Goal: Task Accomplishment & Management: Use online tool/utility

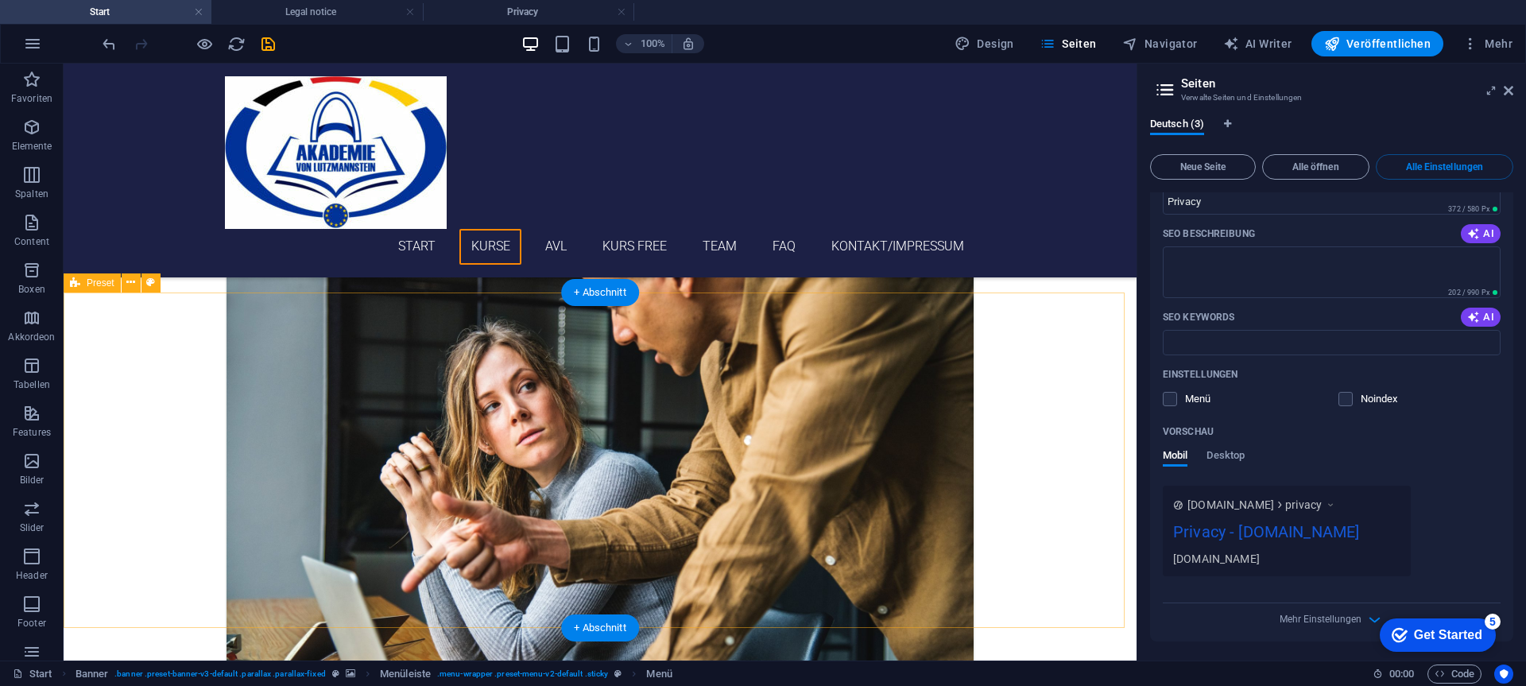
scroll to position [1351, 0]
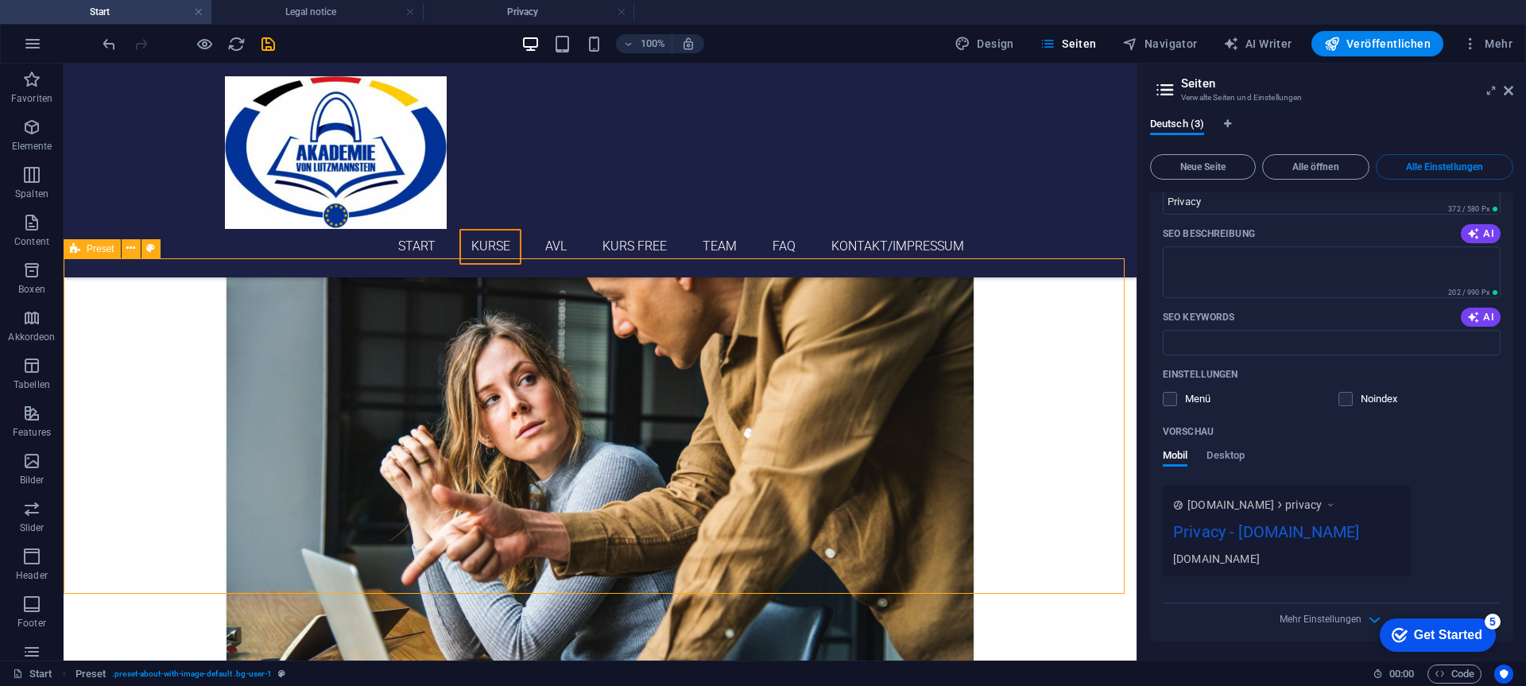
click at [86, 248] on div "Preset" at bounding box center [92, 248] width 57 height 19
click at [109, 251] on span "Preset" at bounding box center [101, 249] width 28 height 10
click at [128, 249] on icon at bounding box center [130, 248] width 9 height 17
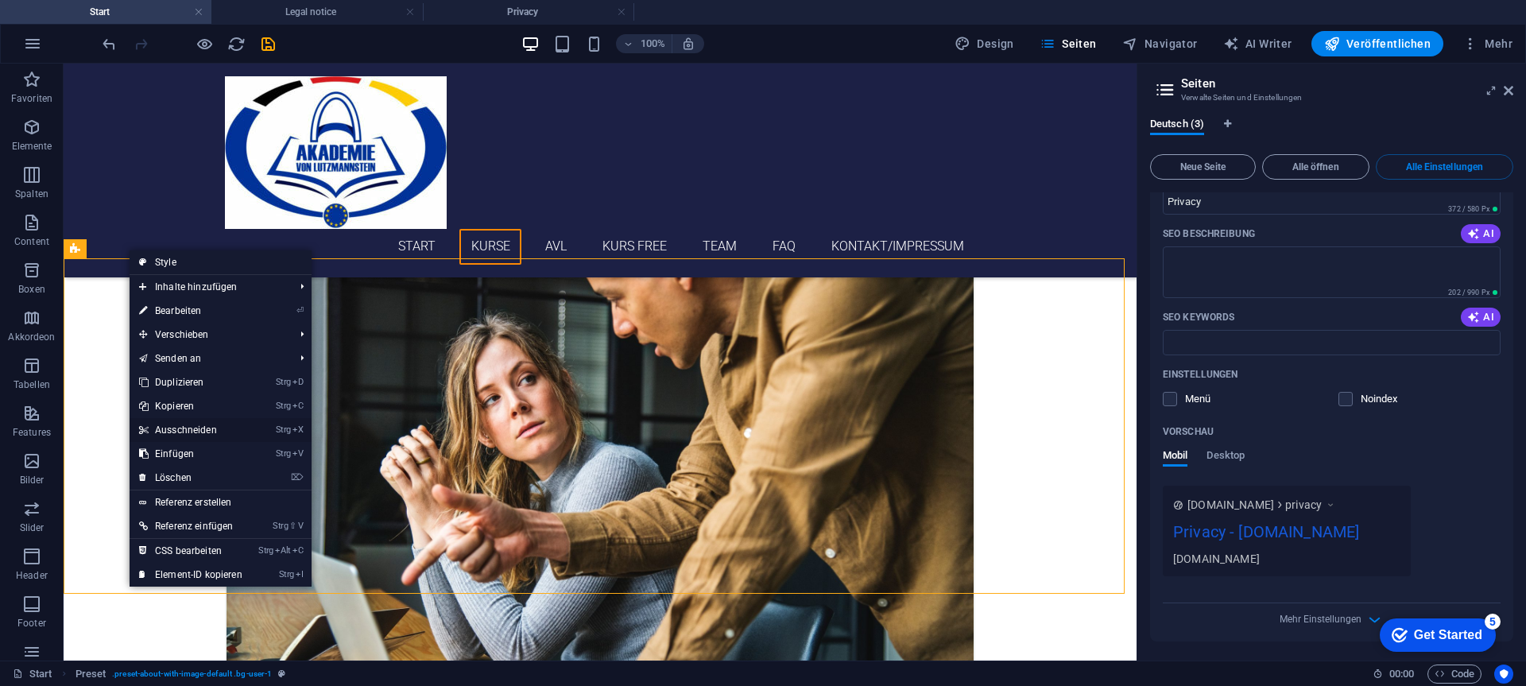
click at [171, 427] on link "Strg X Ausschneiden" at bounding box center [191, 430] width 122 height 24
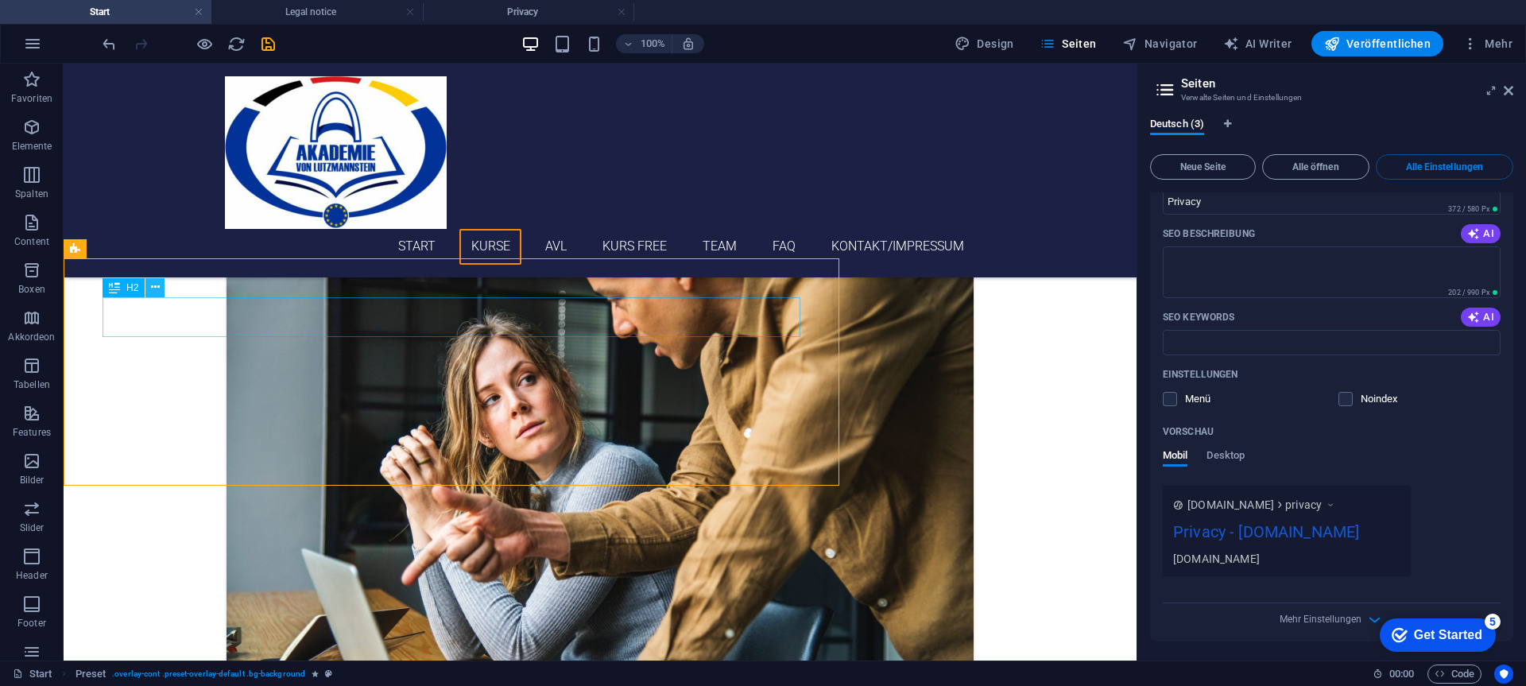
click at [153, 291] on icon at bounding box center [155, 287] width 9 height 17
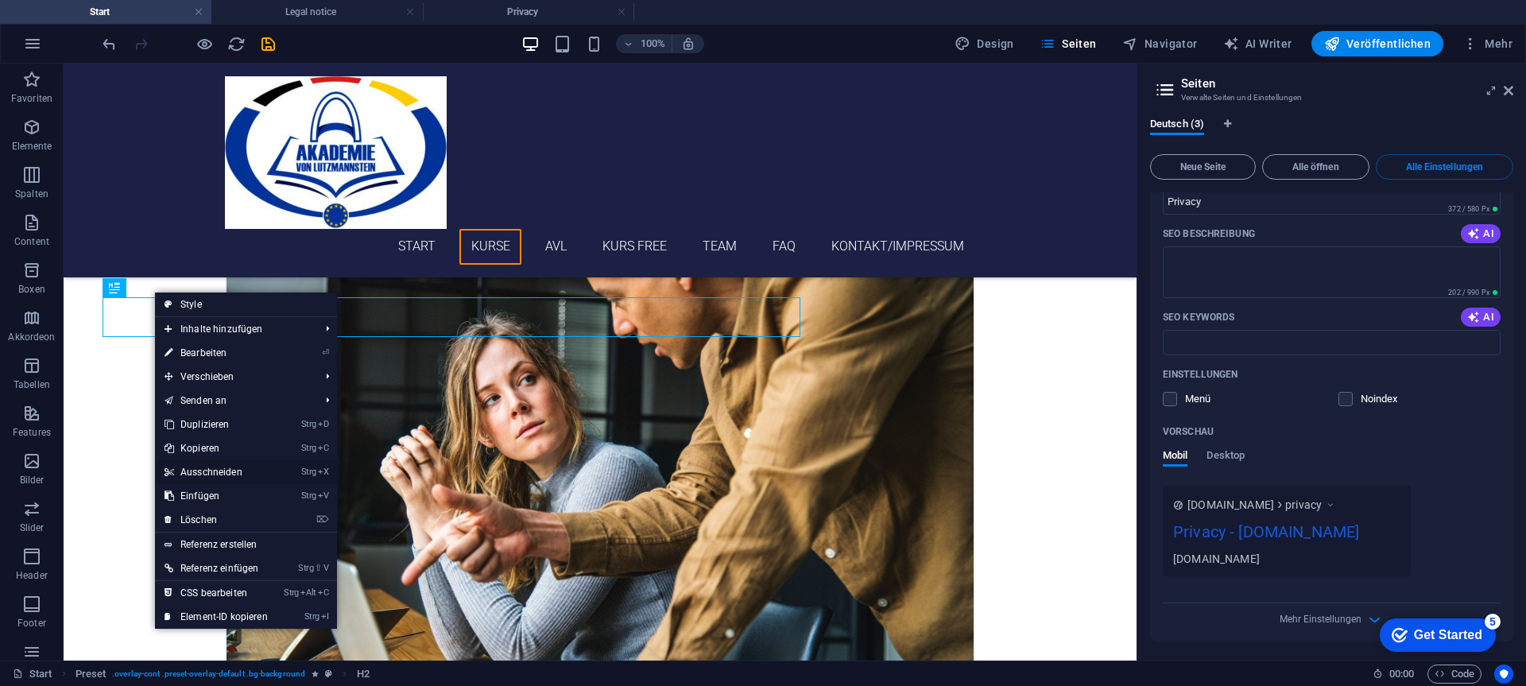
click at [213, 464] on link "Strg X Ausschneiden" at bounding box center [216, 472] width 122 height 24
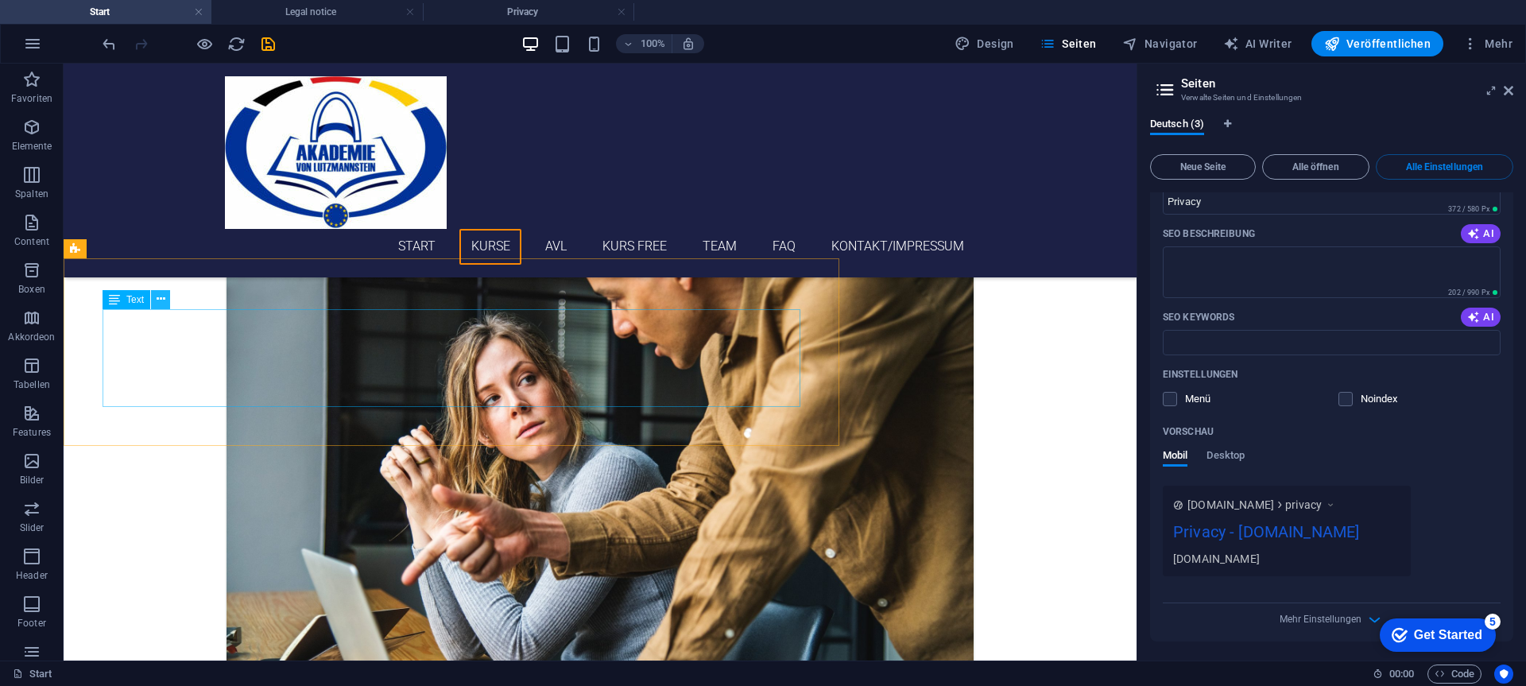
click at [158, 300] on icon at bounding box center [161, 299] width 9 height 17
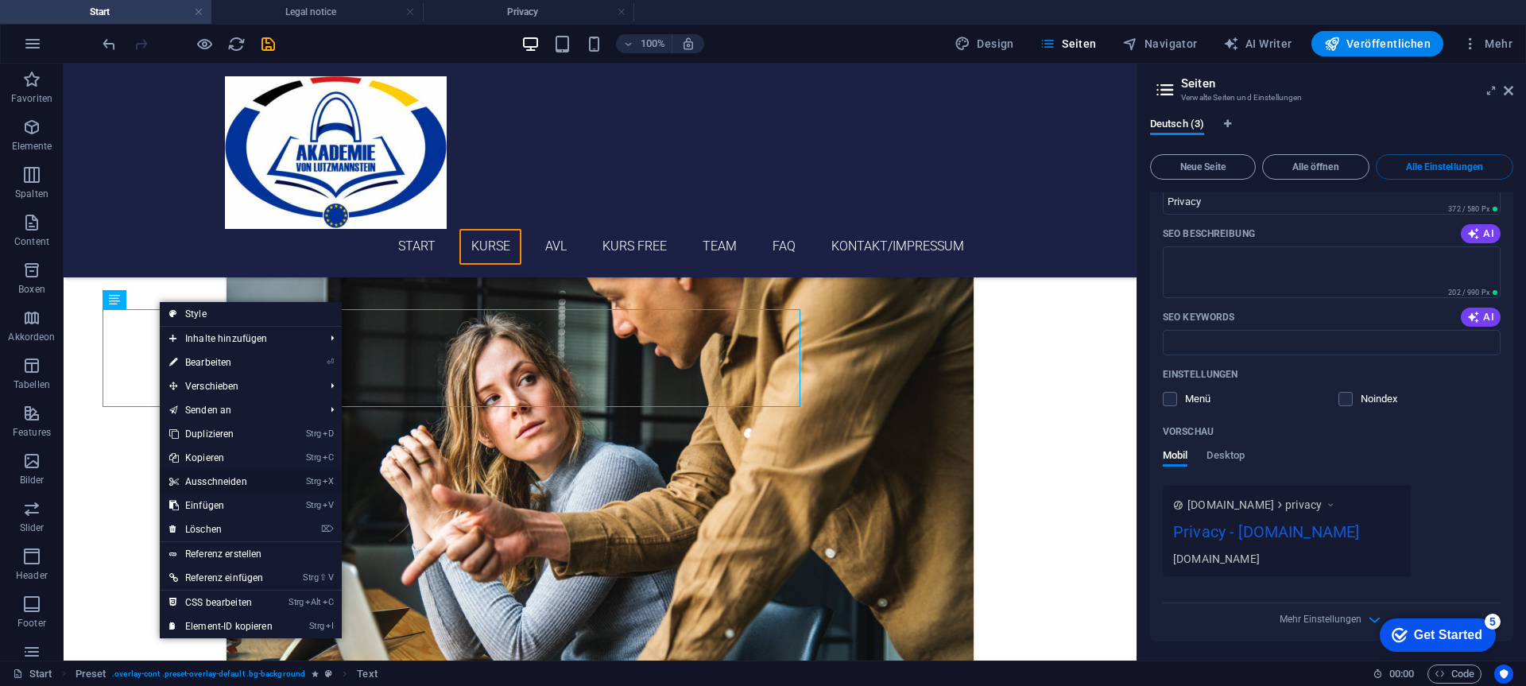
click at [205, 477] on link "Strg X Ausschneiden" at bounding box center [221, 482] width 122 height 24
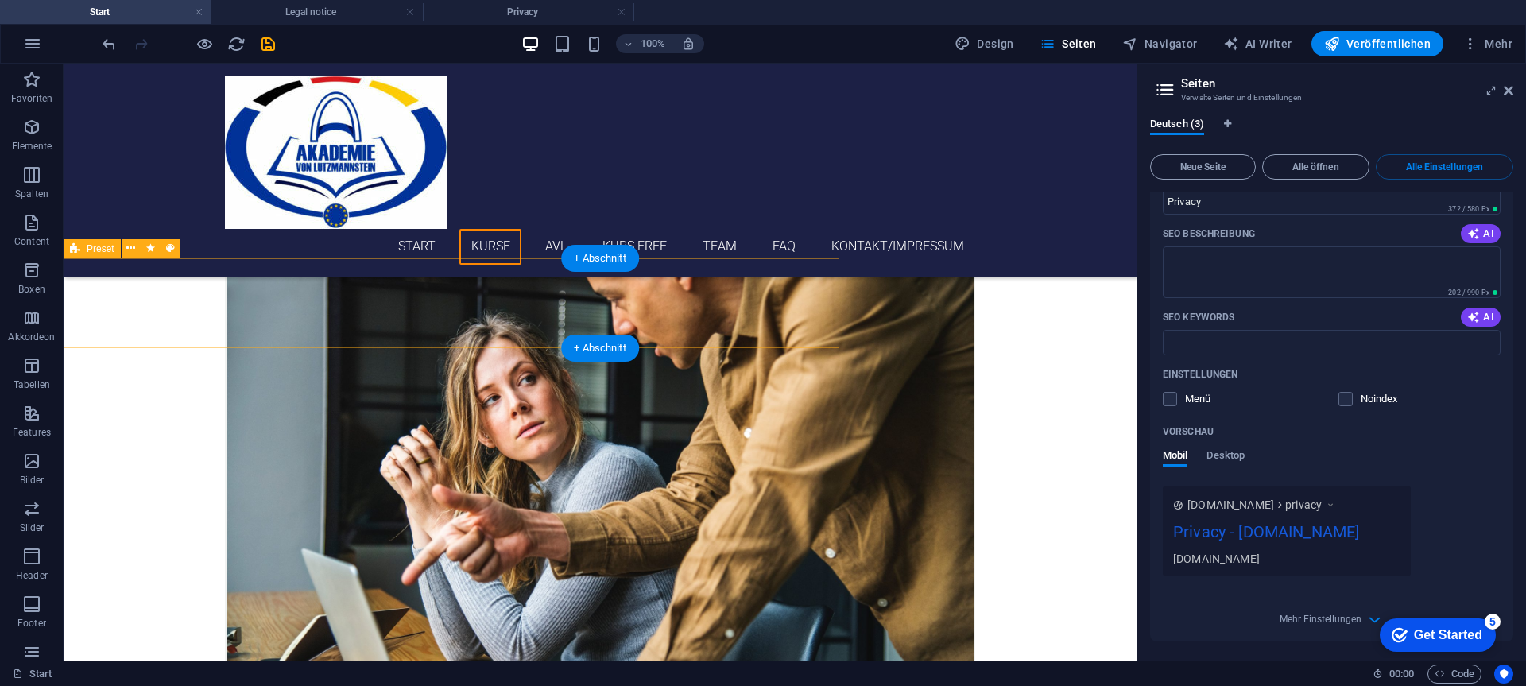
click at [76, 249] on icon at bounding box center [75, 248] width 10 height 19
click at [131, 244] on icon at bounding box center [130, 248] width 9 height 17
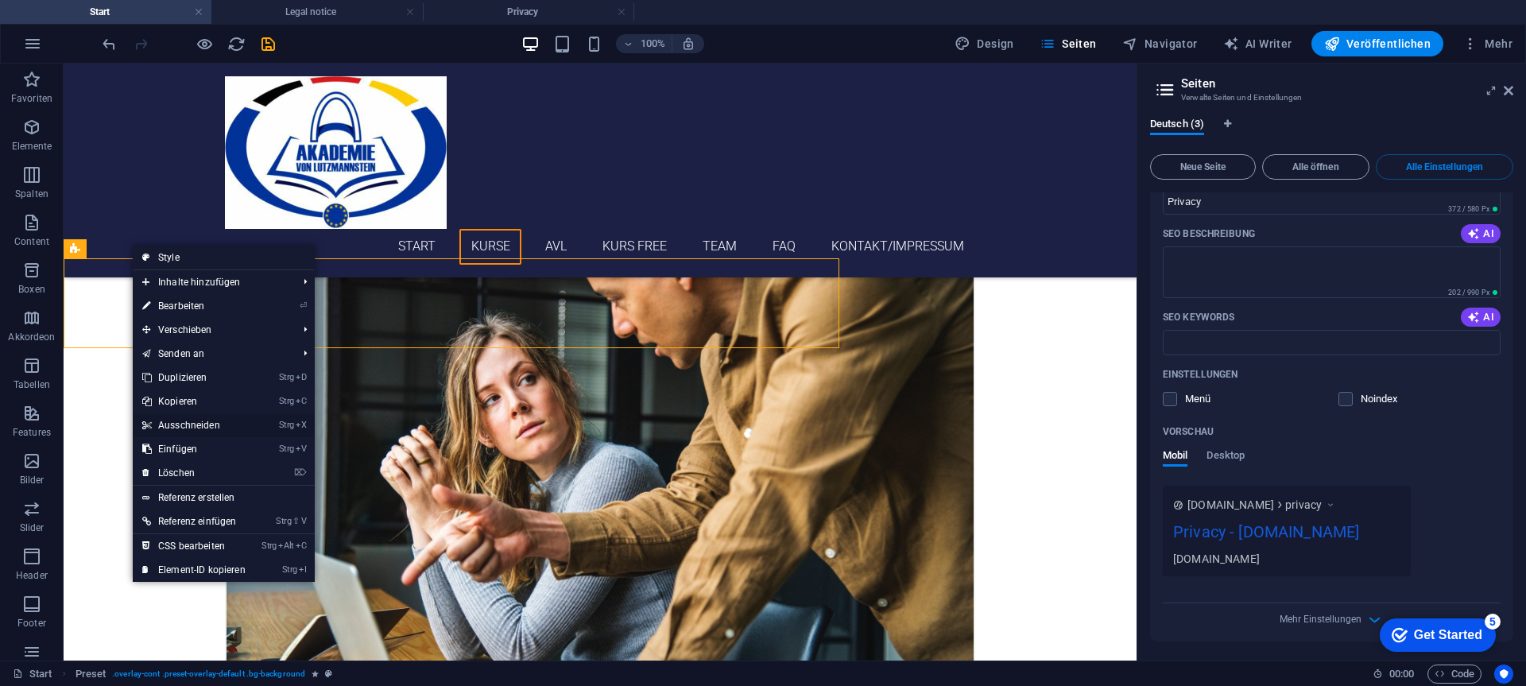
click at [185, 417] on link "Strg X Ausschneiden" at bounding box center [194, 425] width 122 height 24
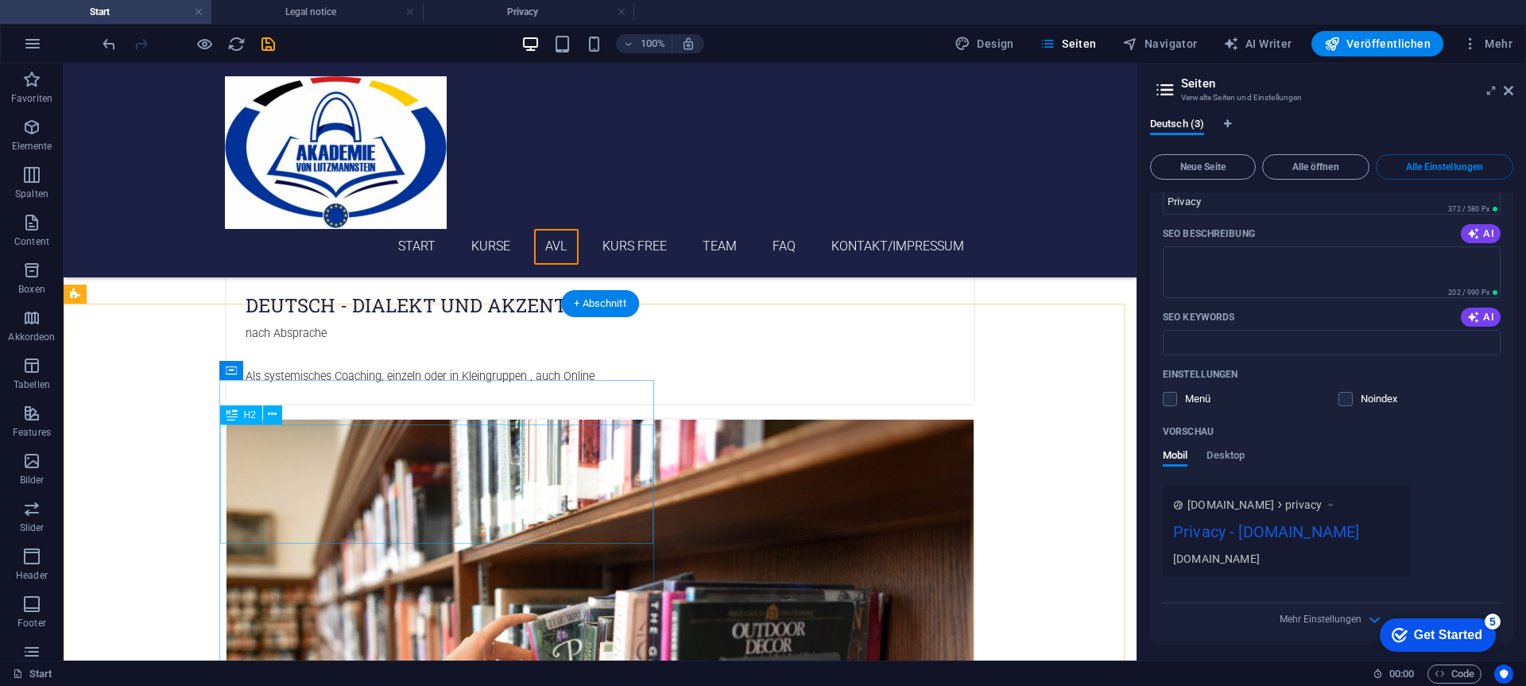
scroll to position [3099, 0]
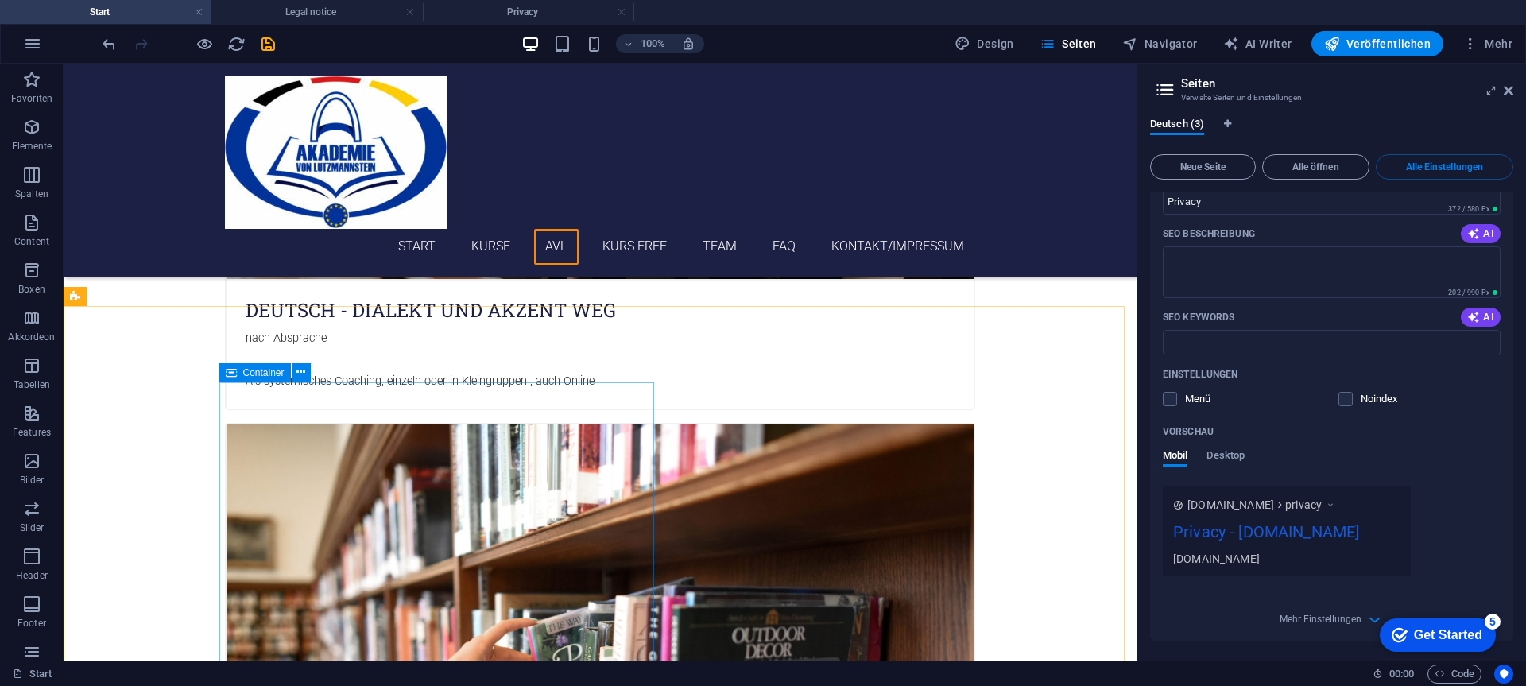
click at [257, 374] on span "Container" at bounding box center [263, 373] width 41 height 10
click at [297, 371] on icon at bounding box center [300, 372] width 9 height 17
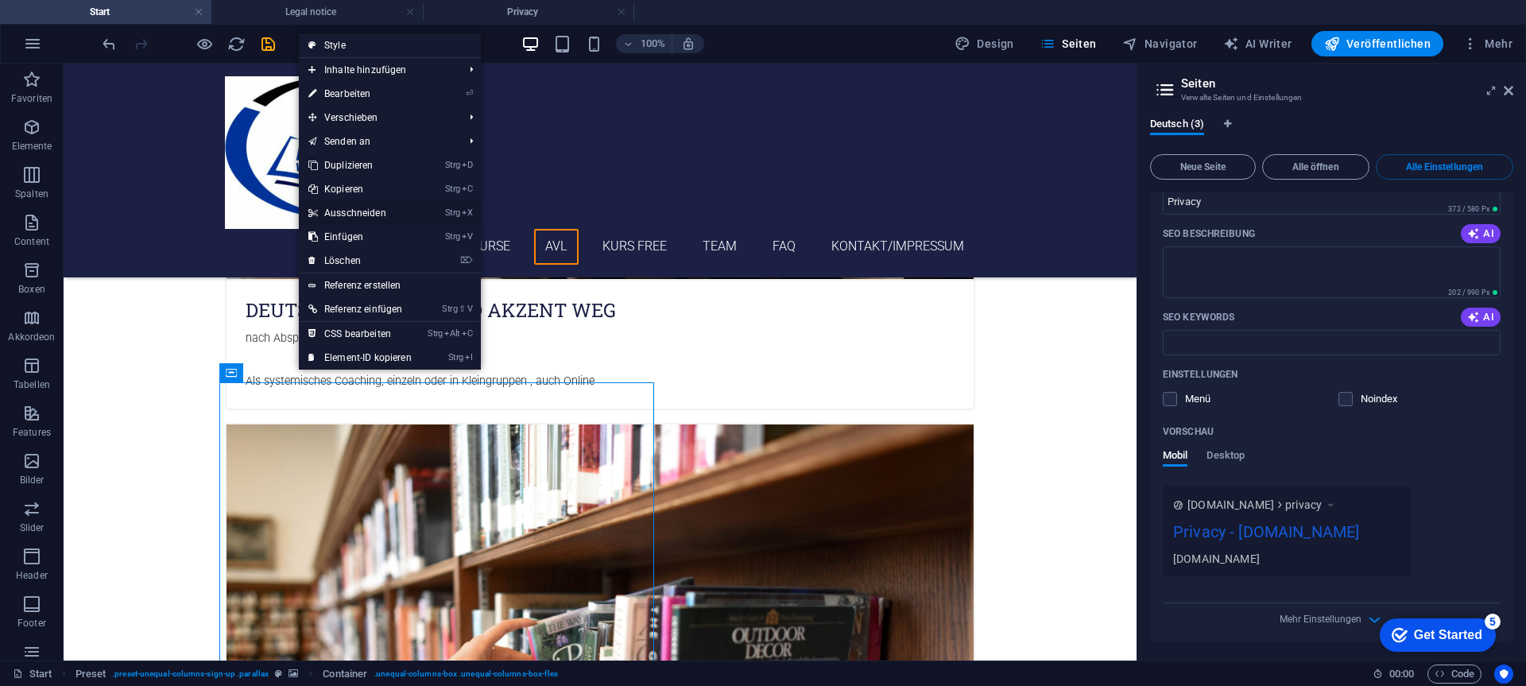
click at [366, 211] on link "Strg X Ausschneiden" at bounding box center [360, 213] width 122 height 24
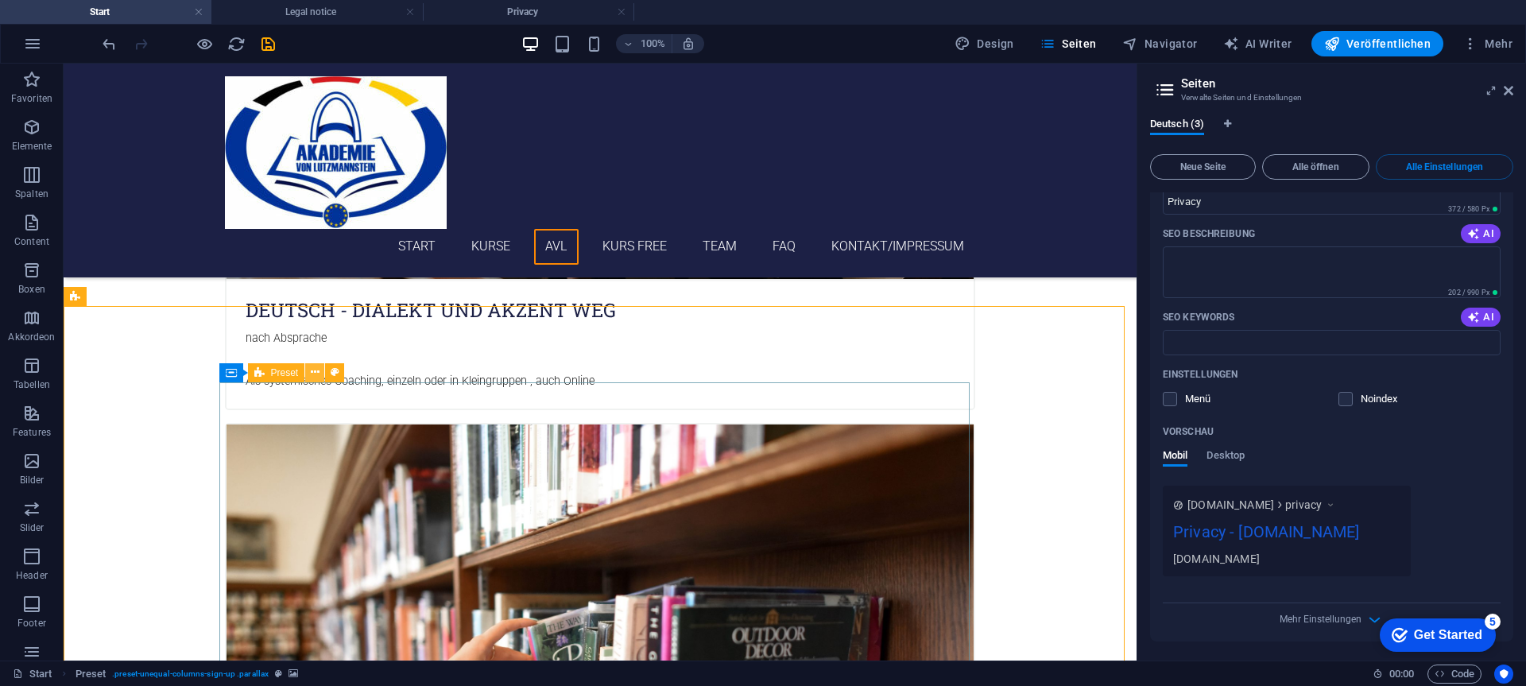
click at [317, 373] on icon at bounding box center [315, 372] width 9 height 17
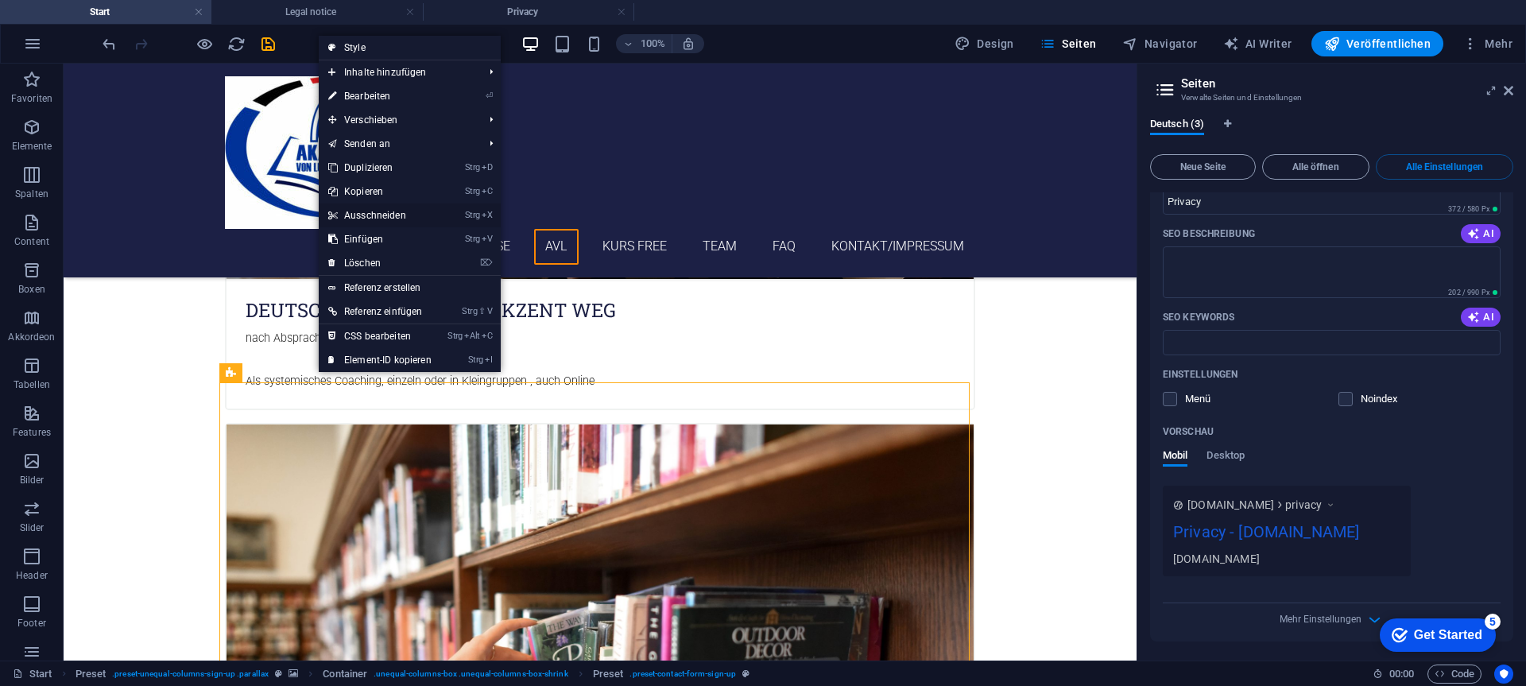
click at [392, 214] on link "Strg X Ausschneiden" at bounding box center [380, 215] width 122 height 24
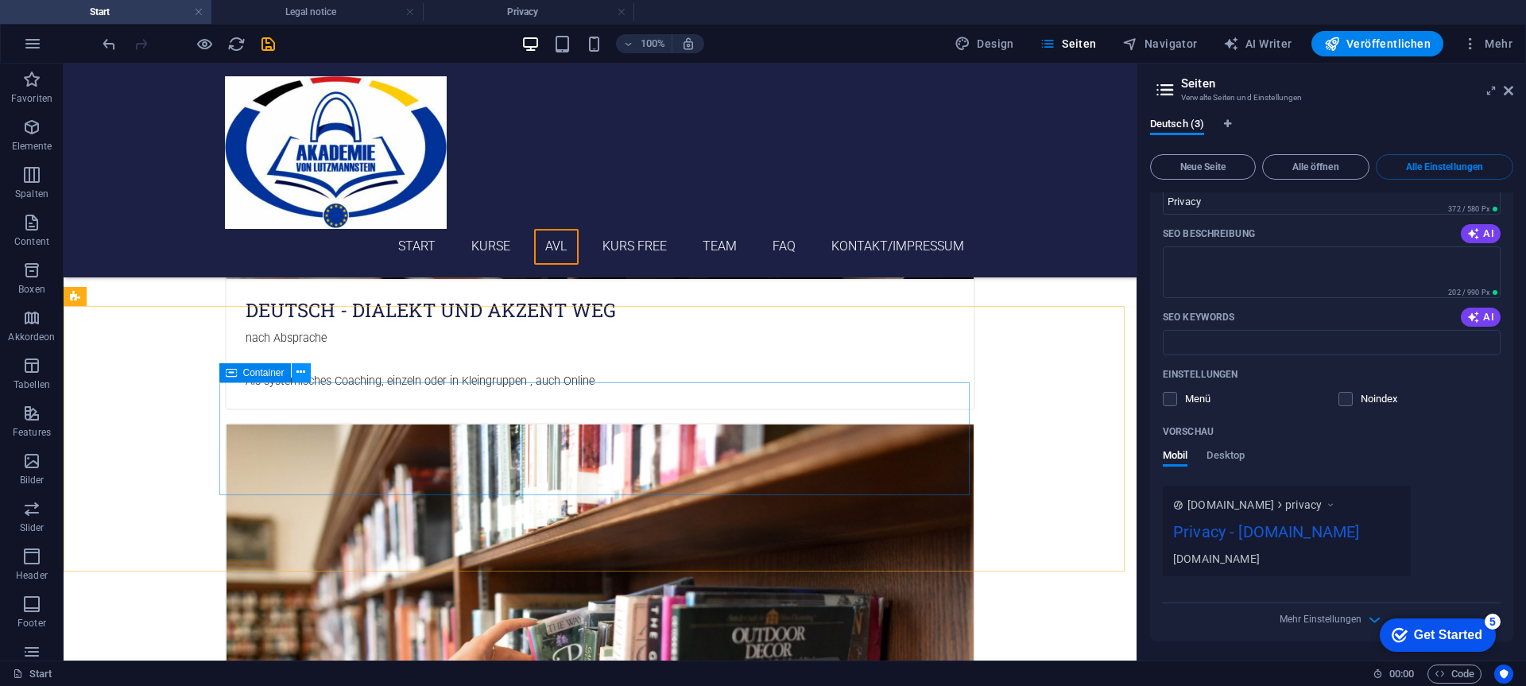
click at [297, 370] on icon at bounding box center [300, 372] width 9 height 17
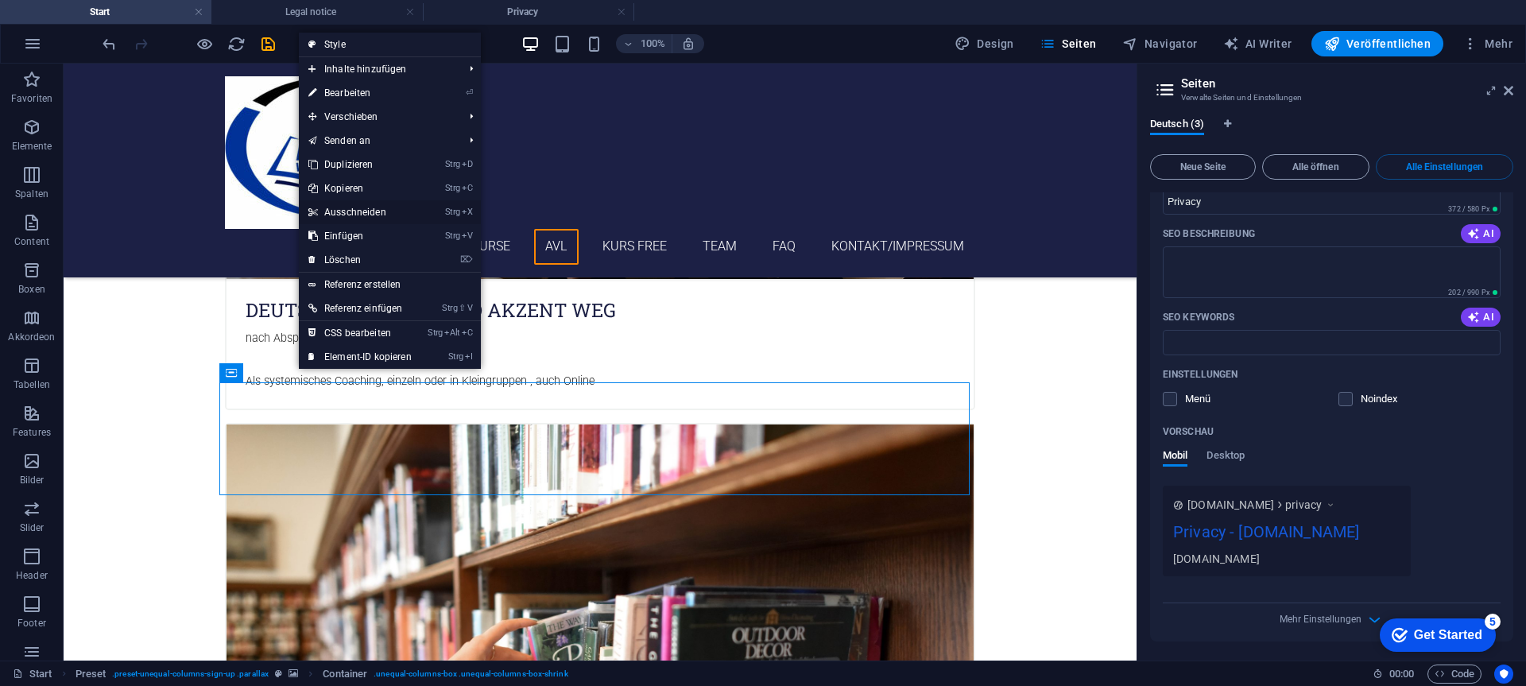
click at [364, 205] on link "Strg X Ausschneiden" at bounding box center [360, 212] width 122 height 24
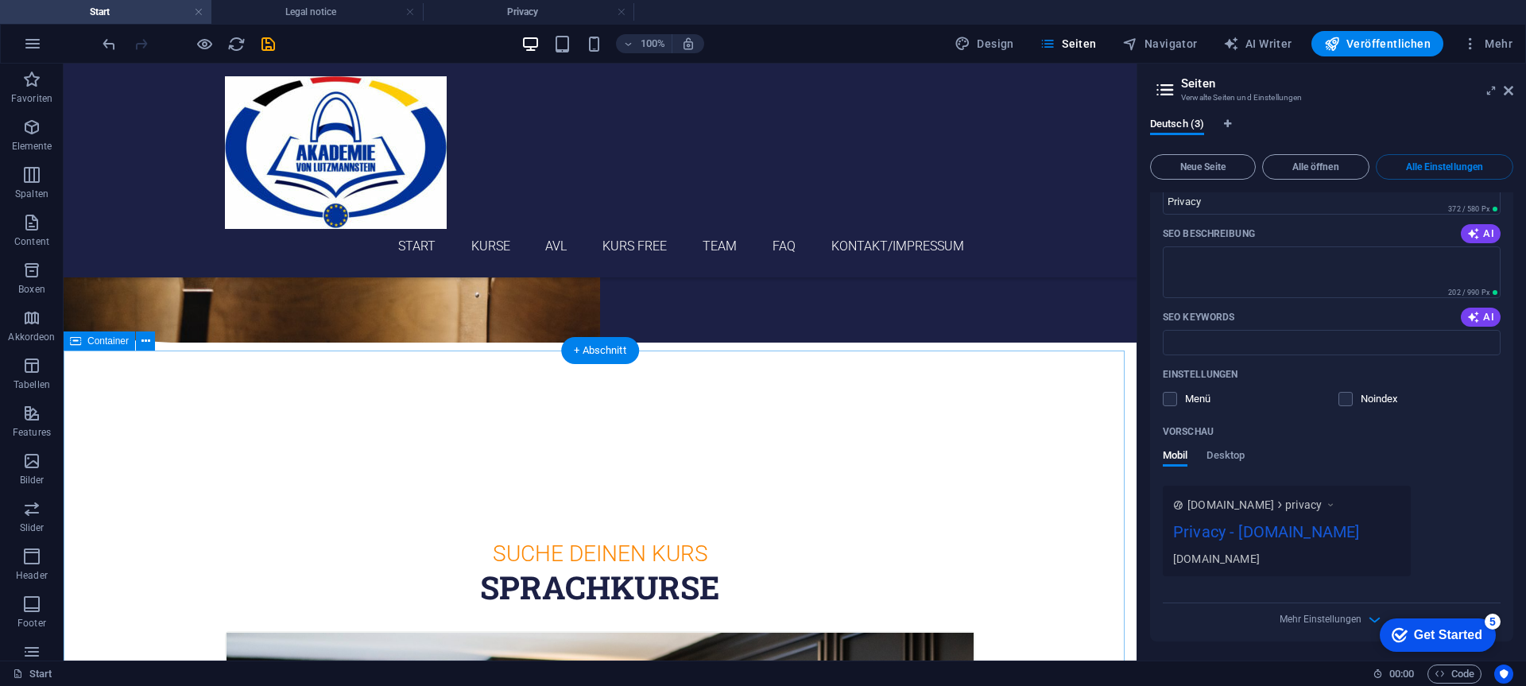
scroll to position [0, 0]
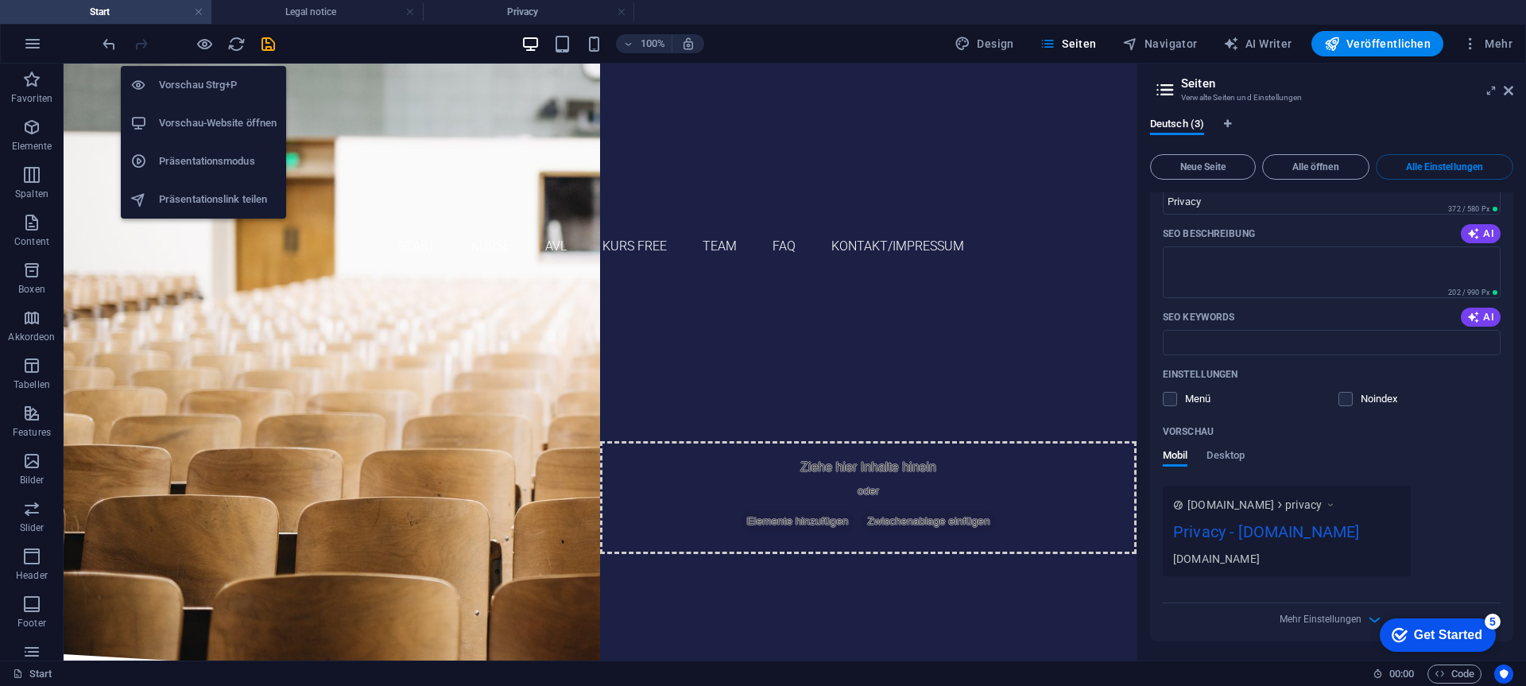
click at [195, 114] on h6 "Vorschau-Website öffnen" at bounding box center [218, 123] width 118 height 19
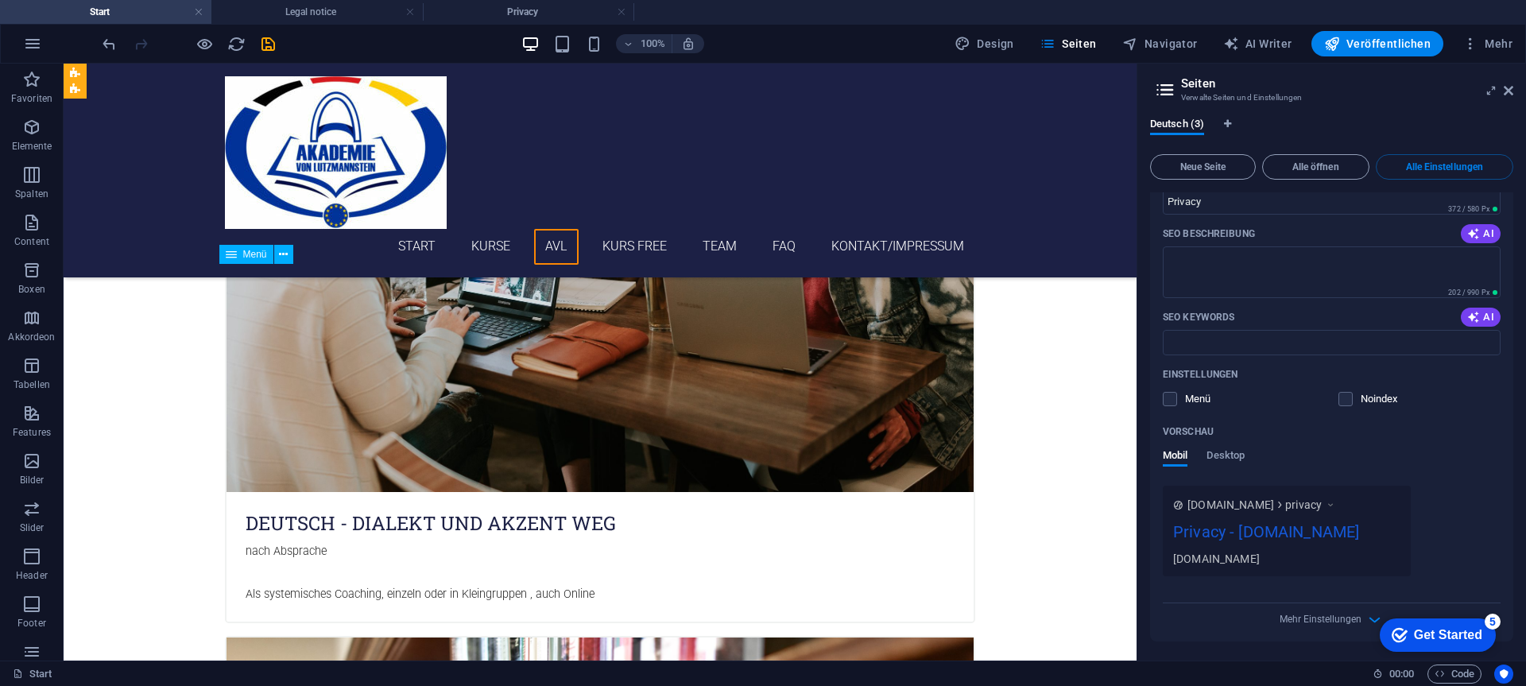
scroll to position [2702, 0]
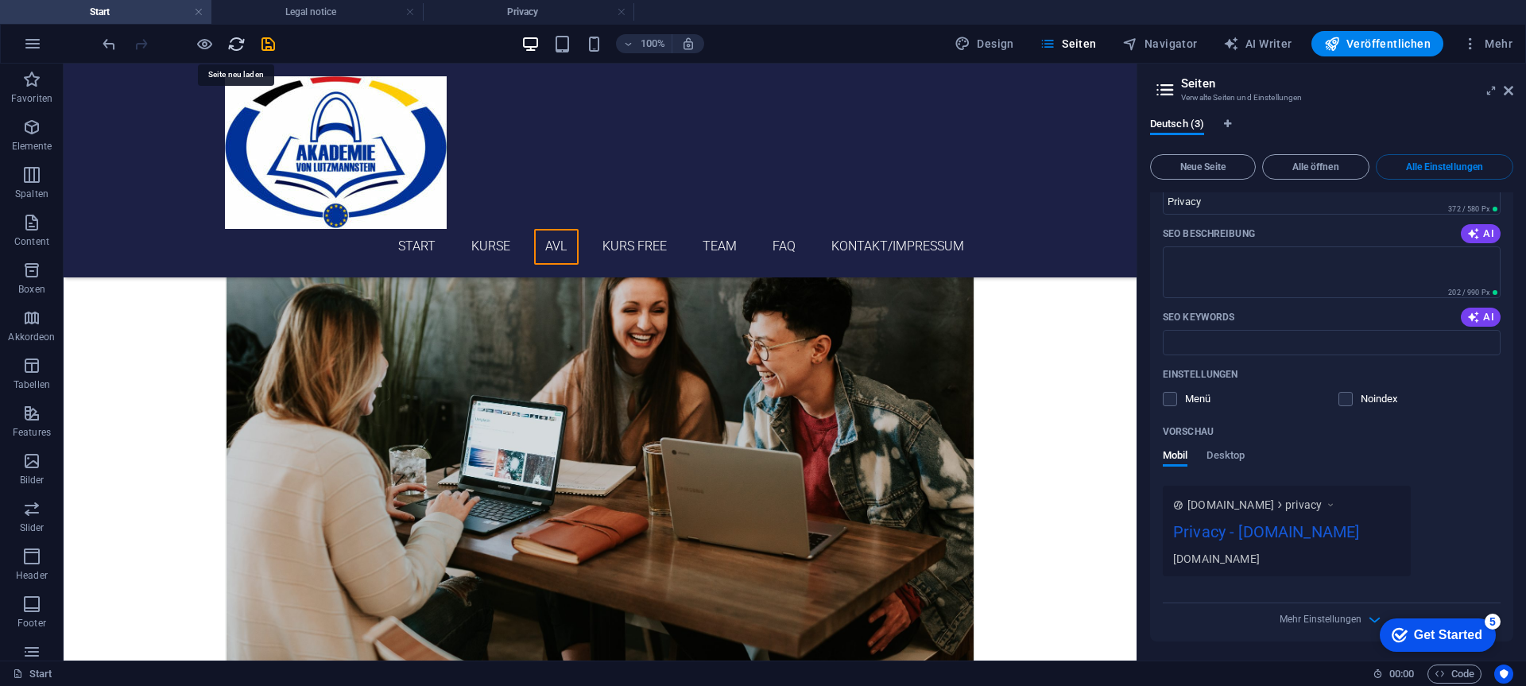
click at [230, 39] on icon "reload" at bounding box center [236, 44] width 18 height 18
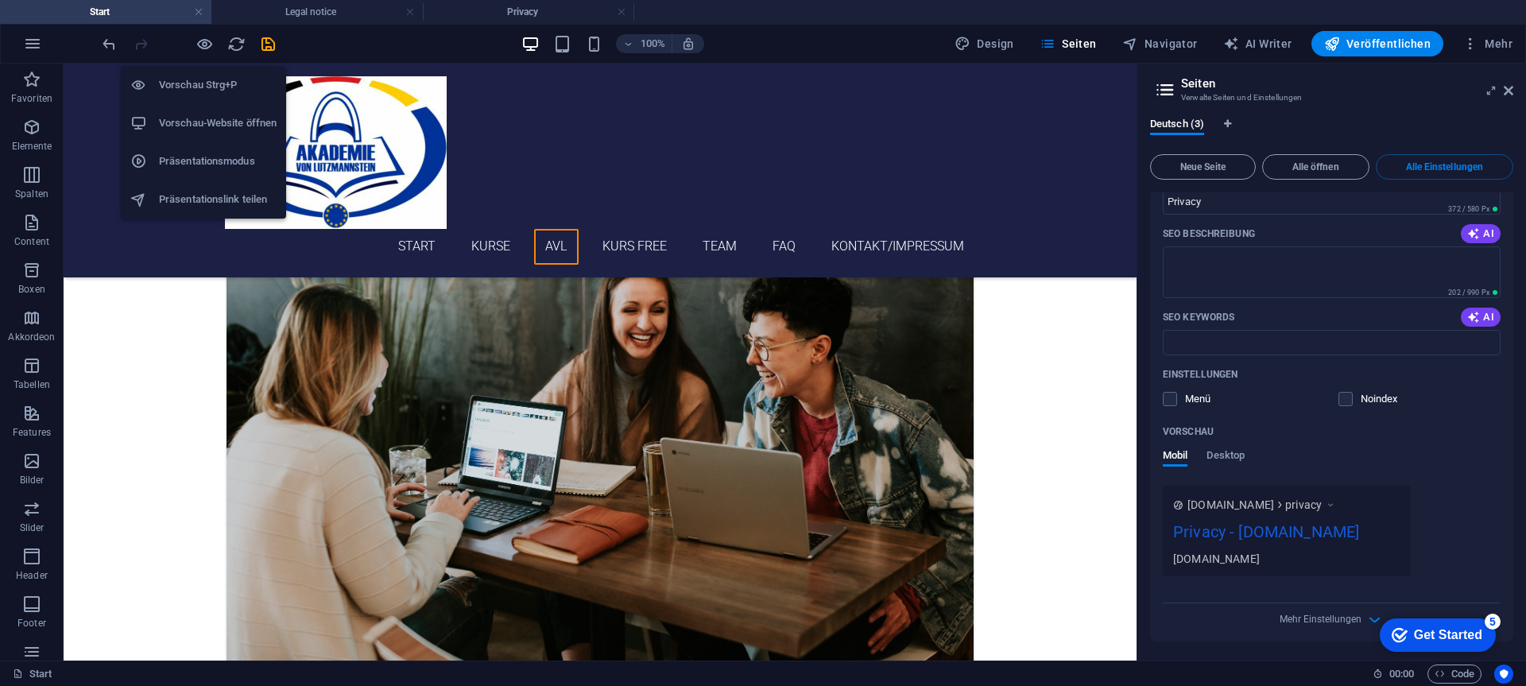
click at [201, 114] on h6 "Vorschau-Website öffnen" at bounding box center [218, 123] width 118 height 19
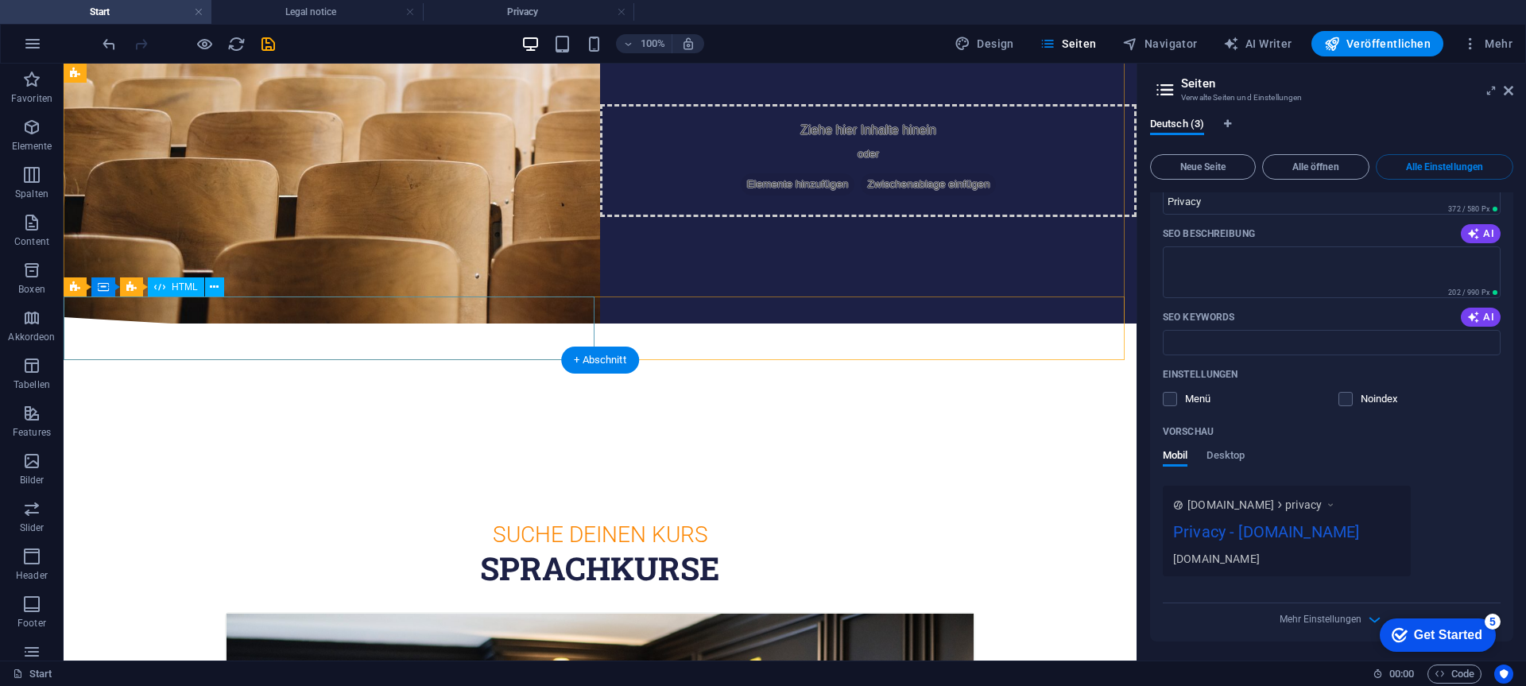
scroll to position [0, 0]
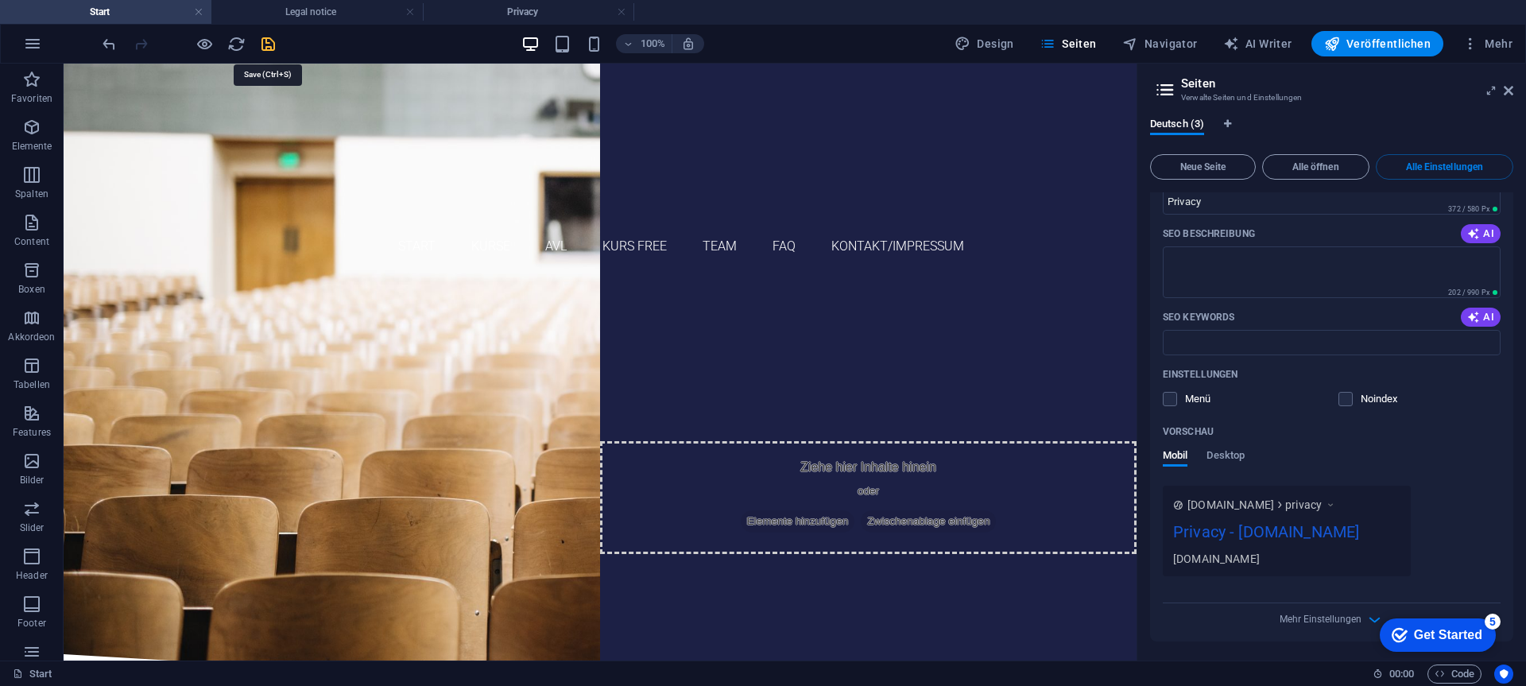
click at [267, 41] on icon "save" at bounding box center [268, 44] width 18 height 18
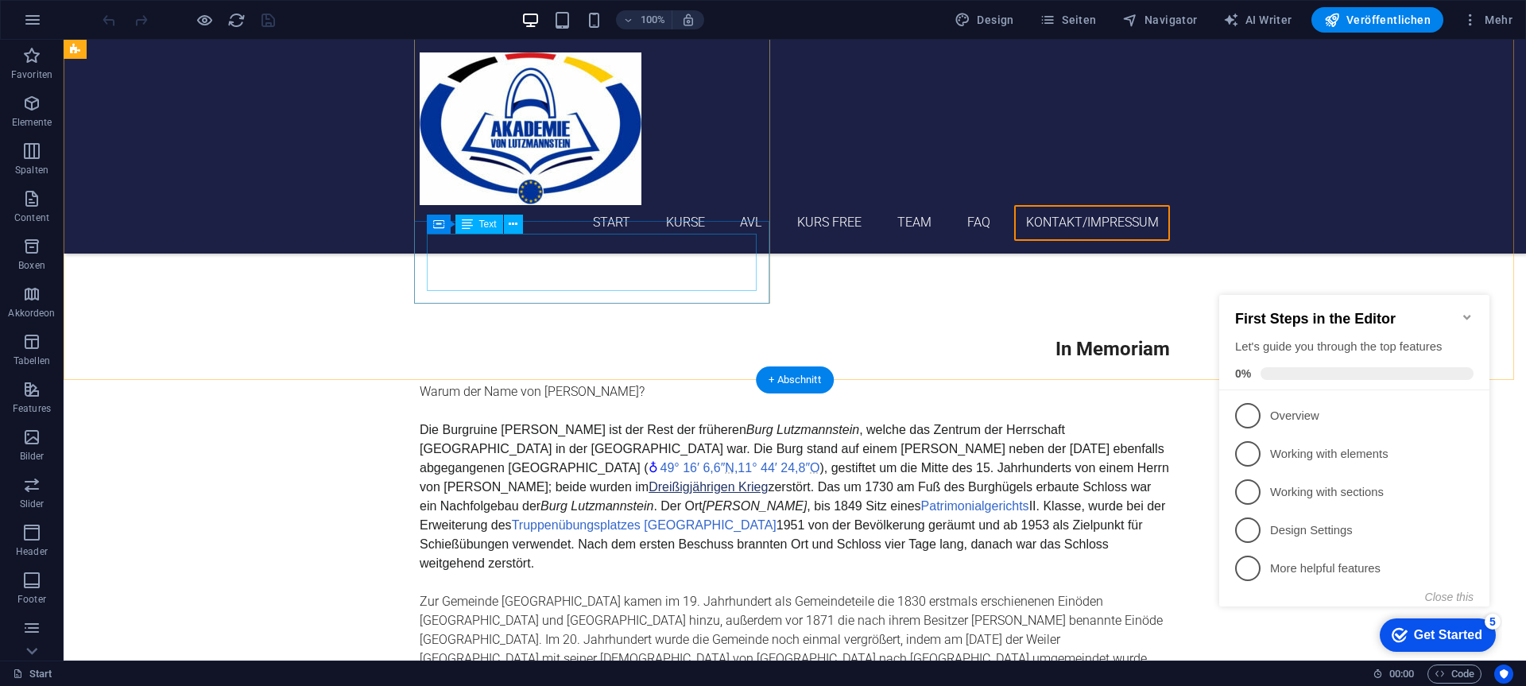
scroll to position [5245, 0]
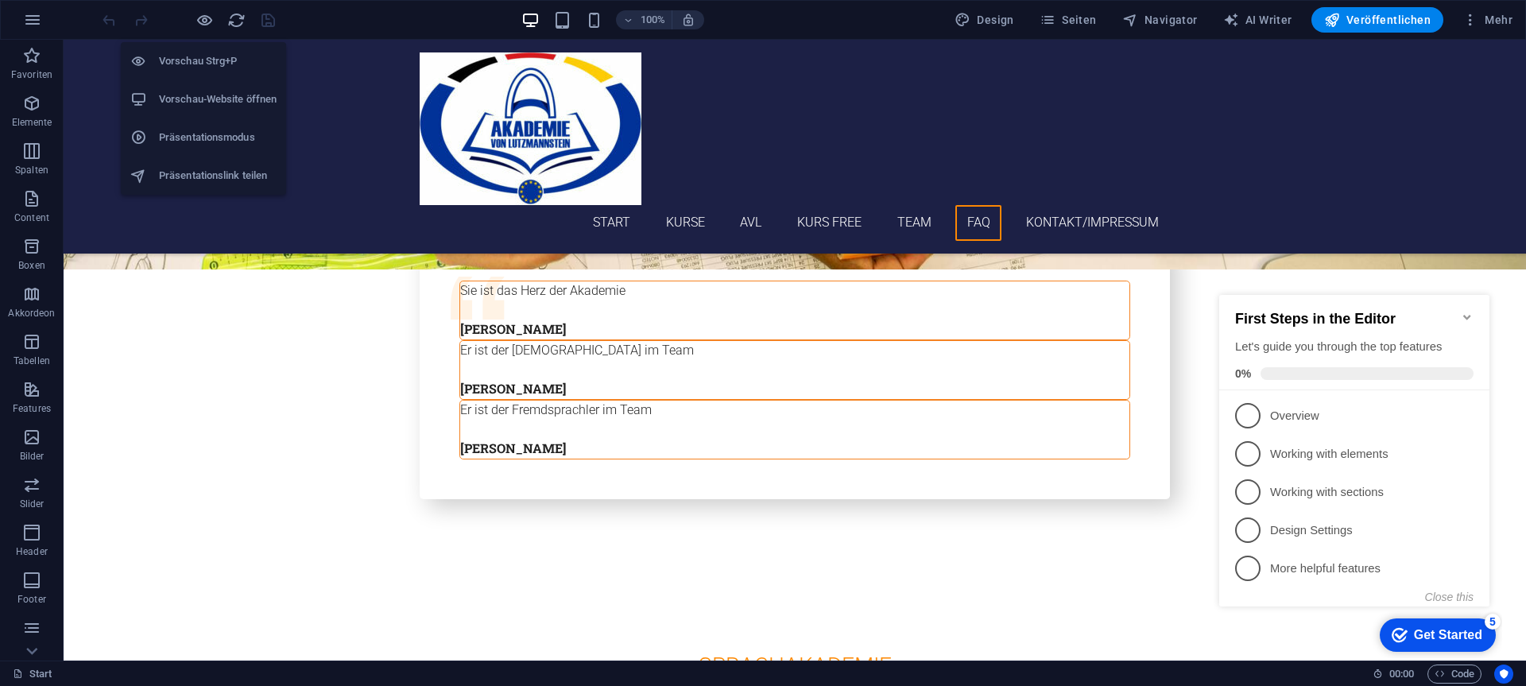
click at [207, 93] on h6 "Vorschau-Website öffnen" at bounding box center [218, 99] width 118 height 19
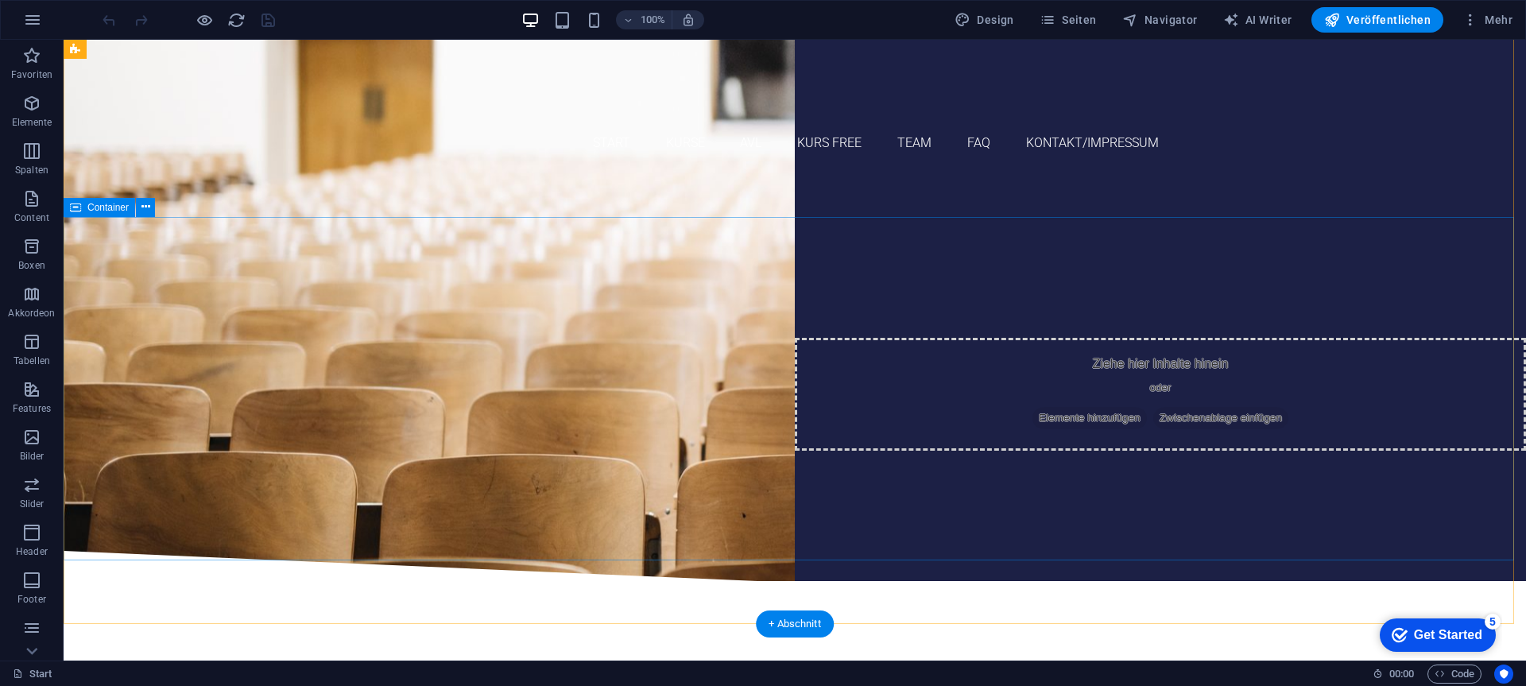
scroll to position [0, 0]
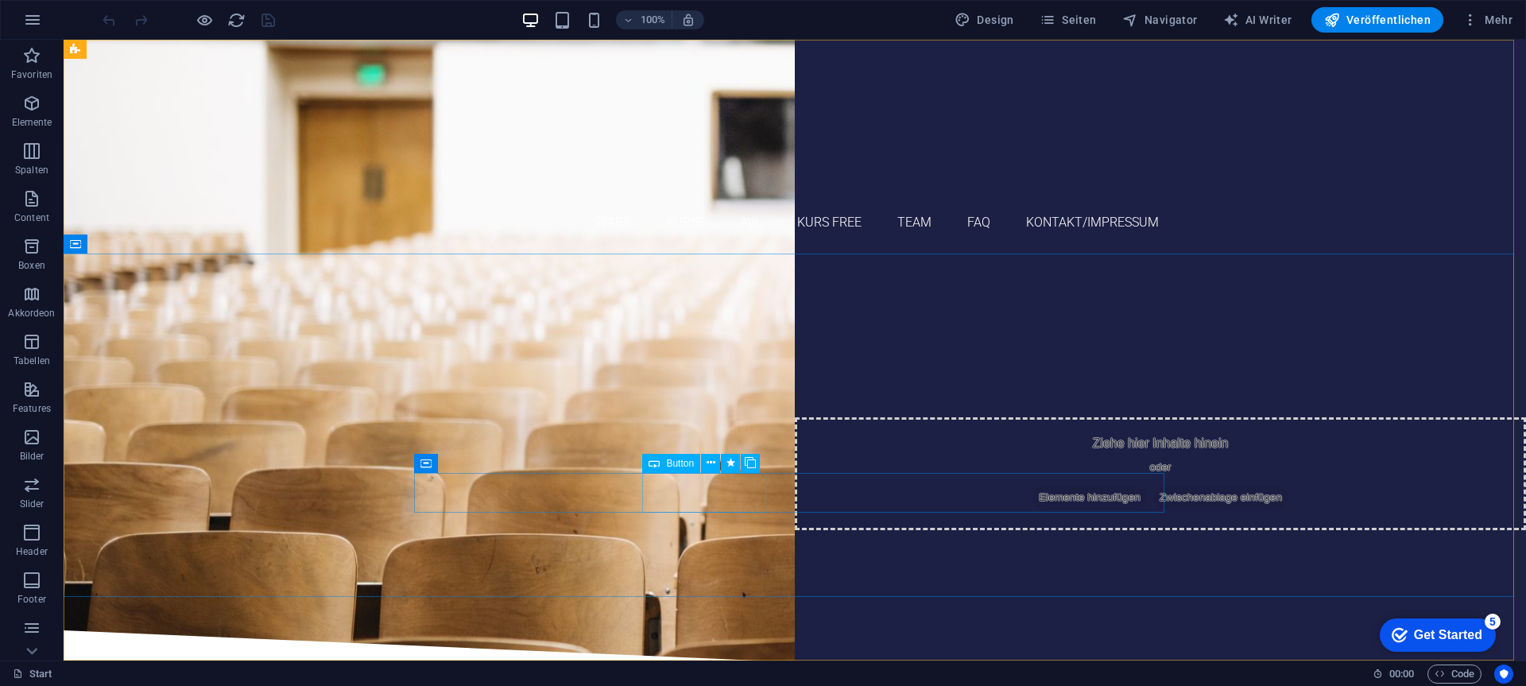
click at [687, 464] on span "Button" at bounding box center [680, 463] width 28 height 10
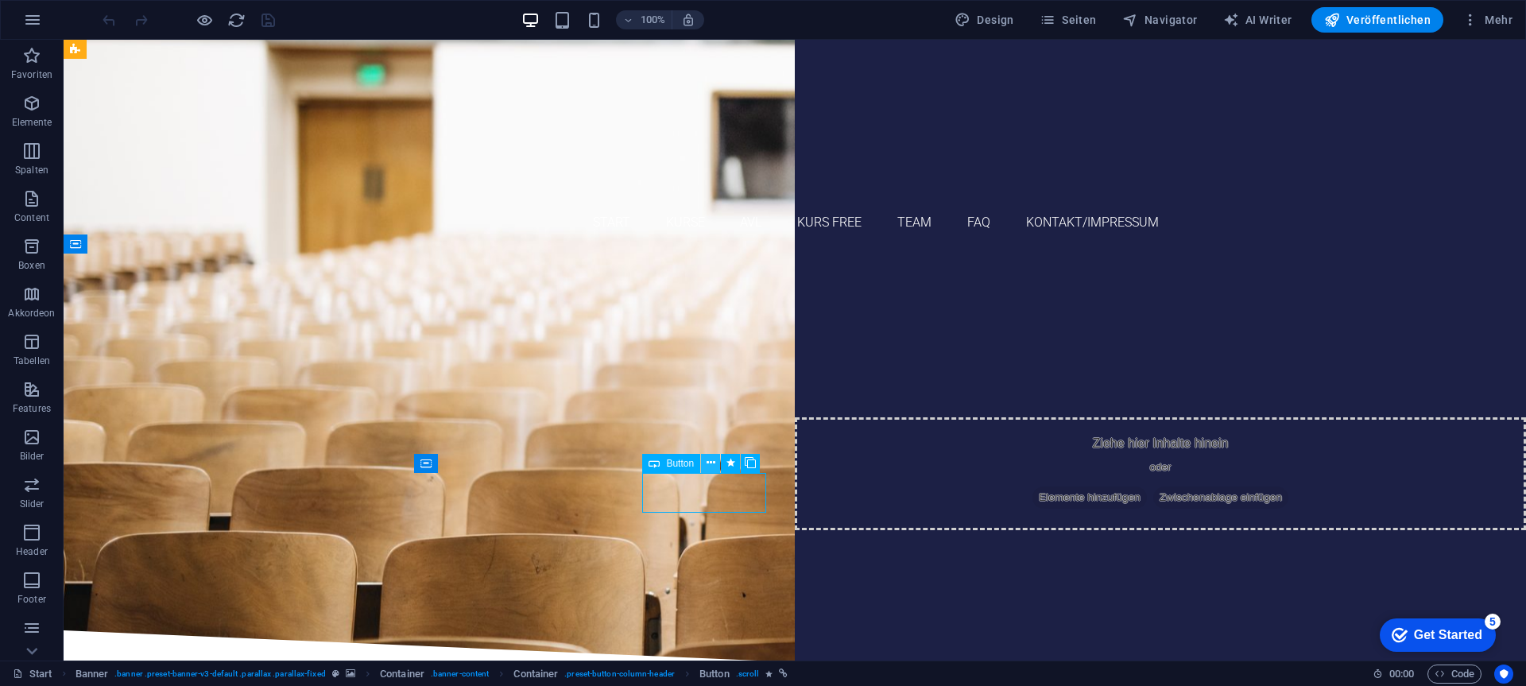
click at [718, 462] on button at bounding box center [710, 463] width 19 height 19
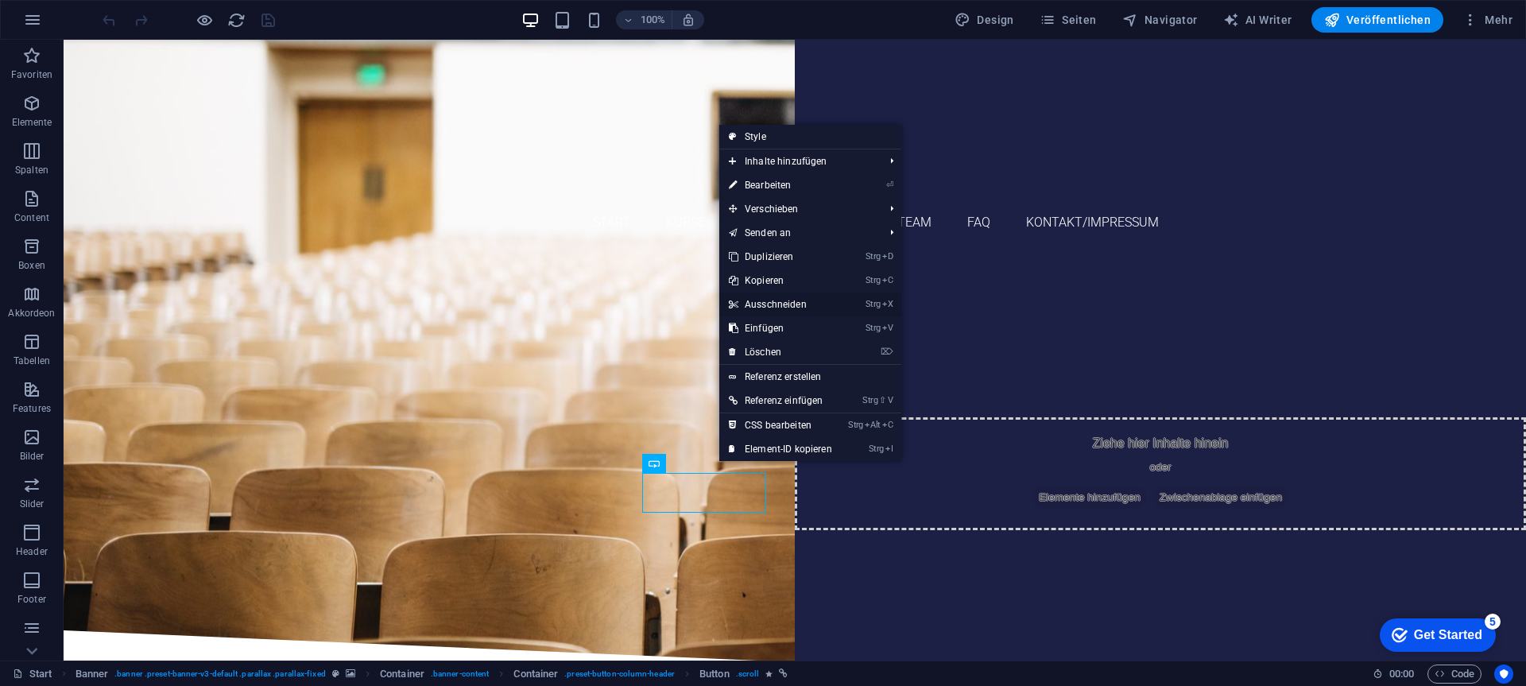
click at [790, 304] on link "Strg X Ausschneiden" at bounding box center [780, 304] width 122 height 24
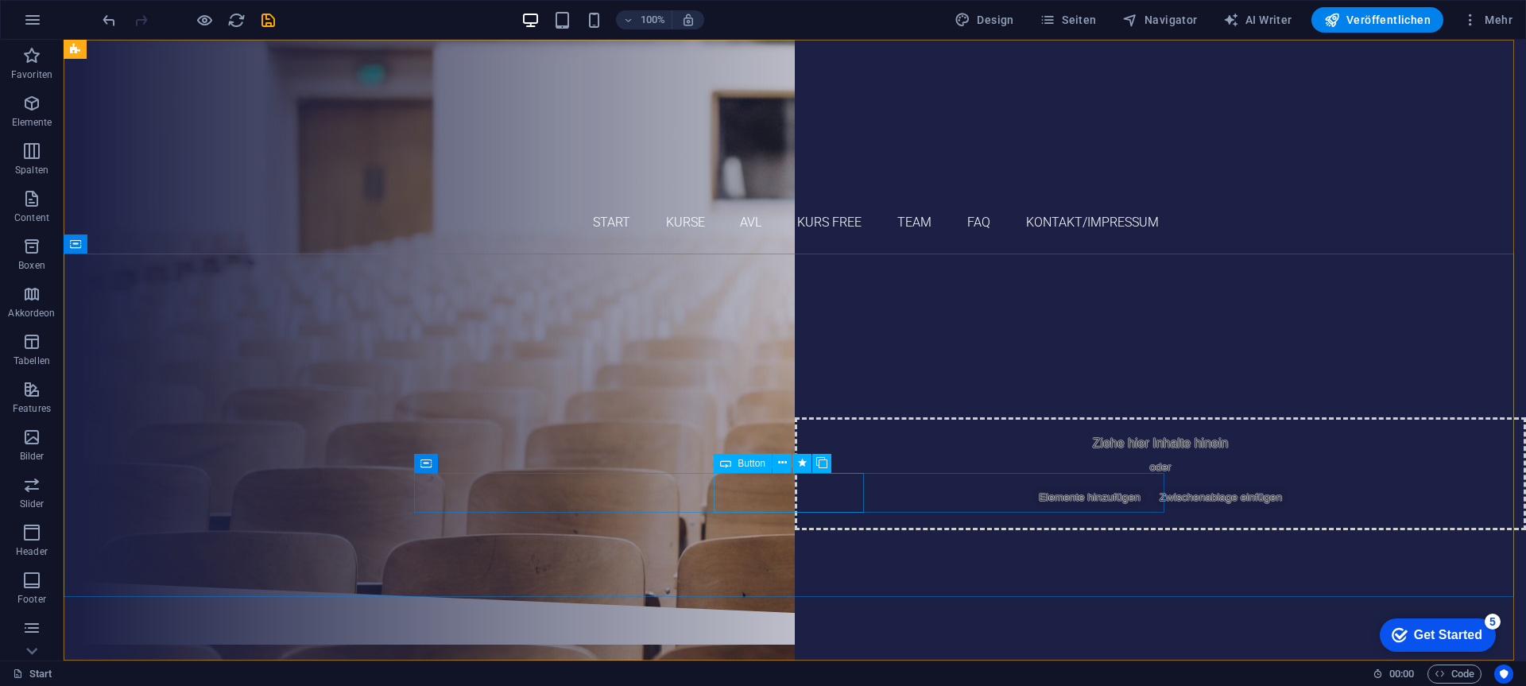
click at [748, 462] on span "Button" at bounding box center [751, 463] width 28 height 10
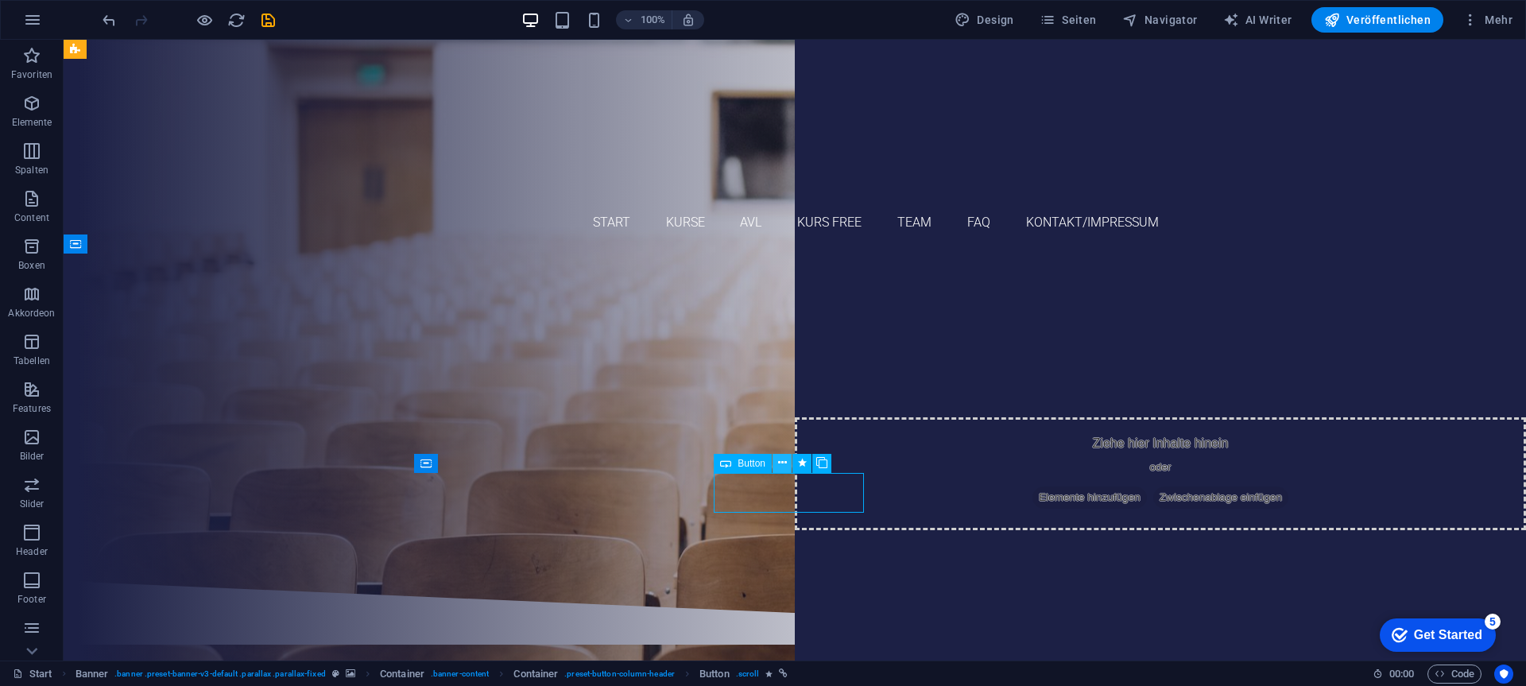
click at [783, 455] on icon at bounding box center [782, 463] width 9 height 17
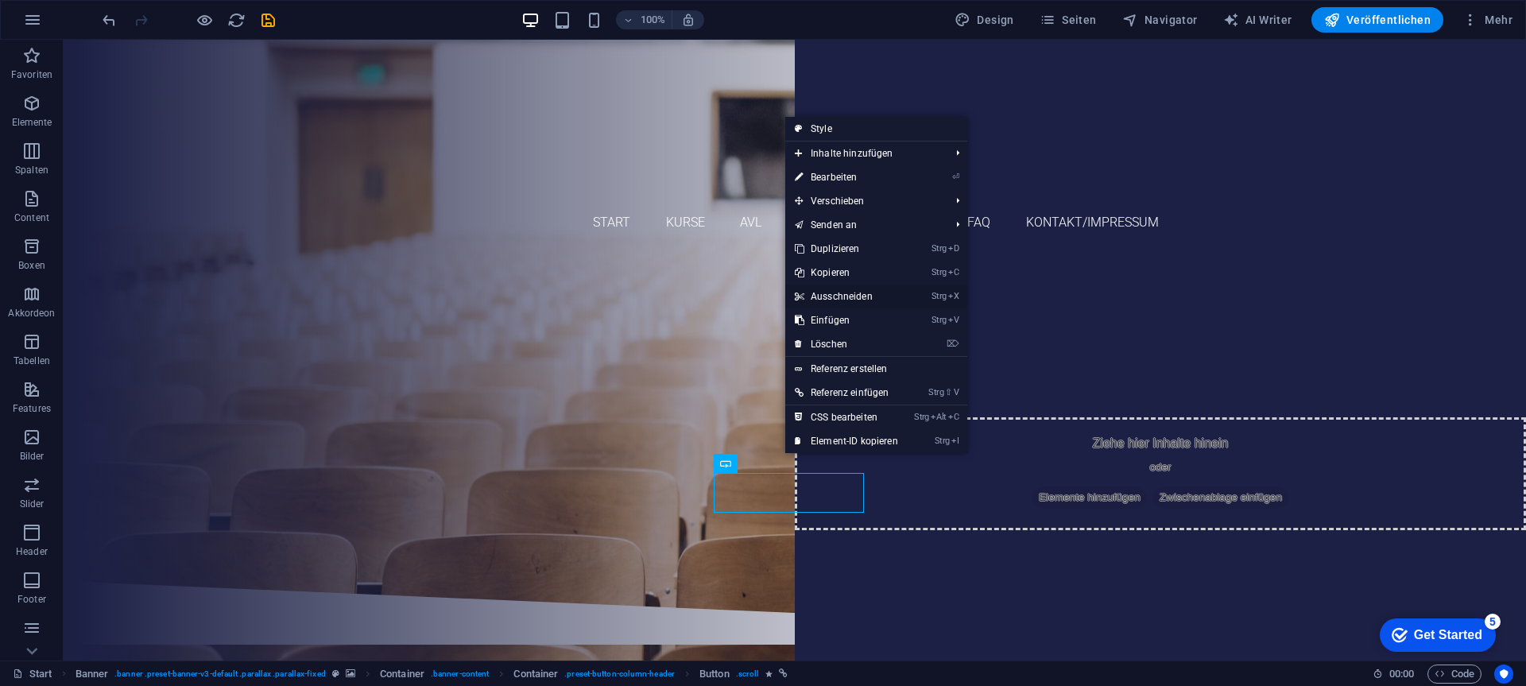
click at [833, 289] on link "Strg X Ausschneiden" at bounding box center [846, 296] width 122 height 24
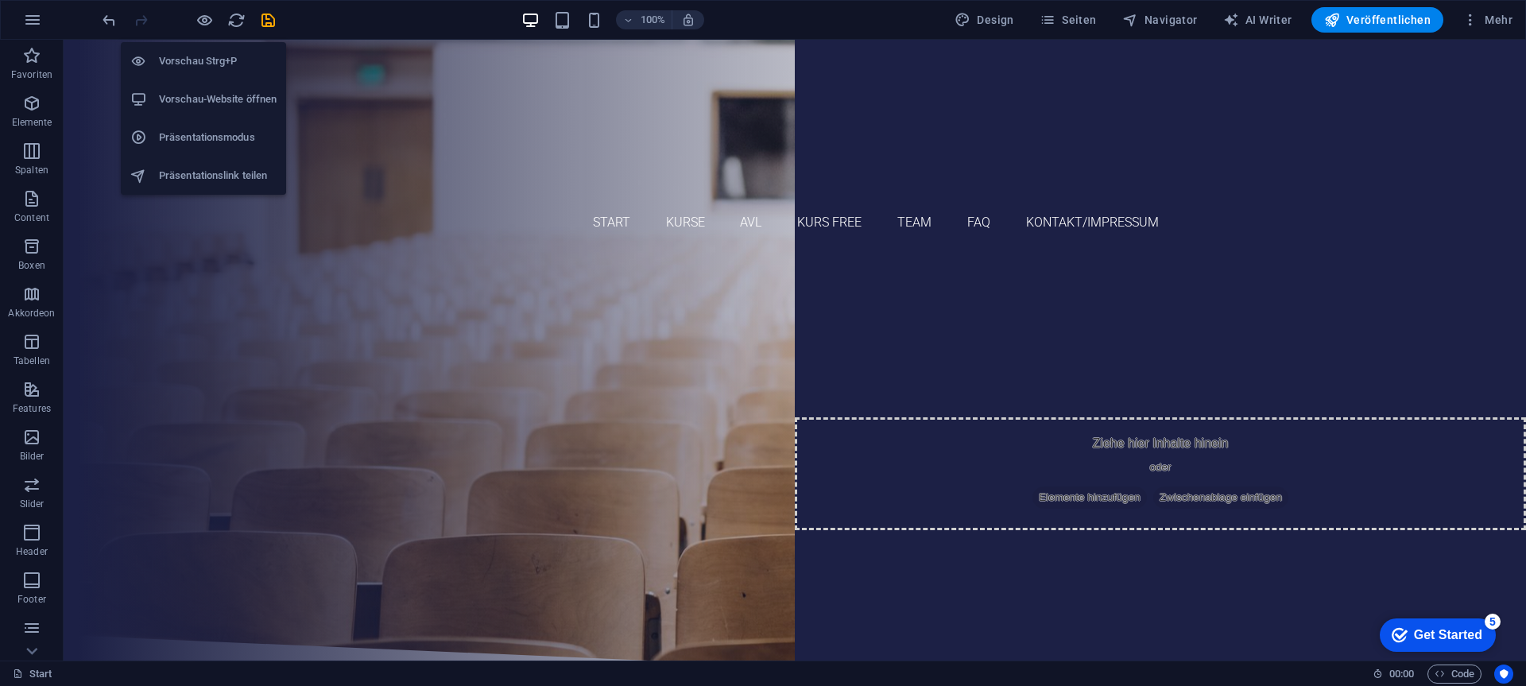
click at [194, 95] on h6 "Vorschau-Website öffnen" at bounding box center [218, 99] width 118 height 19
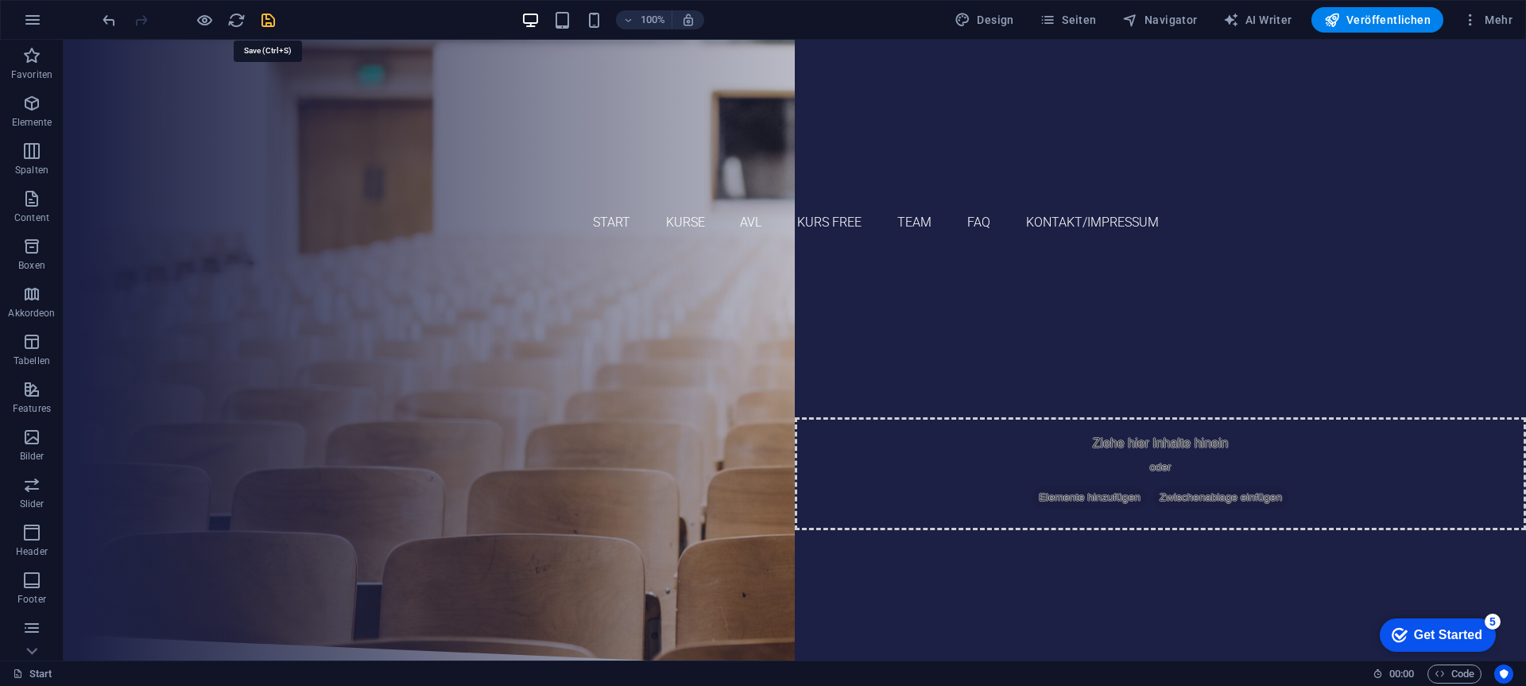
click at [265, 19] on icon "save" at bounding box center [268, 20] width 18 height 18
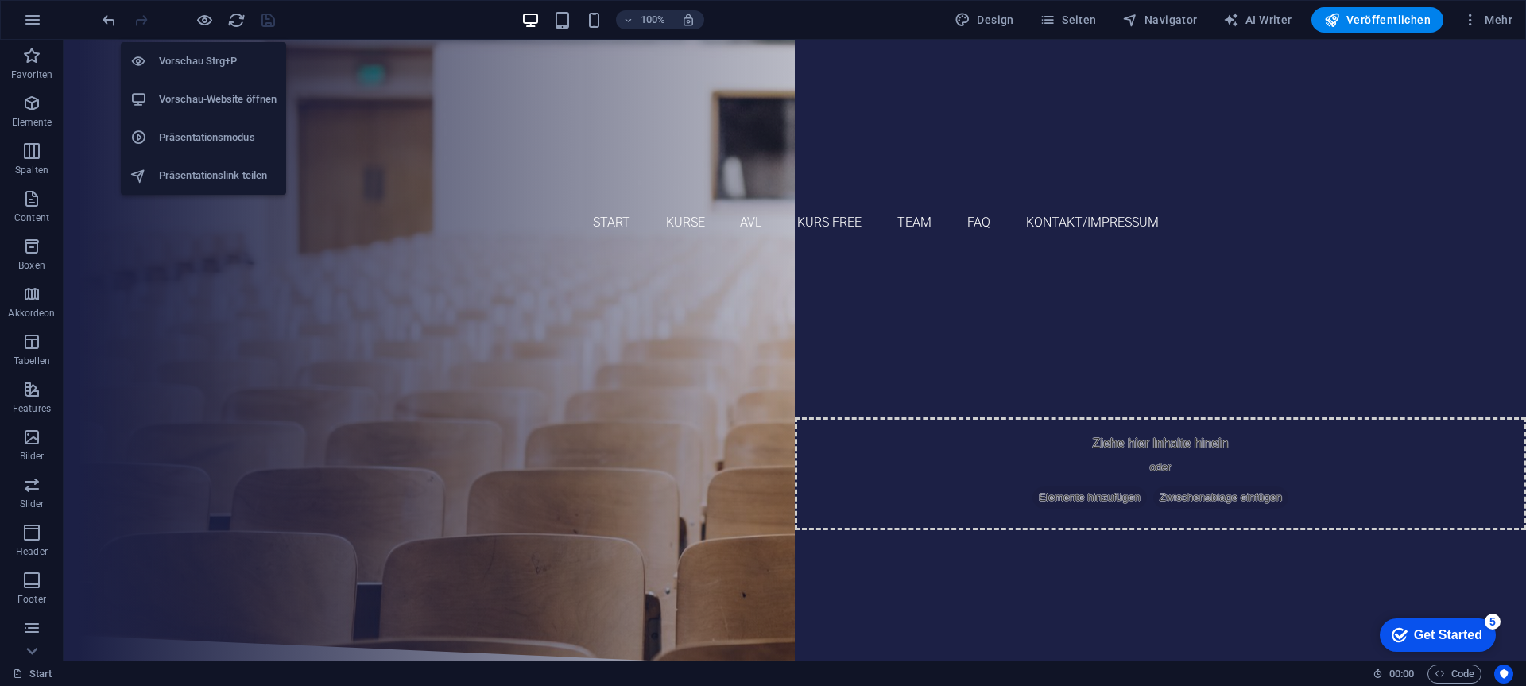
click at [199, 92] on h6 "Vorschau-Website öffnen" at bounding box center [218, 99] width 118 height 19
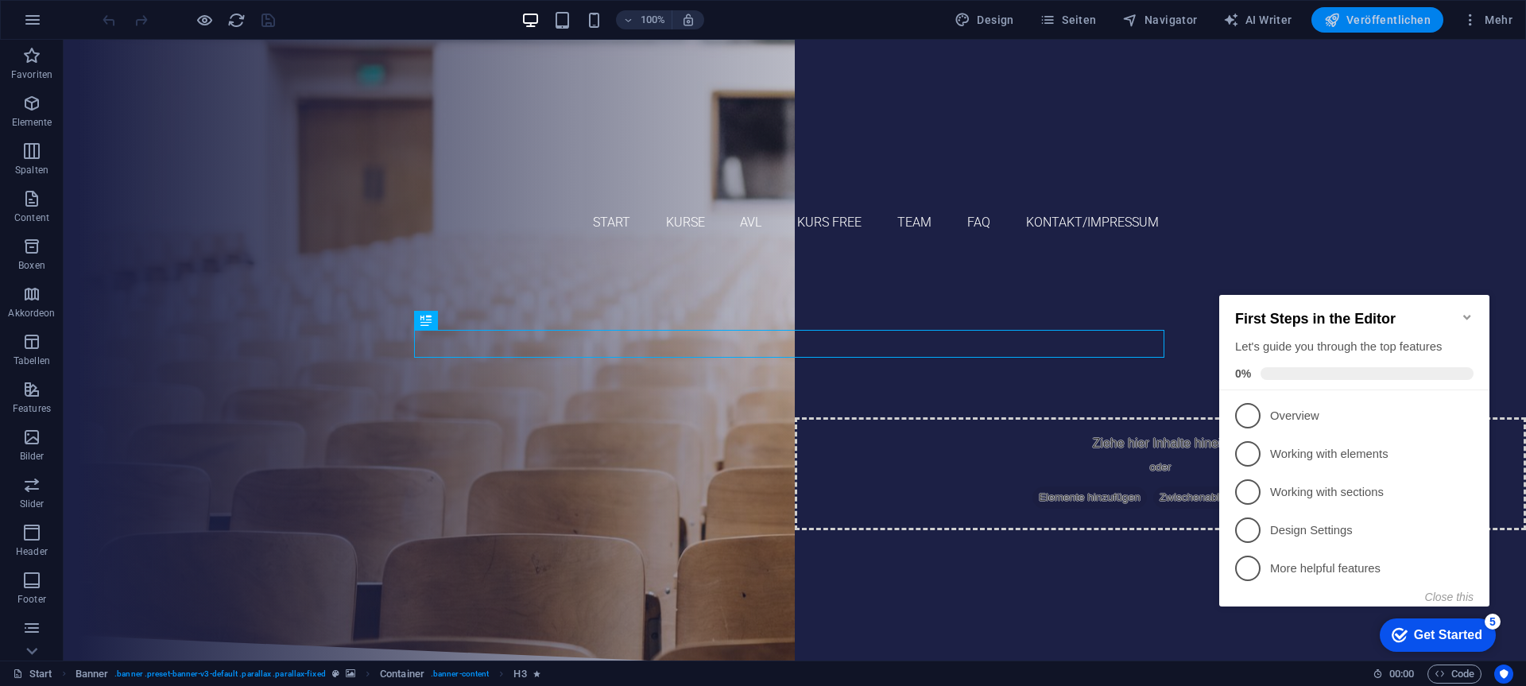
click at [1396, 10] on button "Veröffentlichen" at bounding box center [1377, 19] width 132 height 25
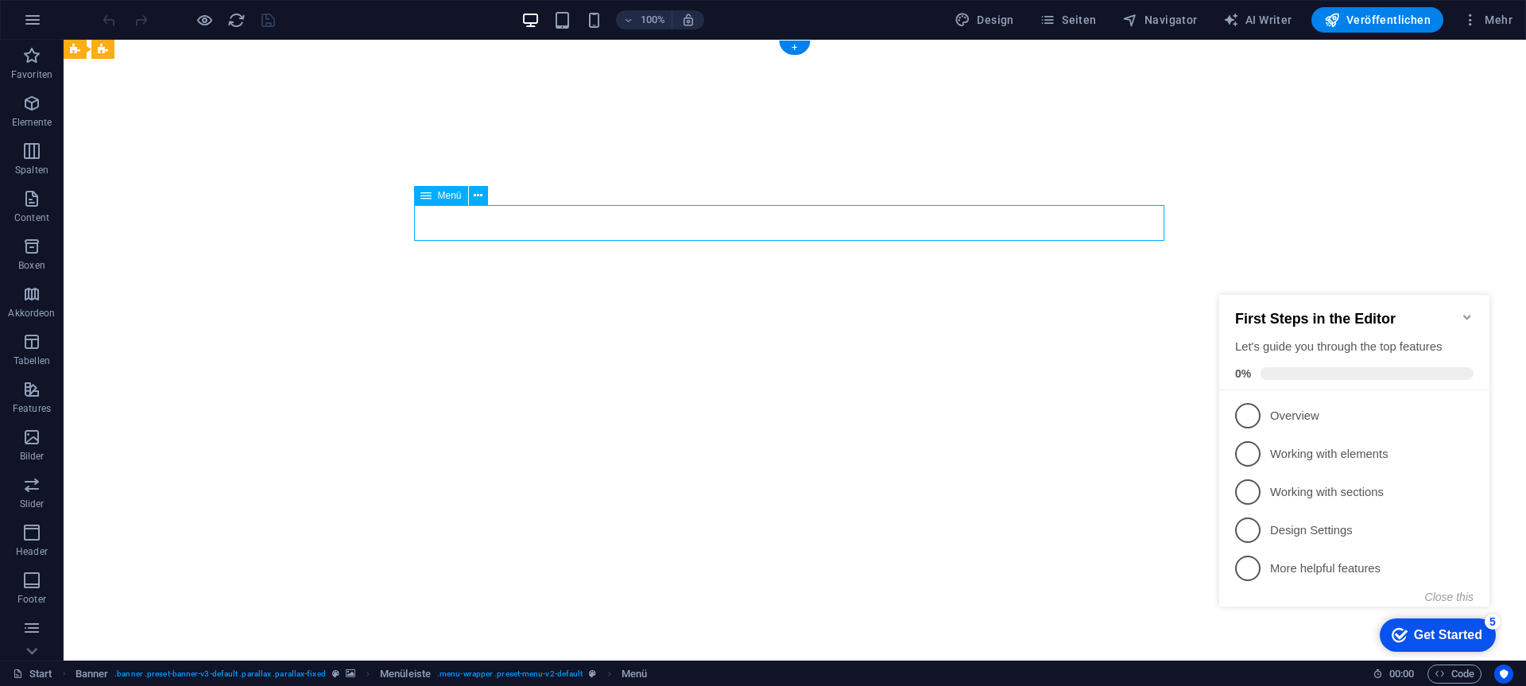
select select "2"
select select
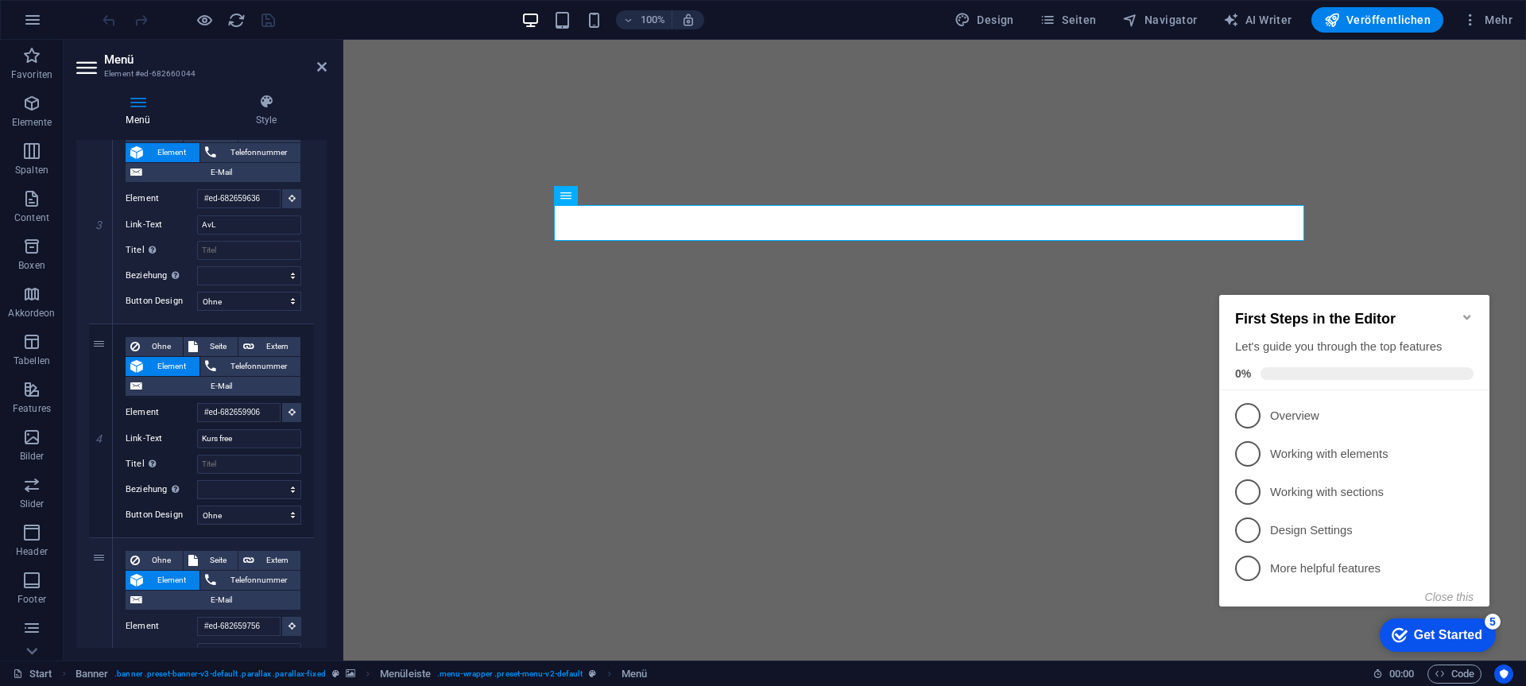
scroll to position [636, 0]
click at [255, 431] on input "Kurs free" at bounding box center [249, 435] width 104 height 19
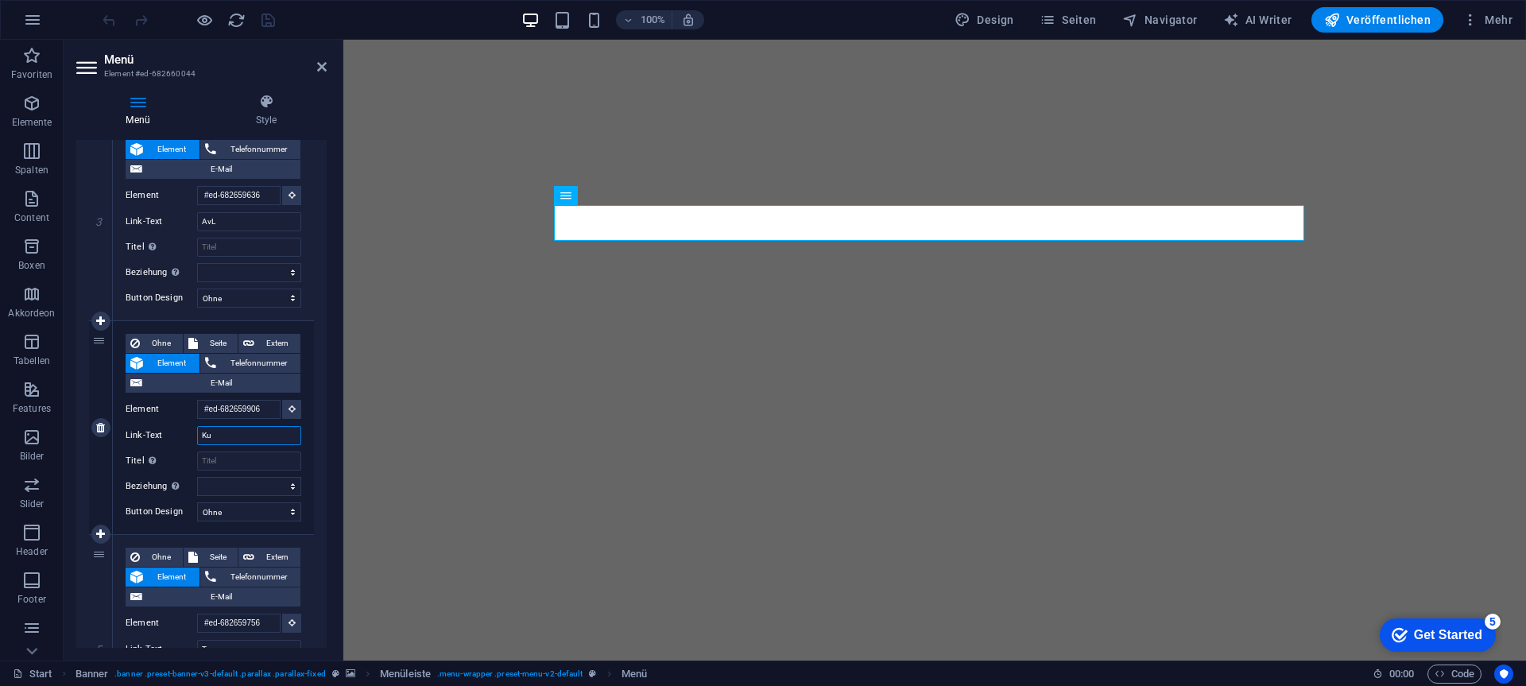
type input "K"
select select
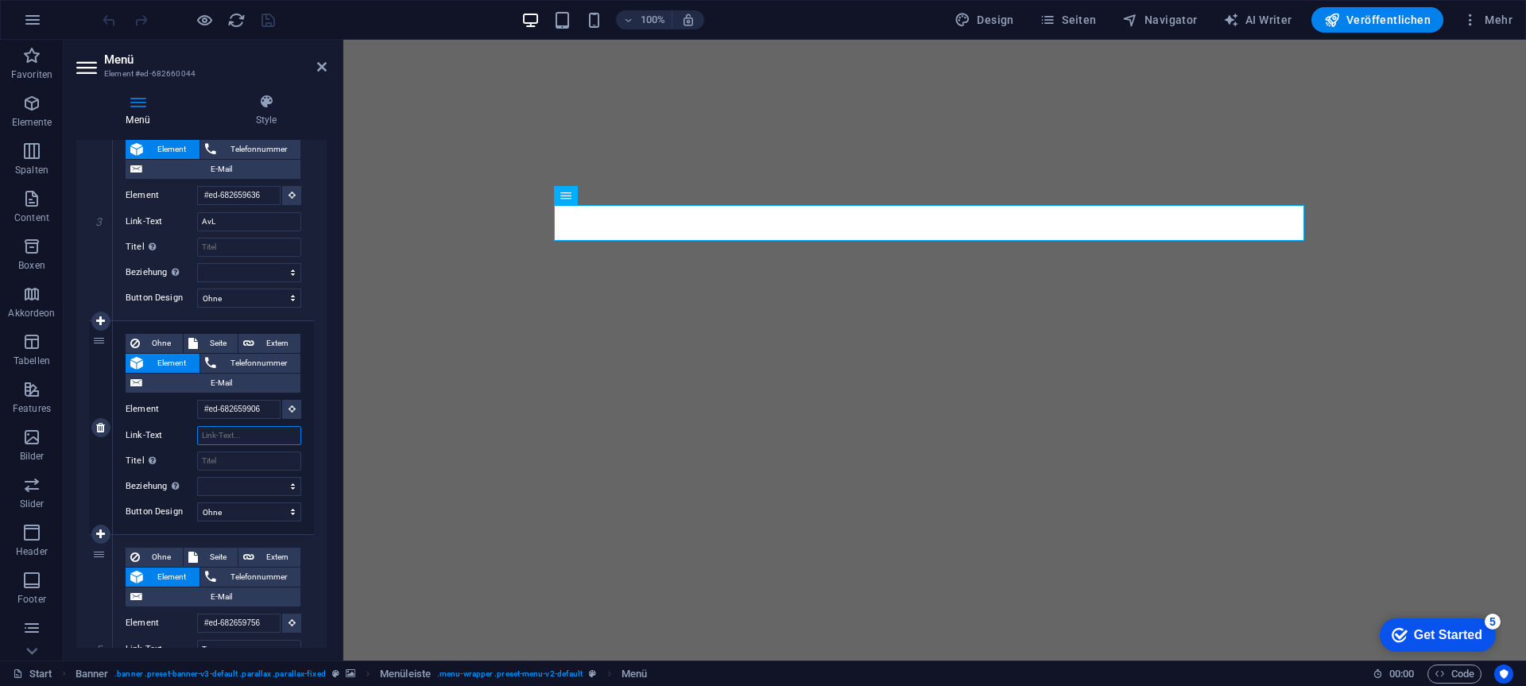
select select
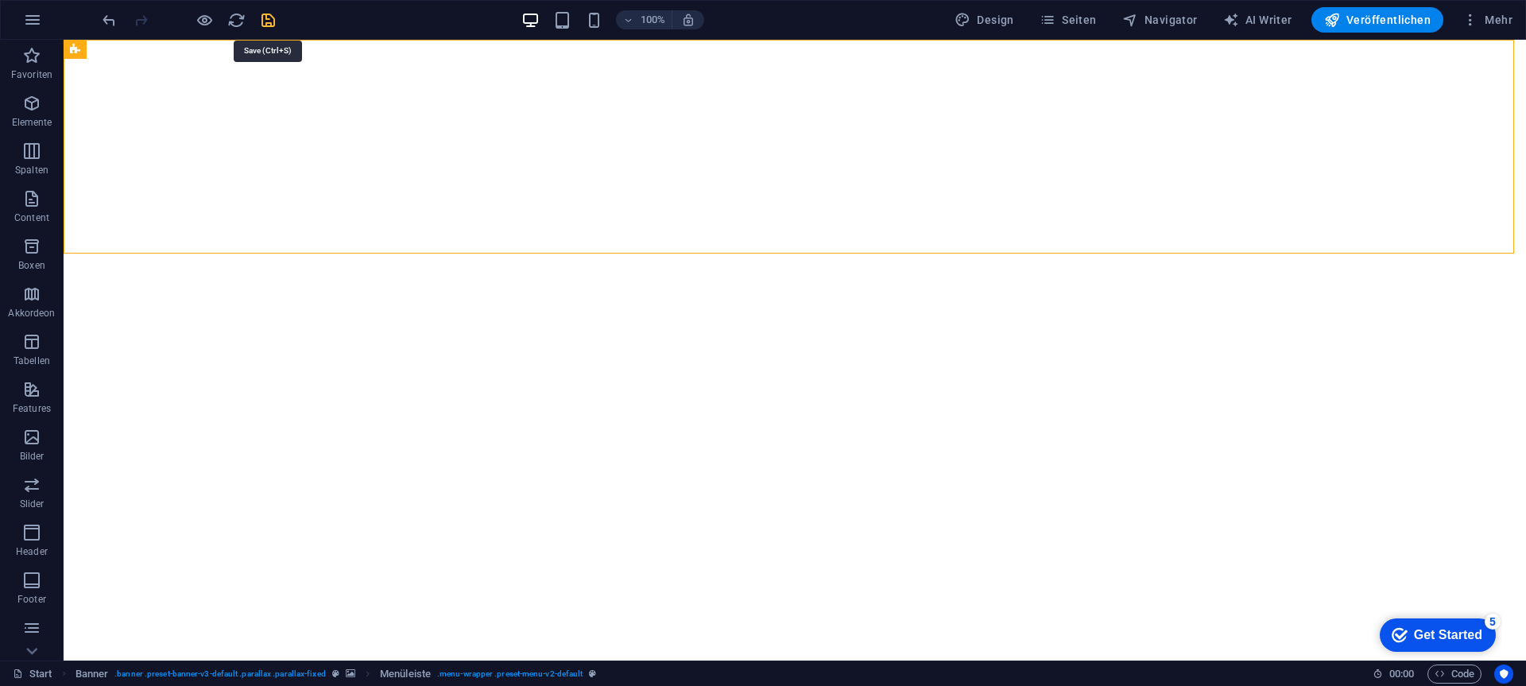
click at [270, 17] on icon "save" at bounding box center [268, 20] width 18 height 18
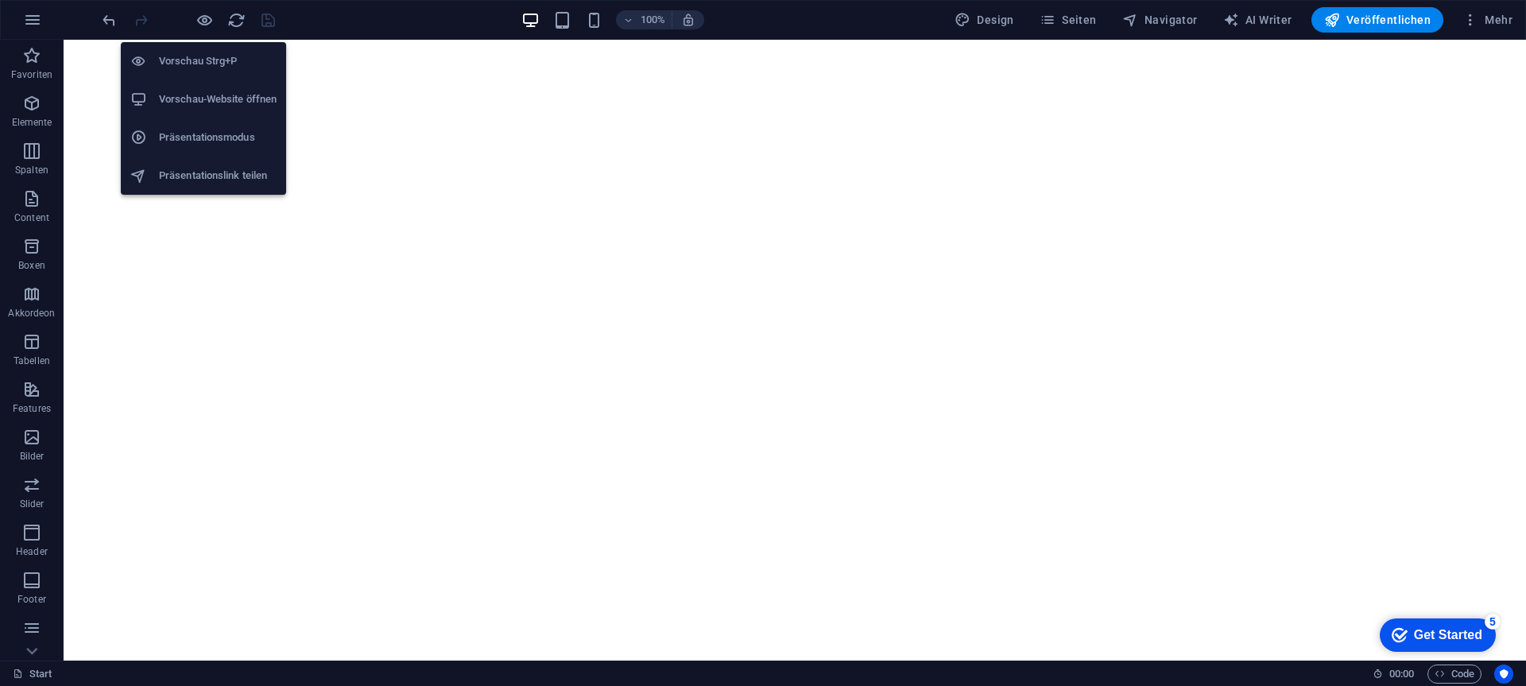
click at [208, 95] on h6 "Vorschau-Website öffnen" at bounding box center [218, 99] width 118 height 19
click at [195, 53] on h6 "Vorschau Strg+P" at bounding box center [218, 61] width 118 height 19
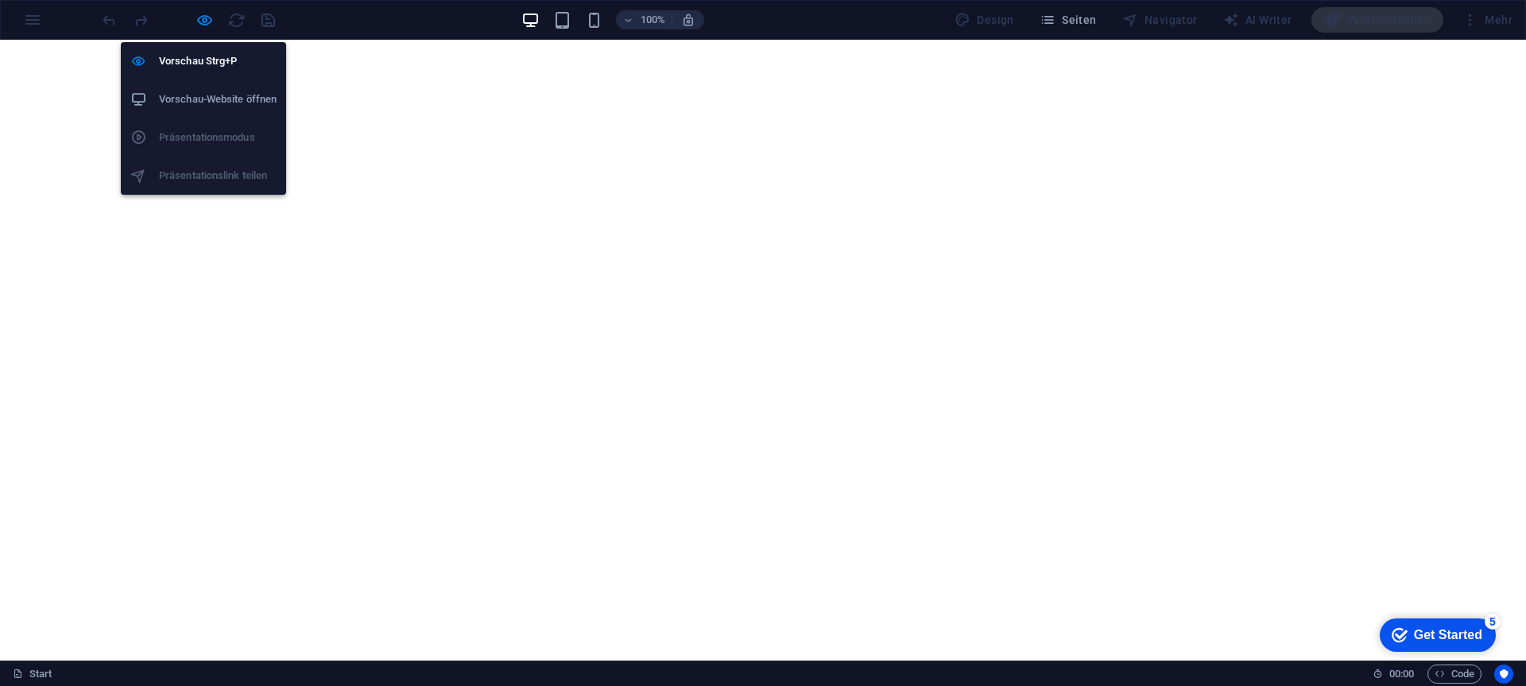
click at [202, 96] on h6 "Vorschau-Website öffnen" at bounding box center [218, 99] width 118 height 19
click at [194, 60] on h6 "Vorschau Strg+P" at bounding box center [218, 61] width 118 height 19
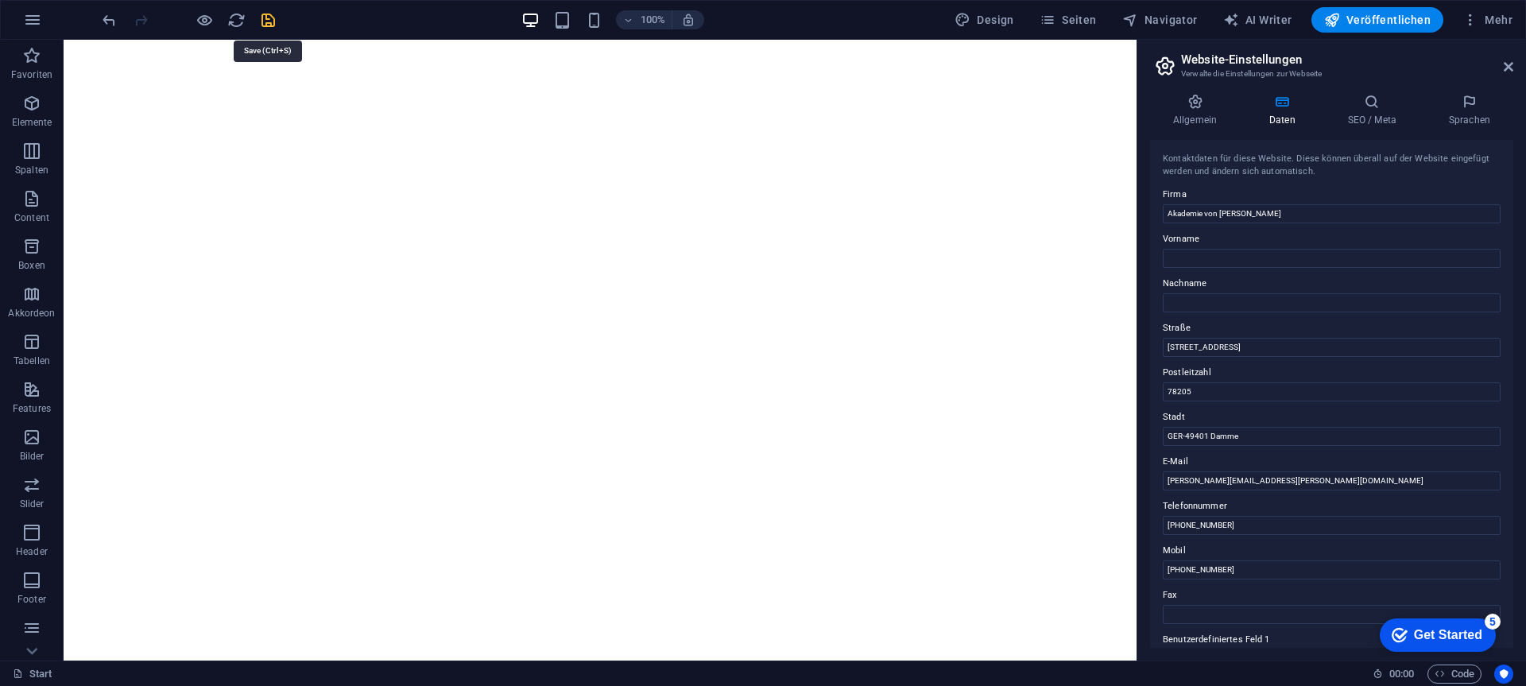
click at [265, 13] on icon "save" at bounding box center [268, 20] width 18 height 18
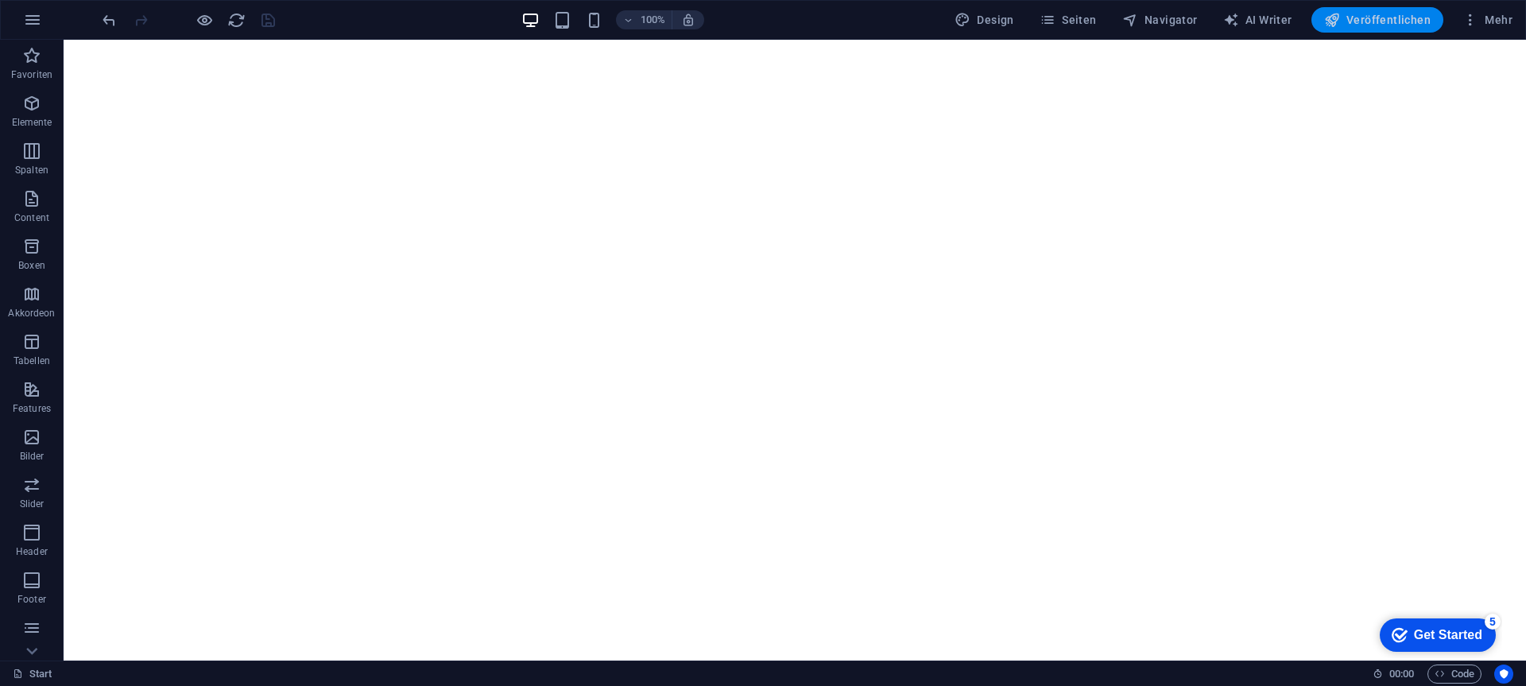
click at [1373, 18] on span "Veröffentlichen" at bounding box center [1377, 20] width 106 height 16
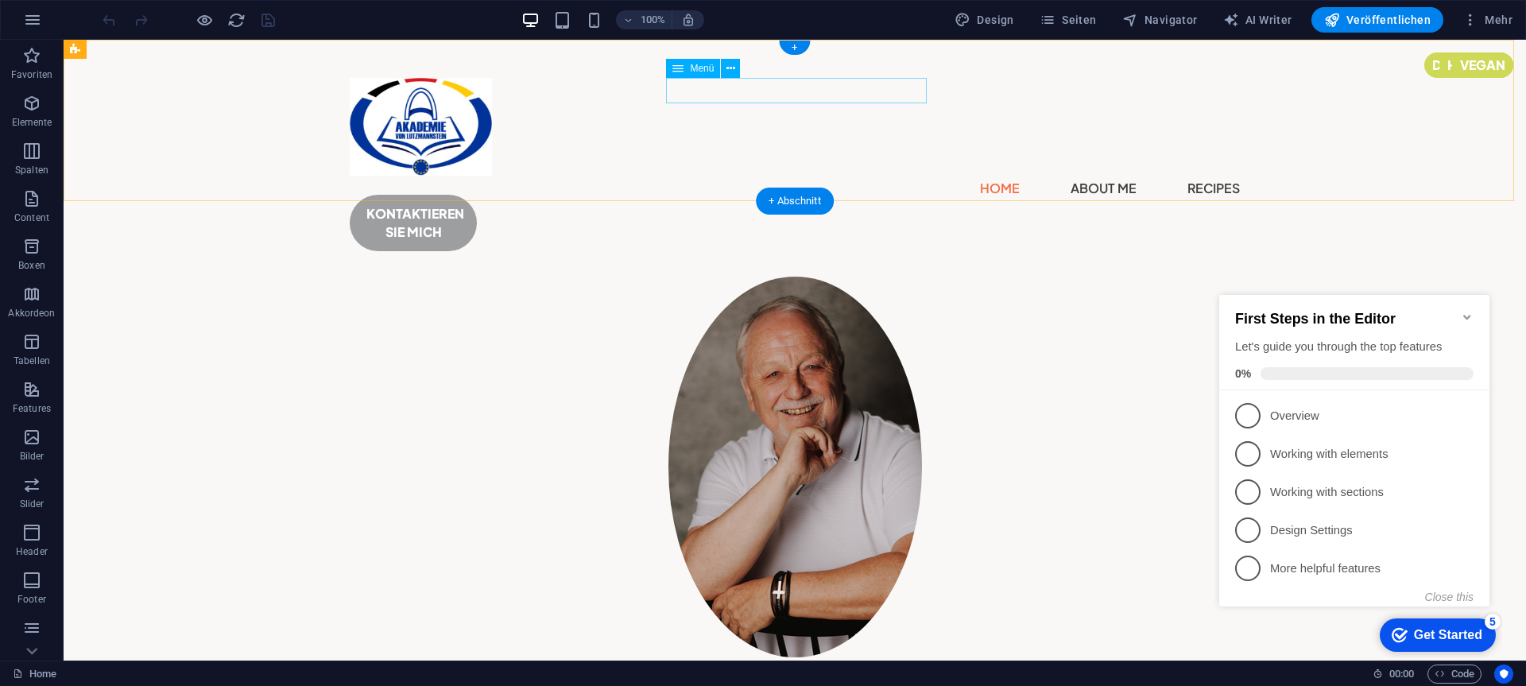
click at [797, 176] on nav "Home About Me Recipes" at bounding box center [795, 188] width 890 height 25
click at [693, 176] on nav "Home About Me Recipes" at bounding box center [795, 188] width 890 height 25
click at [895, 176] on nav "Home About Me Recipes" at bounding box center [795, 188] width 890 height 25
click at [1186, 195] on div "KONTAKTIEREN SIE MICH" at bounding box center [795, 223] width 890 height 56
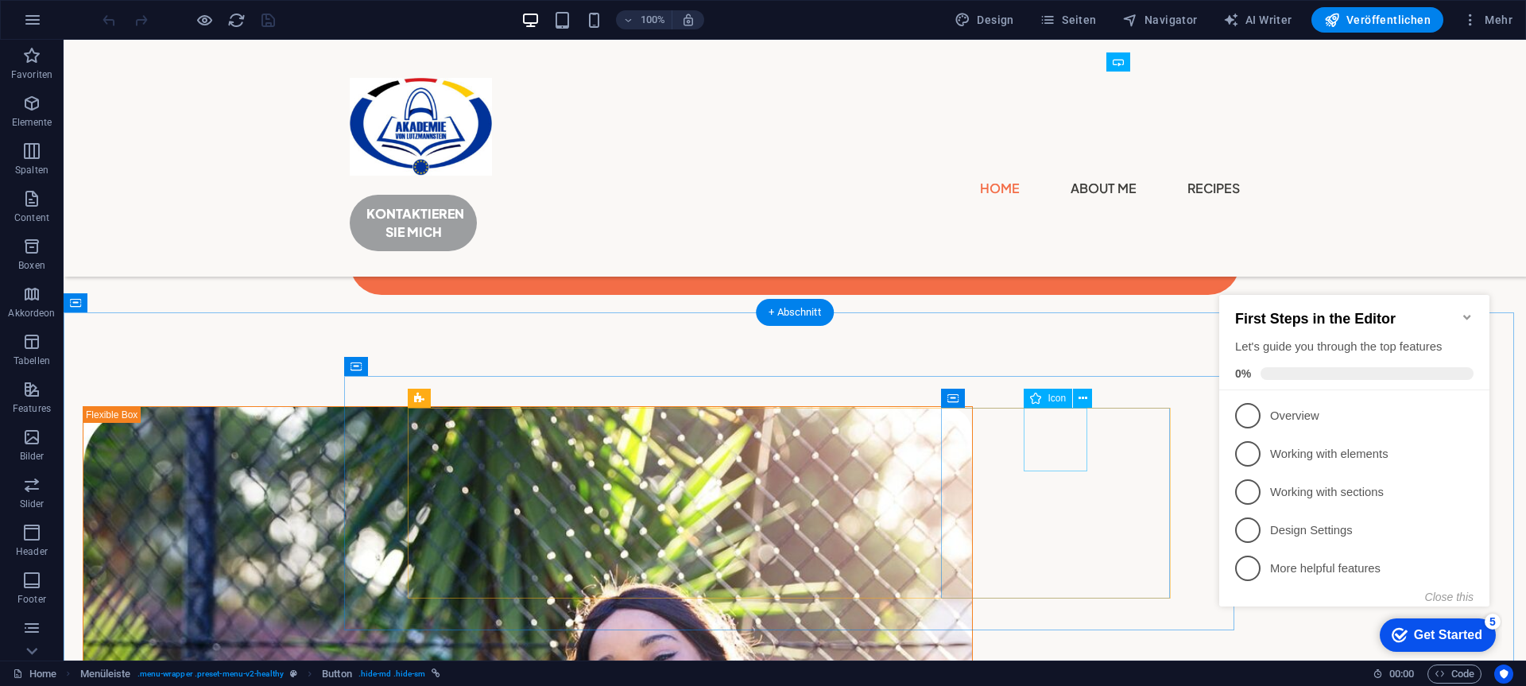
scroll to position [2463, 0]
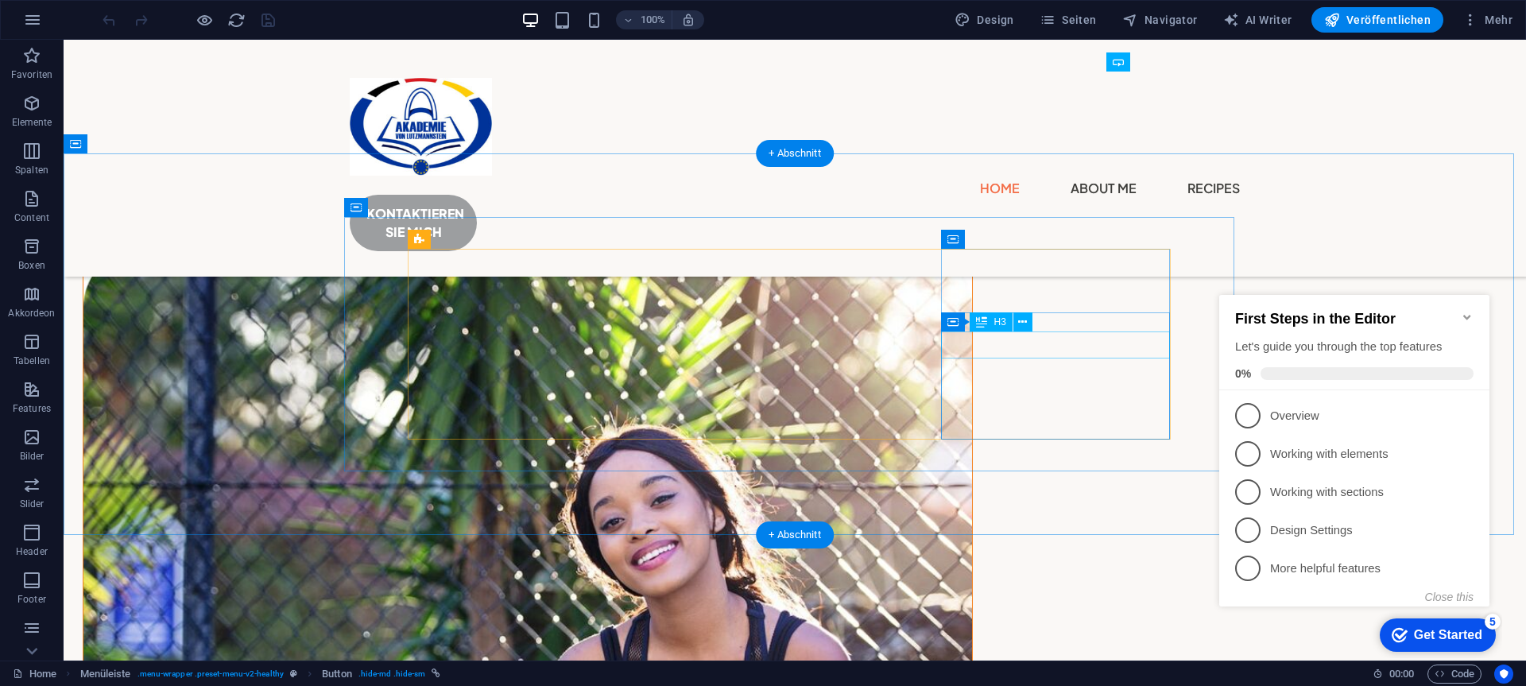
click at [642, 23] on div "KI/KI" at bounding box center [527, 9] width 229 height 27
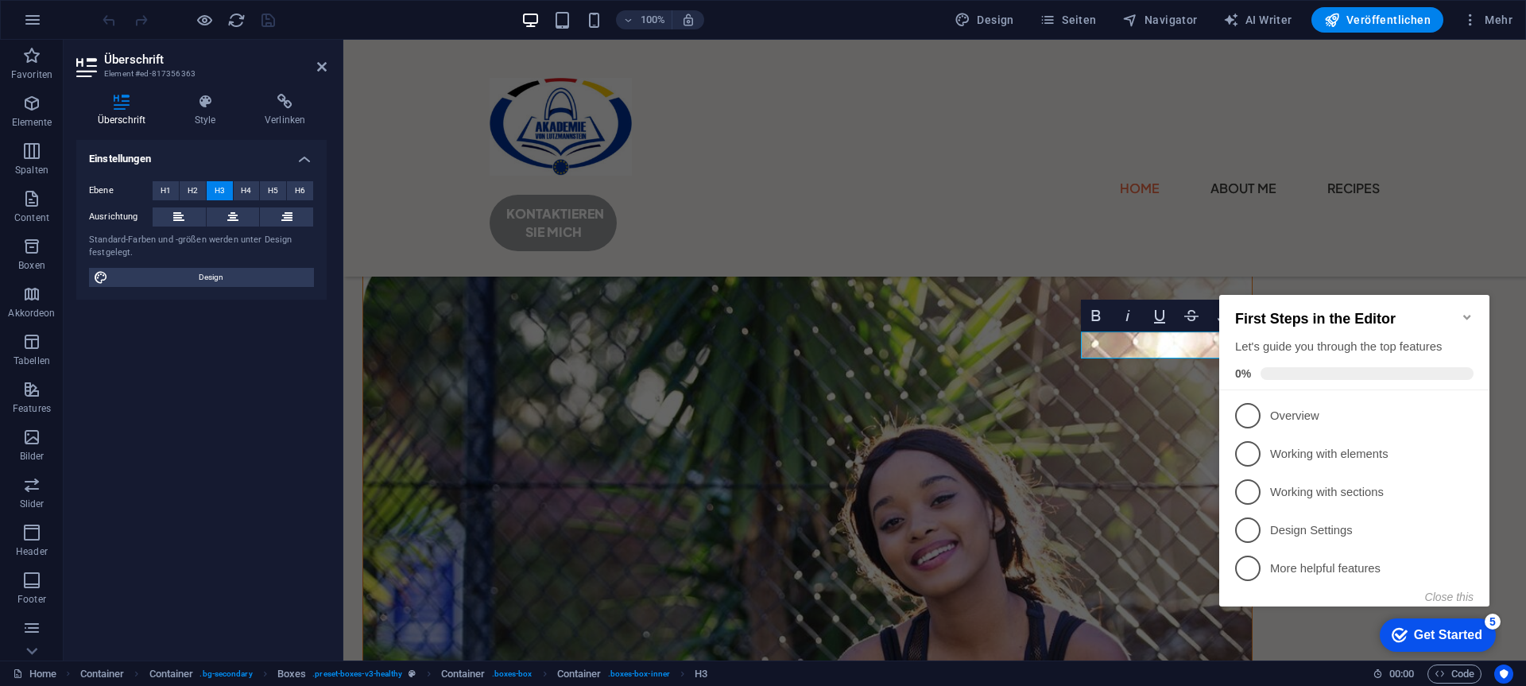
click at [1468, 311] on icon "Minimize checklist" at bounding box center [1467, 317] width 13 height 13
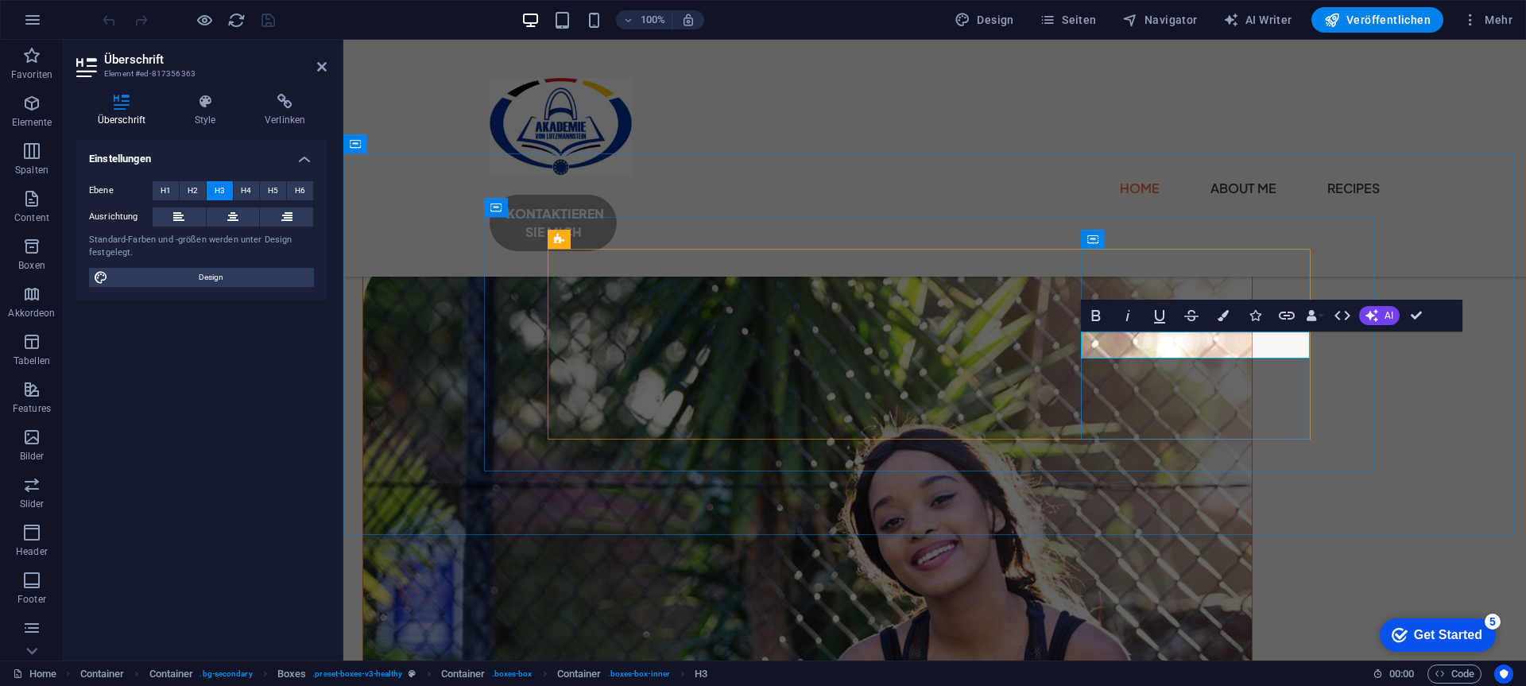
click at [691, 21] on span "KI/KI" at bounding box center [667, 9] width 46 height 24
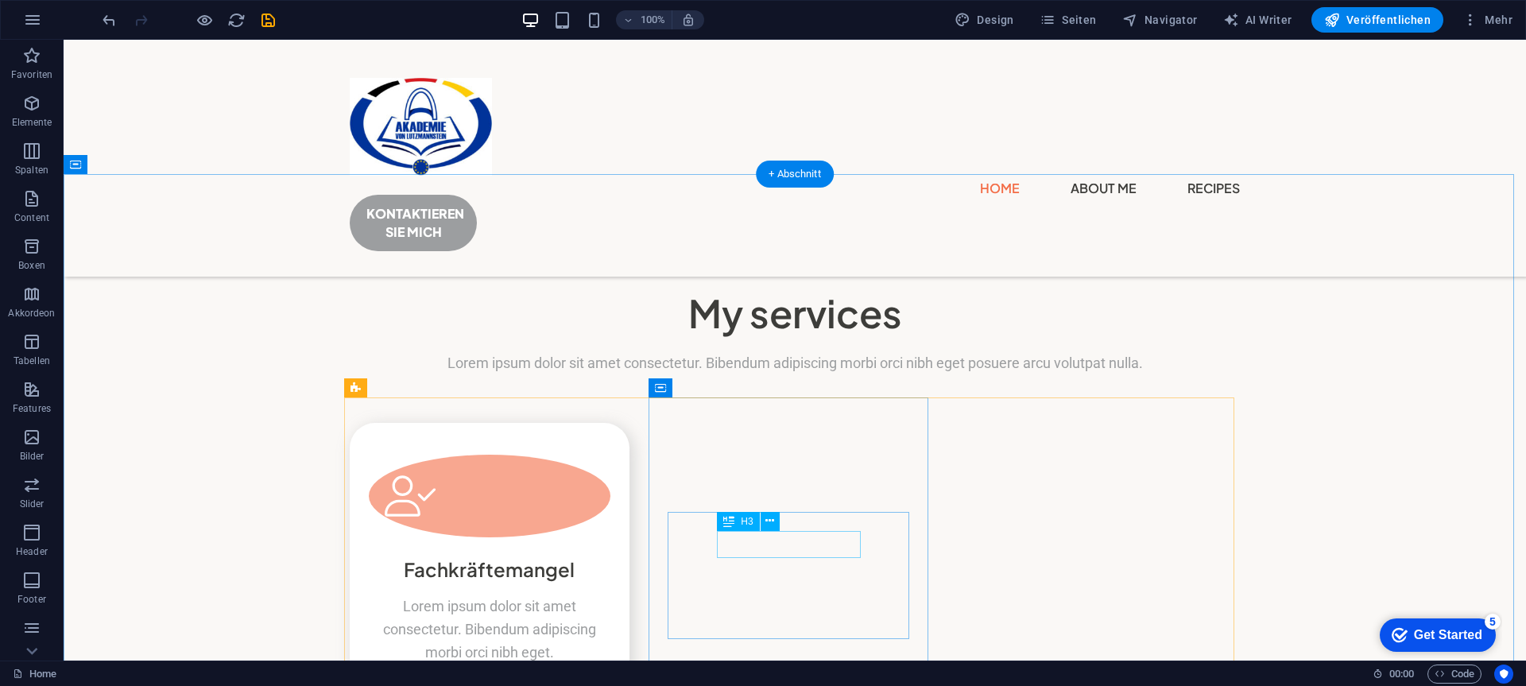
scroll to position [4529, 0]
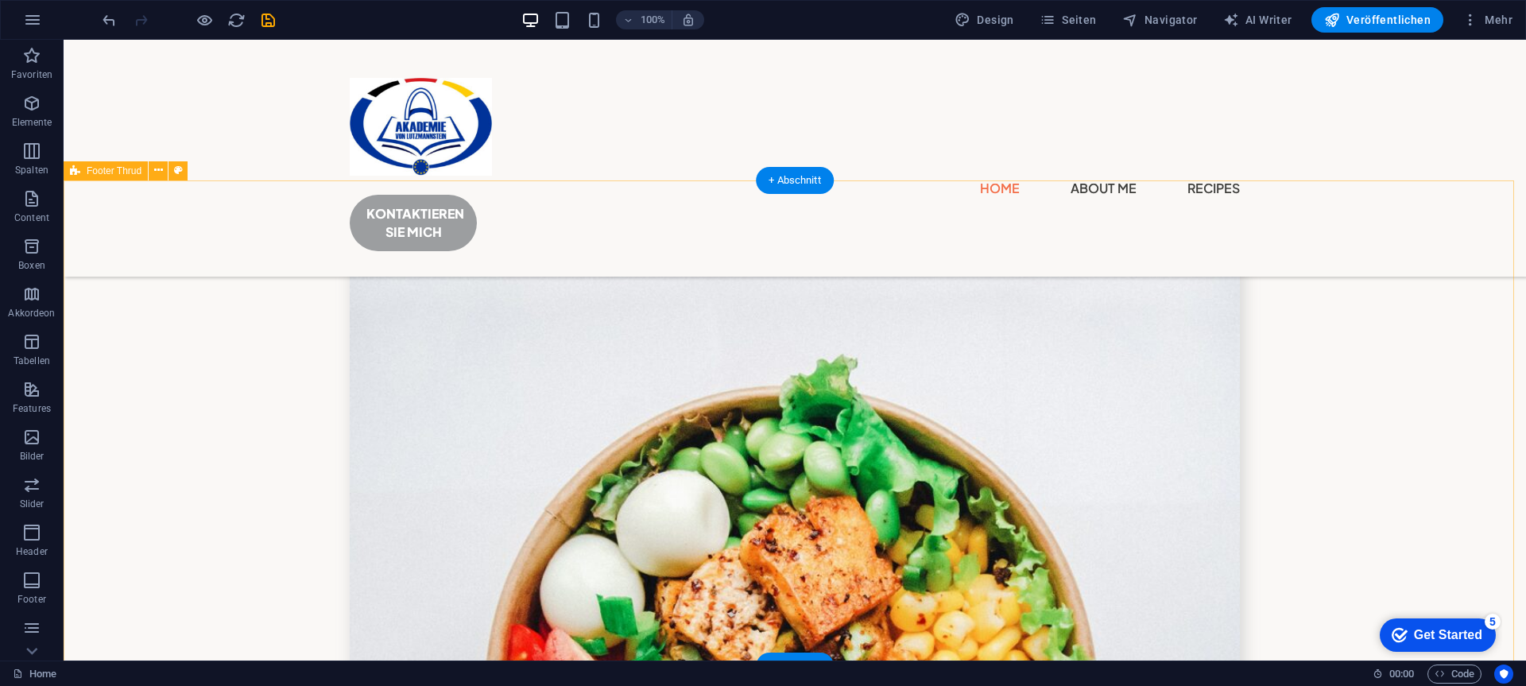
scroll to position [8111, 0]
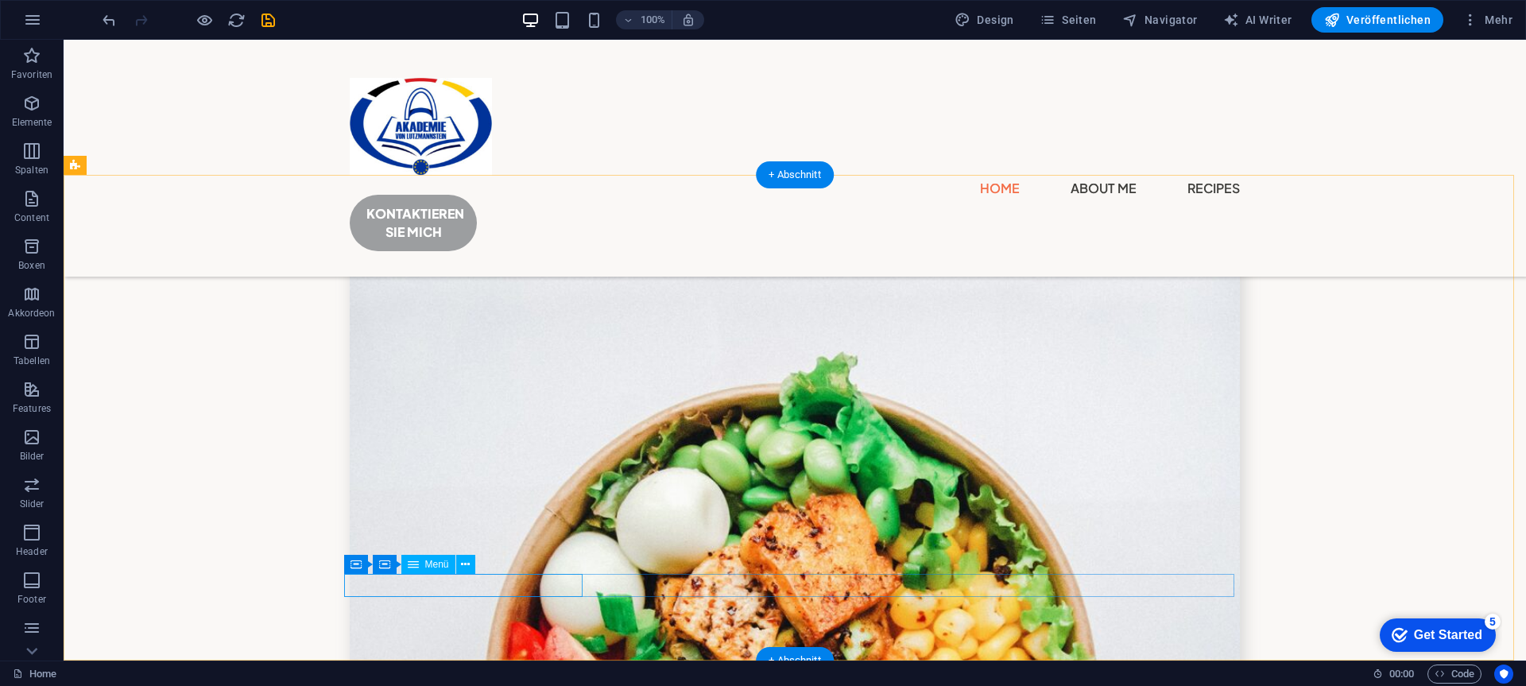
select select "3"
select select "4"
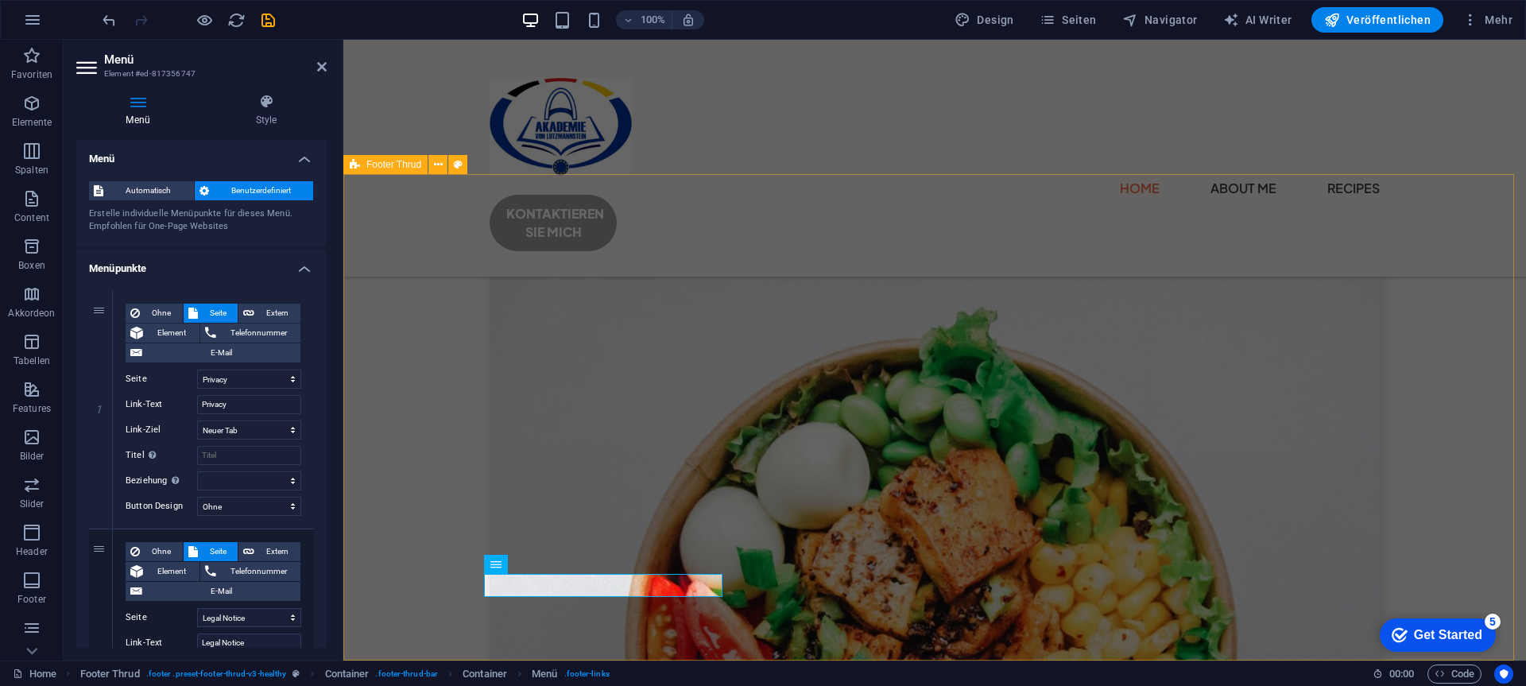
scroll to position [8157, 0]
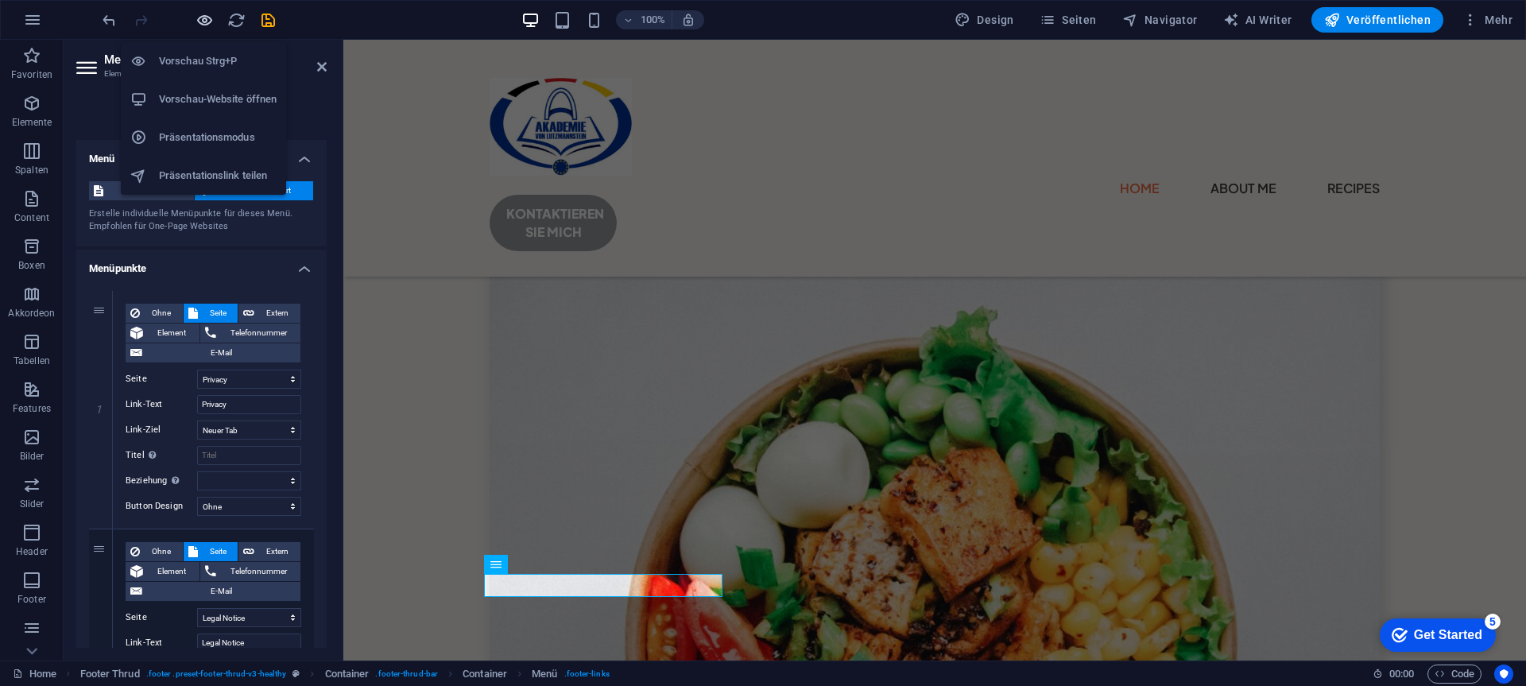
click at [203, 13] on icon "button" at bounding box center [204, 20] width 18 height 18
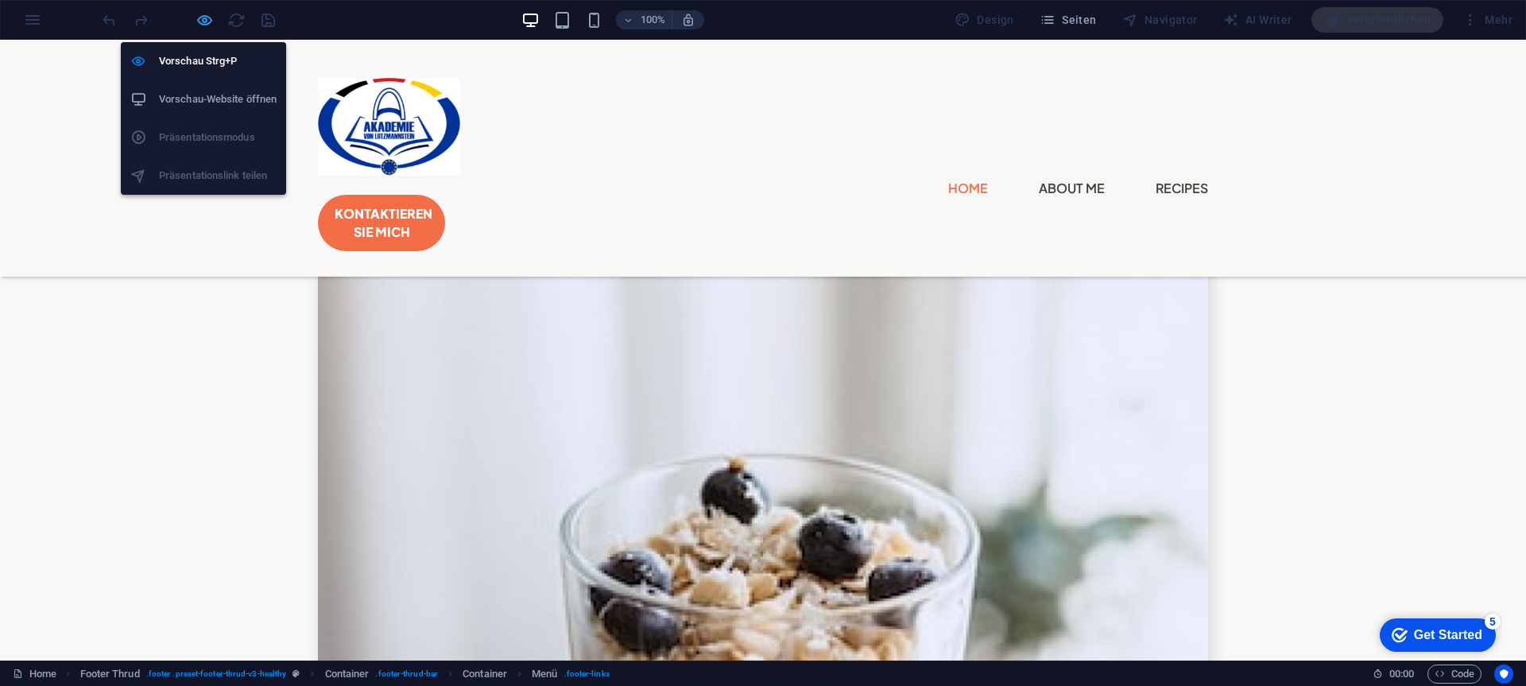
scroll to position [6484, 0]
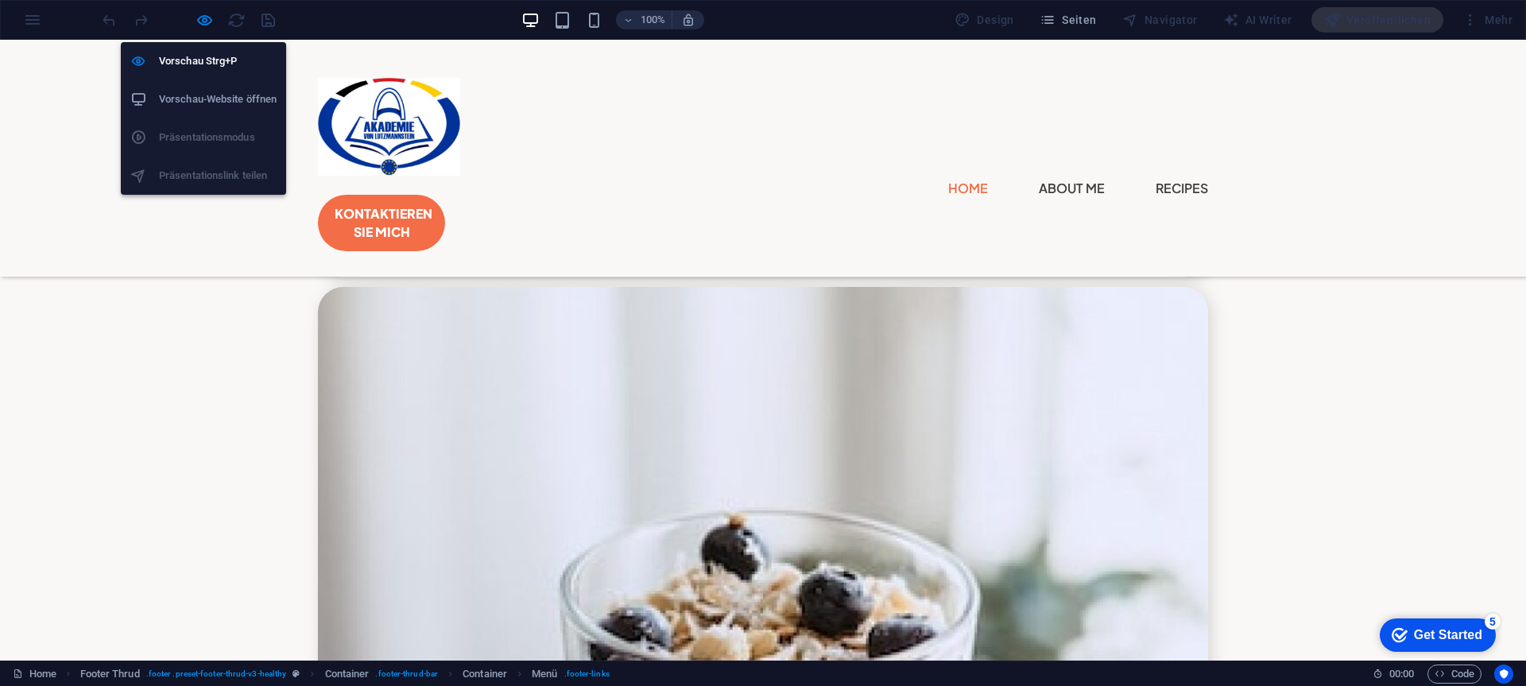
click at [199, 96] on h6 "Vorschau-Website öffnen" at bounding box center [218, 99] width 118 height 19
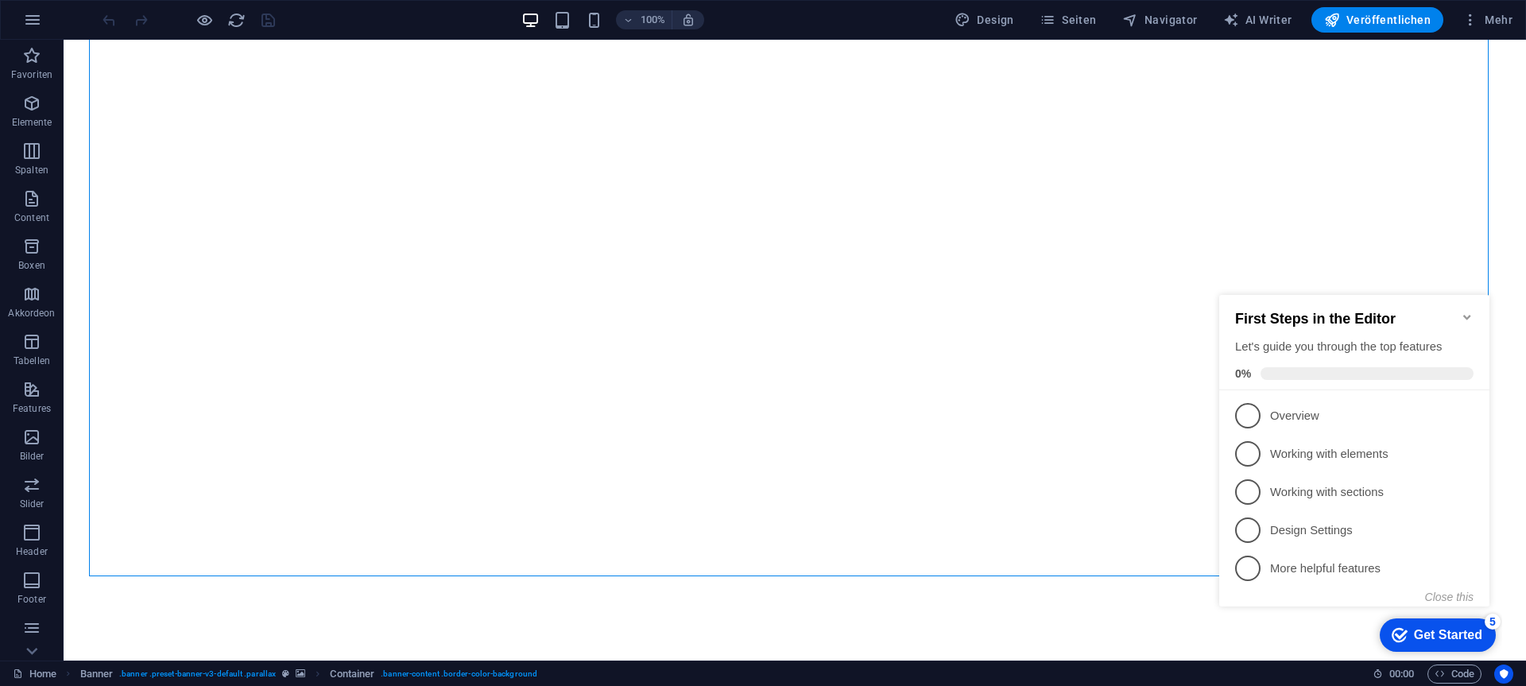
click at [1467, 311] on icon "Minimize checklist" at bounding box center [1467, 317] width 13 height 13
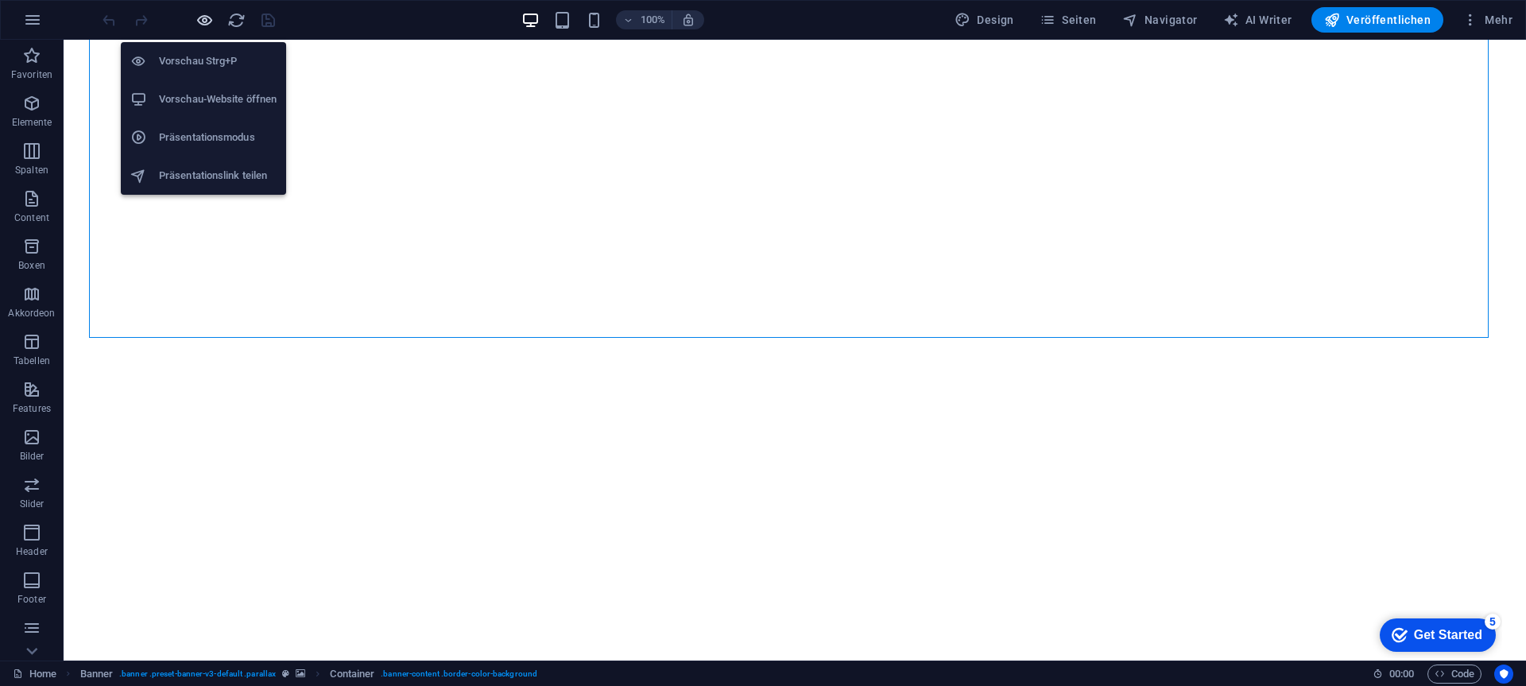
click at [202, 17] on icon "button" at bounding box center [204, 20] width 18 height 18
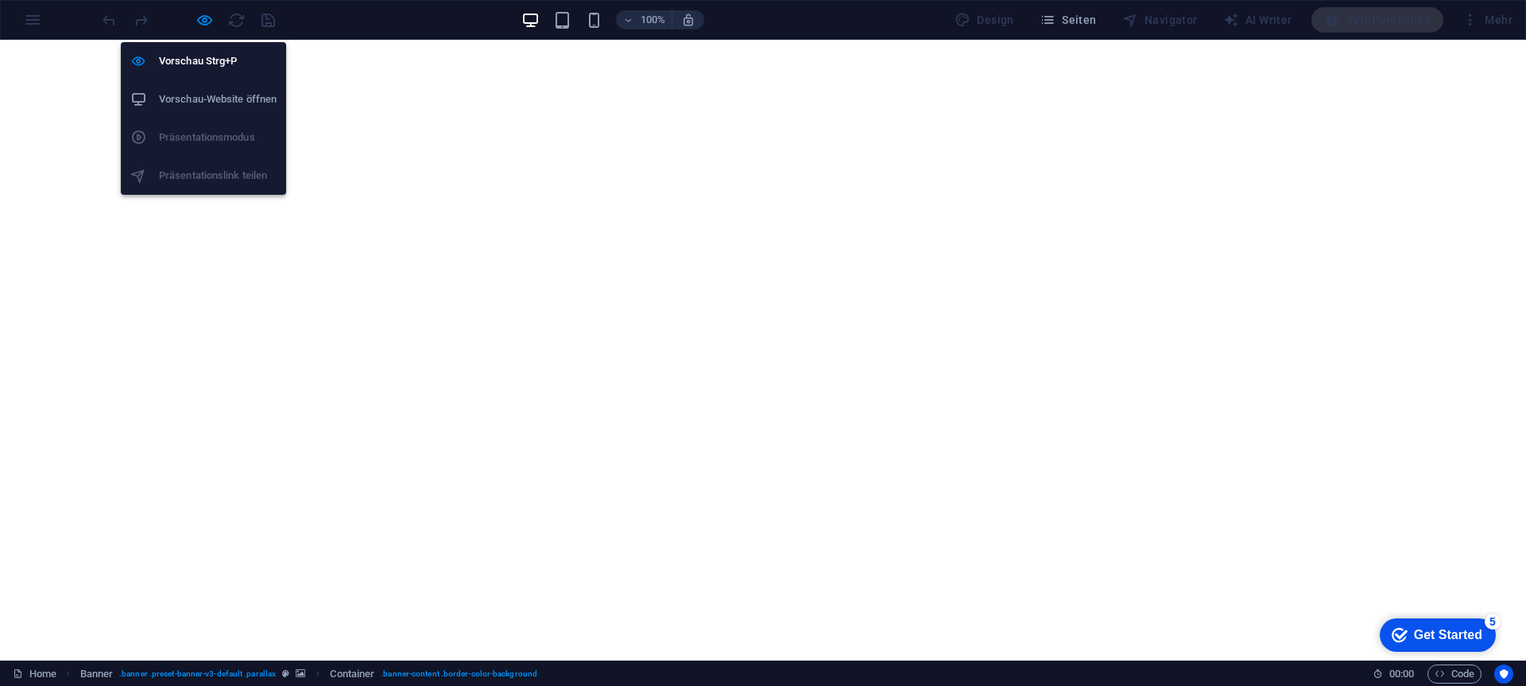
click at [215, 94] on h6 "Vorschau-Website öffnen" at bounding box center [218, 99] width 118 height 19
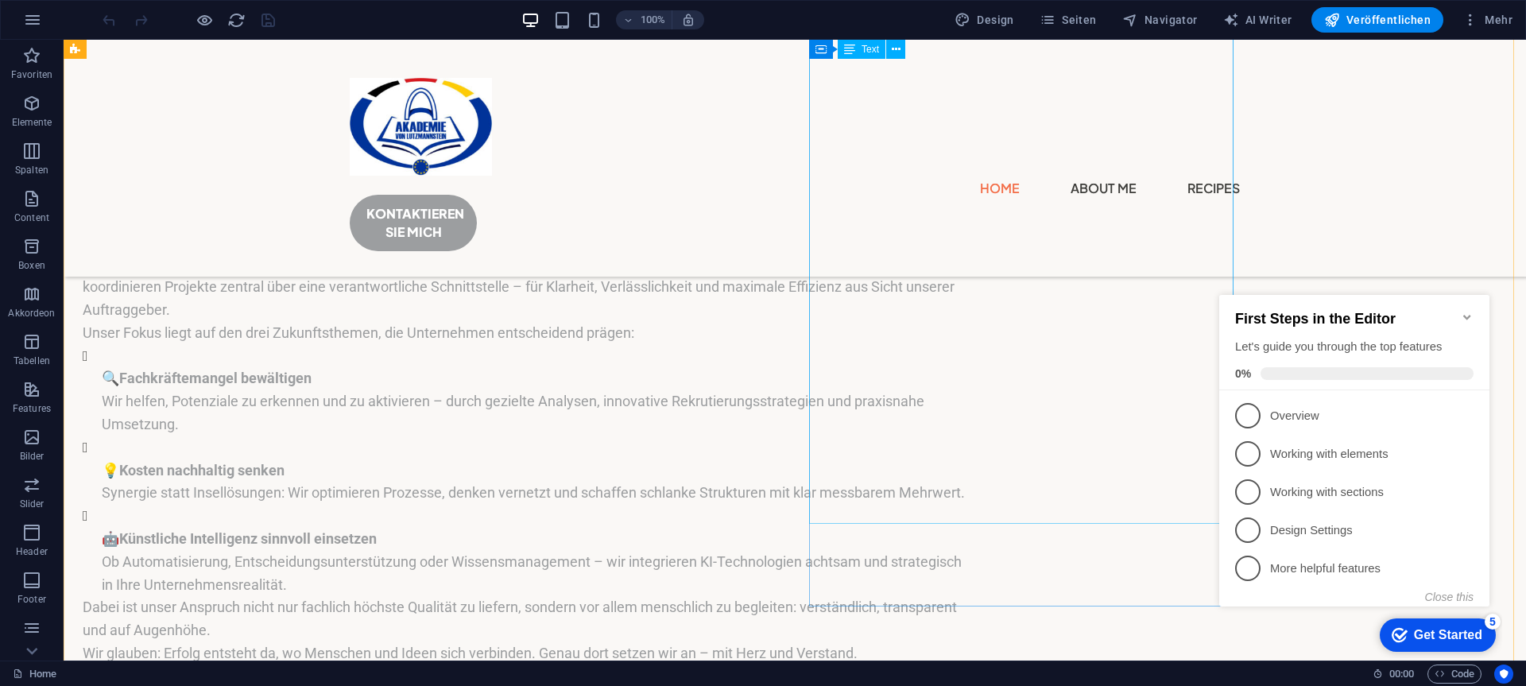
scroll to position [3655, 0]
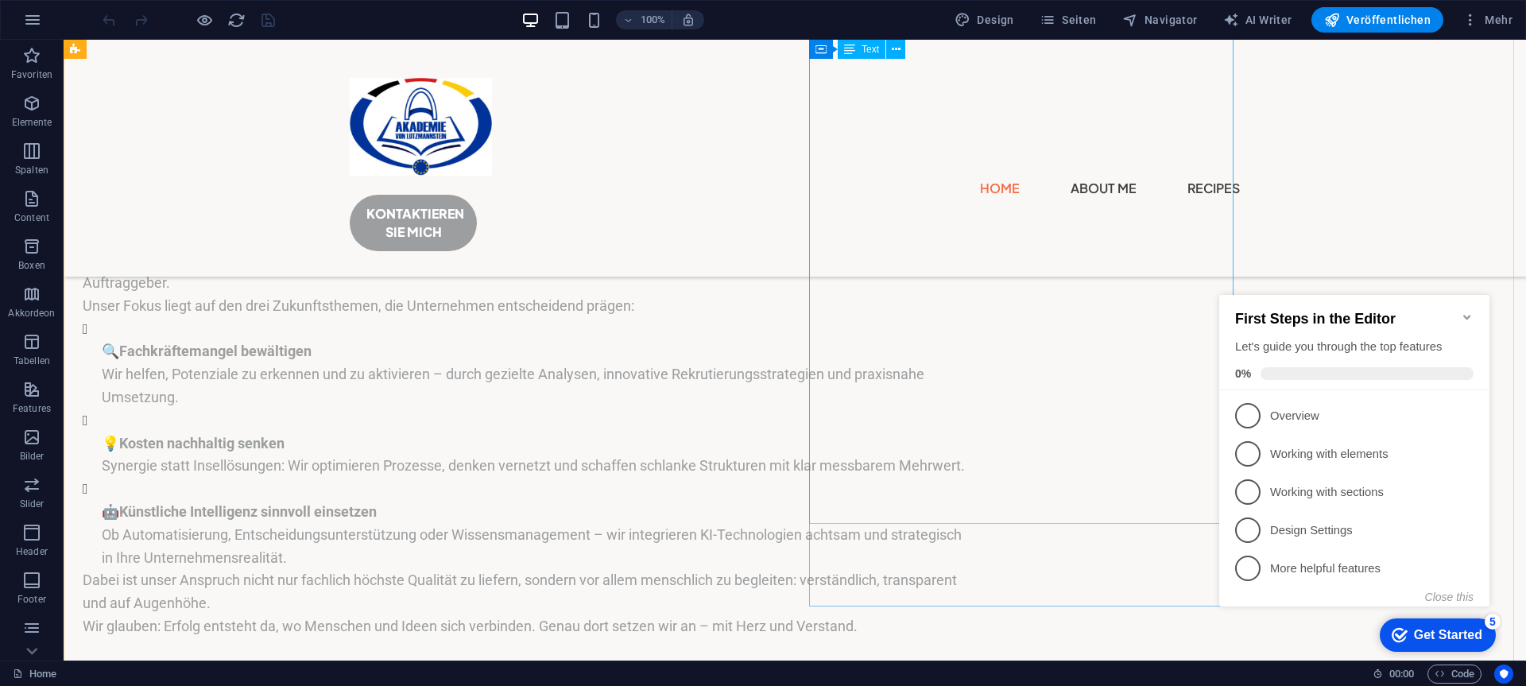
click at [973, 482] on div "Seit über drei Jahrzehnten verbindet uns mehr als nur Fachwissen – es ist die Ü…" at bounding box center [528, 385] width 890 height 563
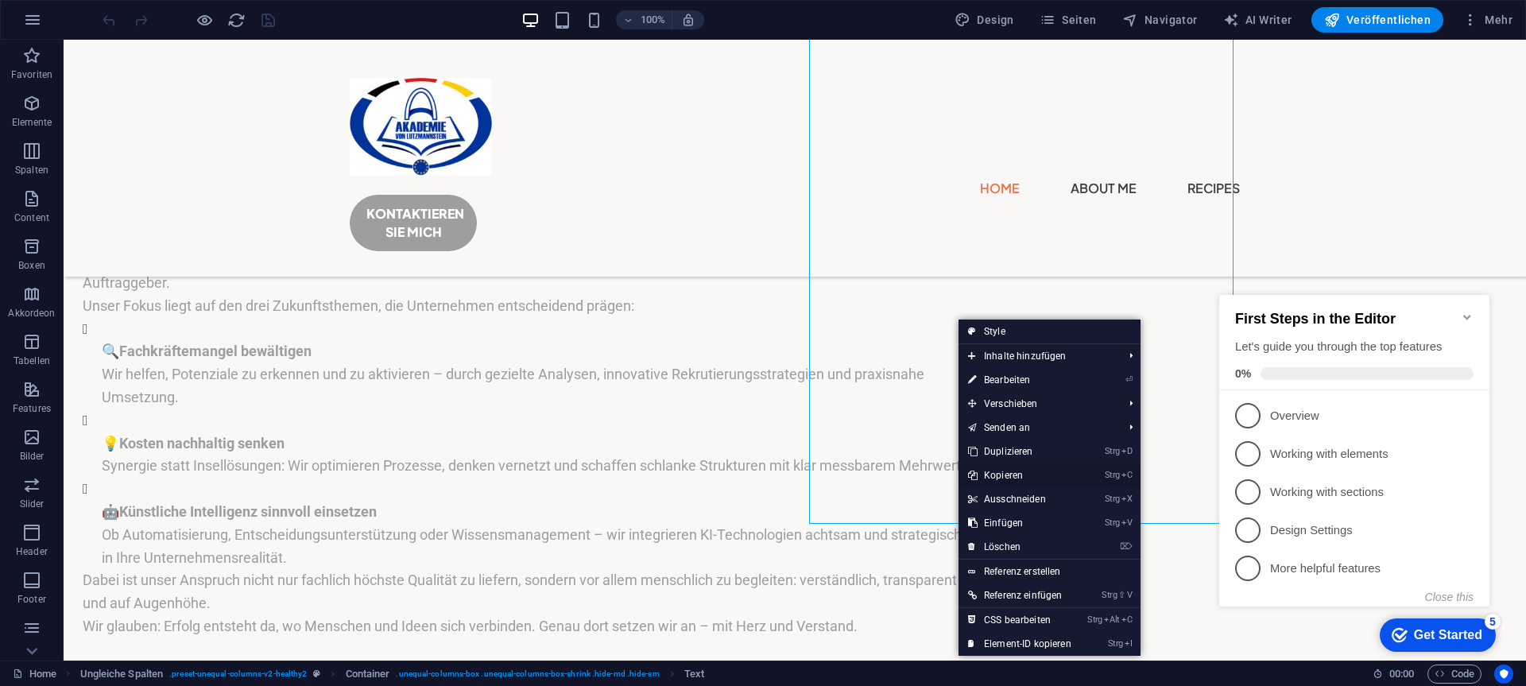
drag, startPoint x: 1008, startPoint y: 470, endPoint x: 915, endPoint y: 410, distance: 111.1
click at [1008, 470] on link "Strg C Kopieren" at bounding box center [1019, 475] width 122 height 24
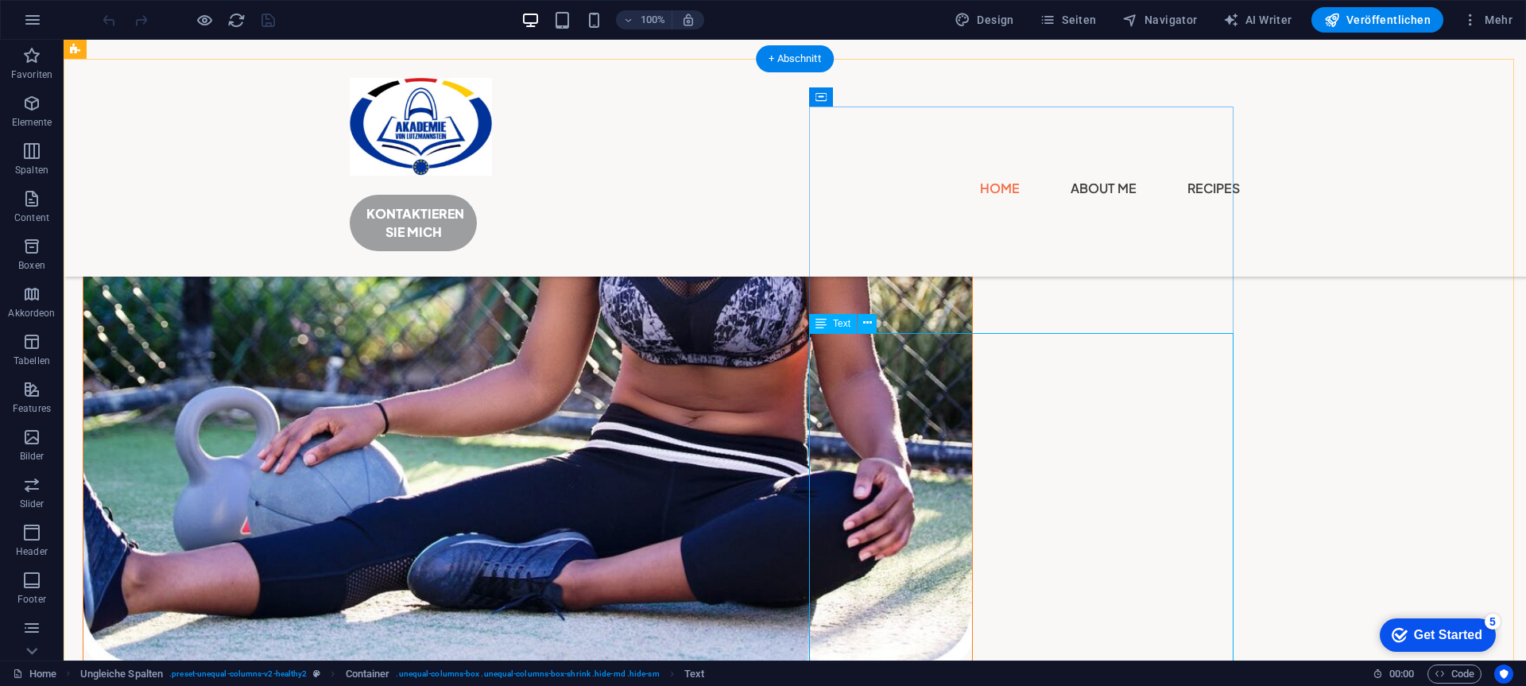
scroll to position [2940, 0]
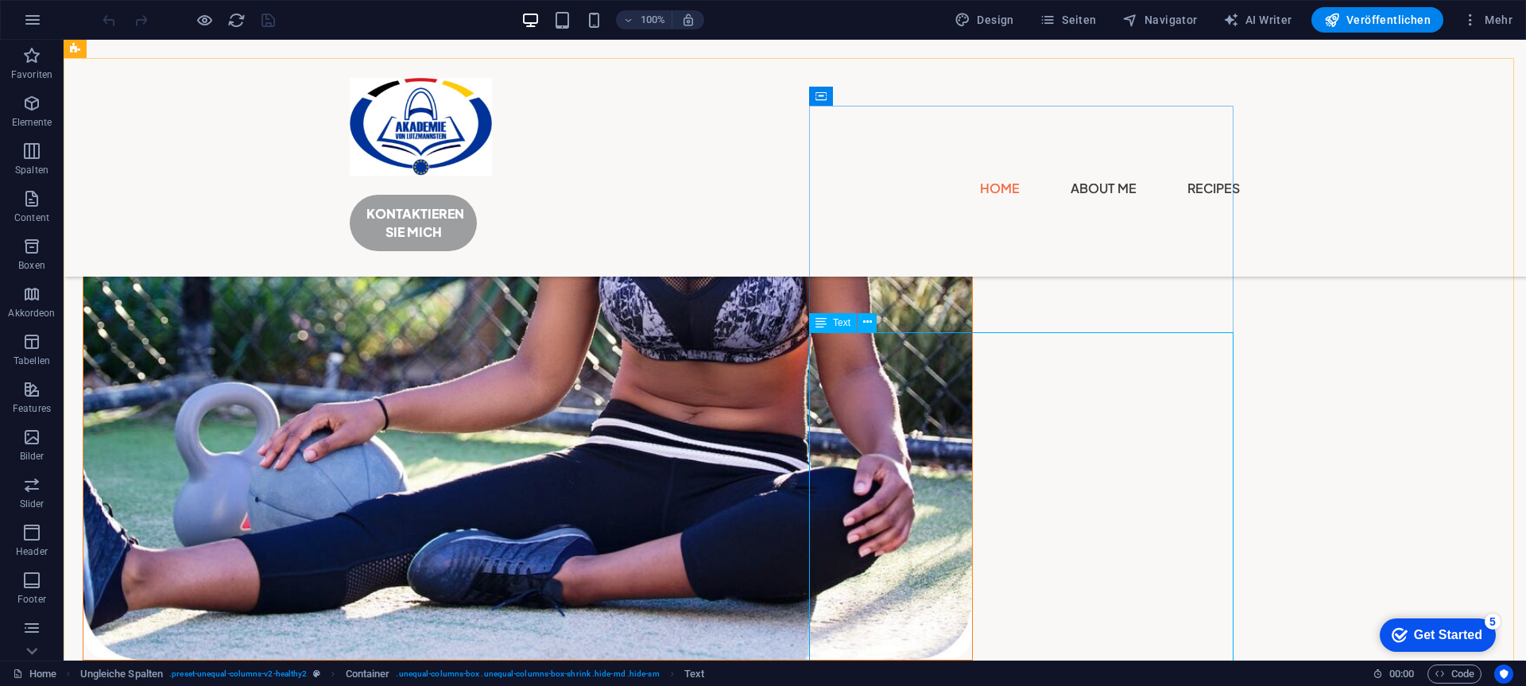
click at [843, 326] on span "Text" at bounding box center [841, 323] width 17 height 10
click at [865, 321] on icon at bounding box center [867, 322] width 9 height 17
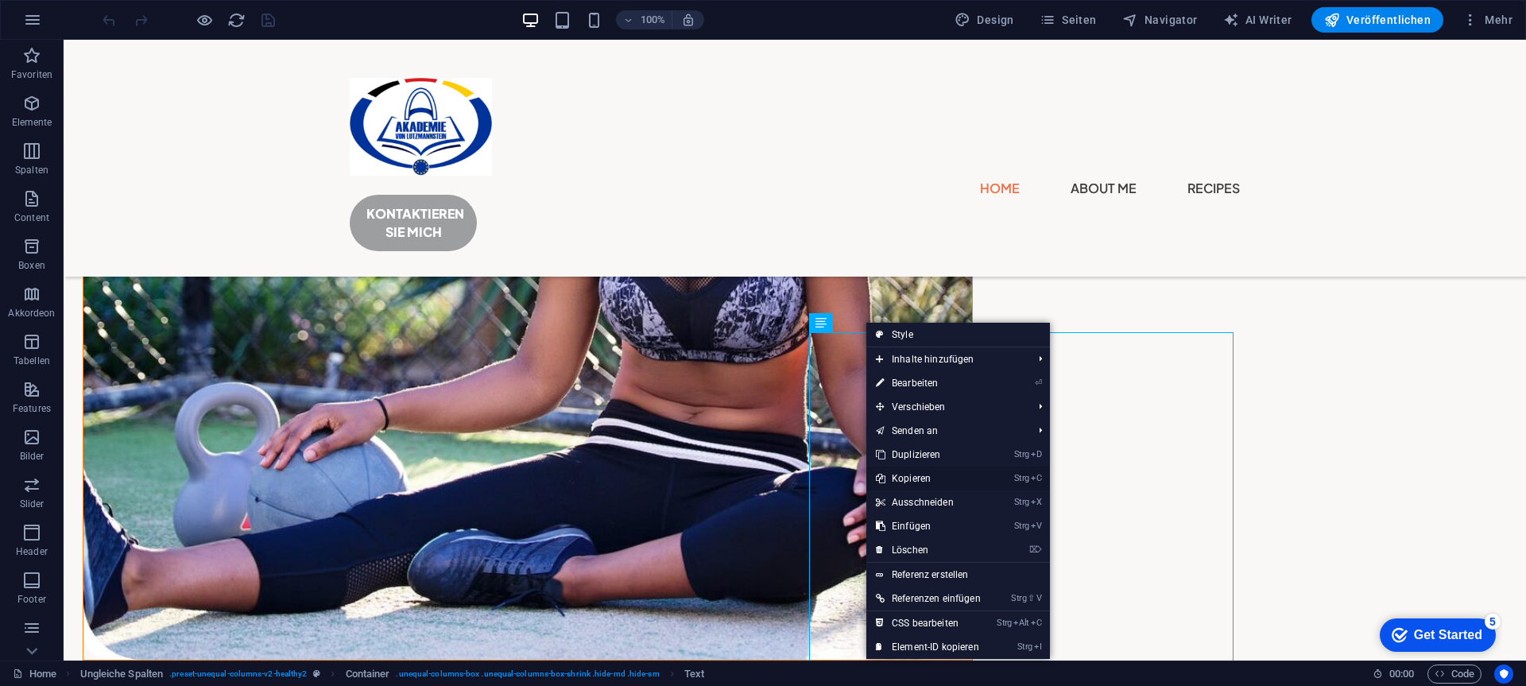
click at [931, 475] on link "Strg C Kopieren" at bounding box center [928, 478] width 124 height 24
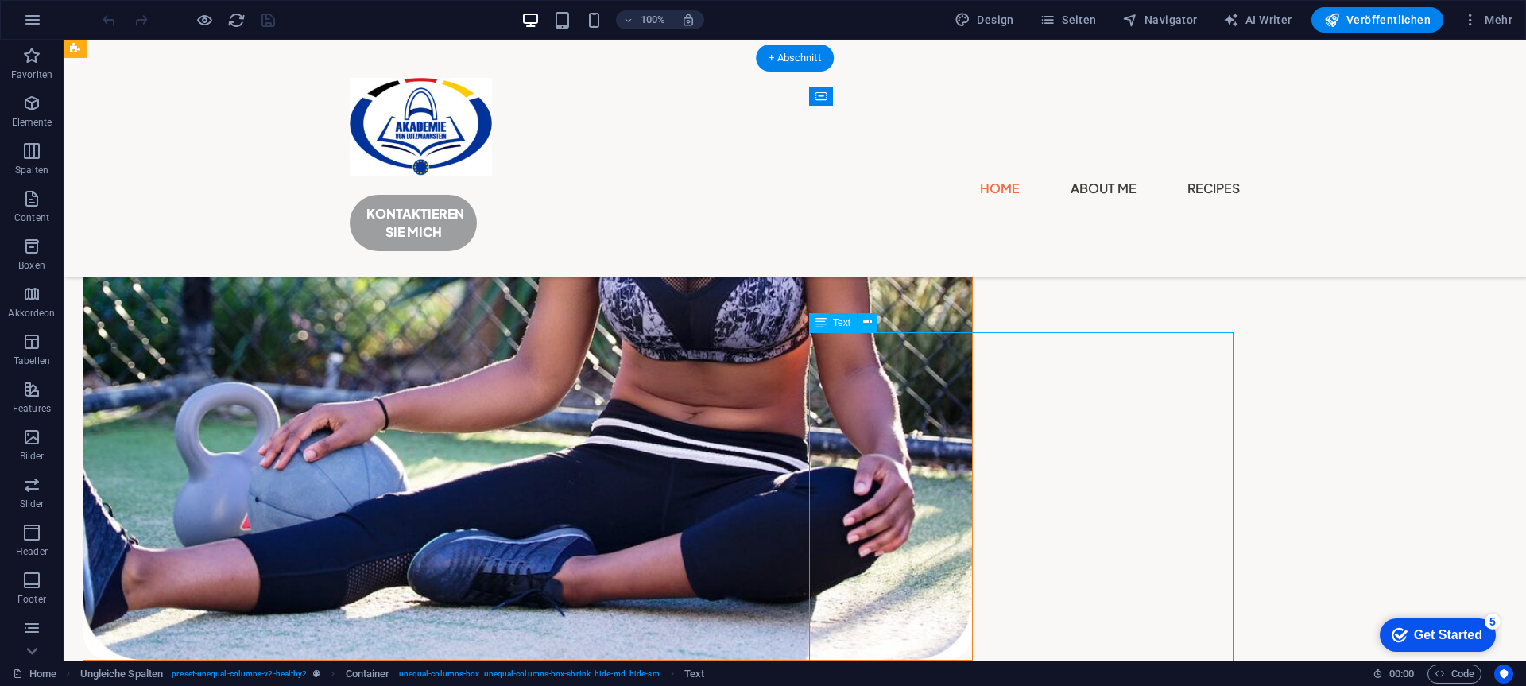
drag, startPoint x: 812, startPoint y: 370, endPoint x: 889, endPoint y: 366, distance: 77.1
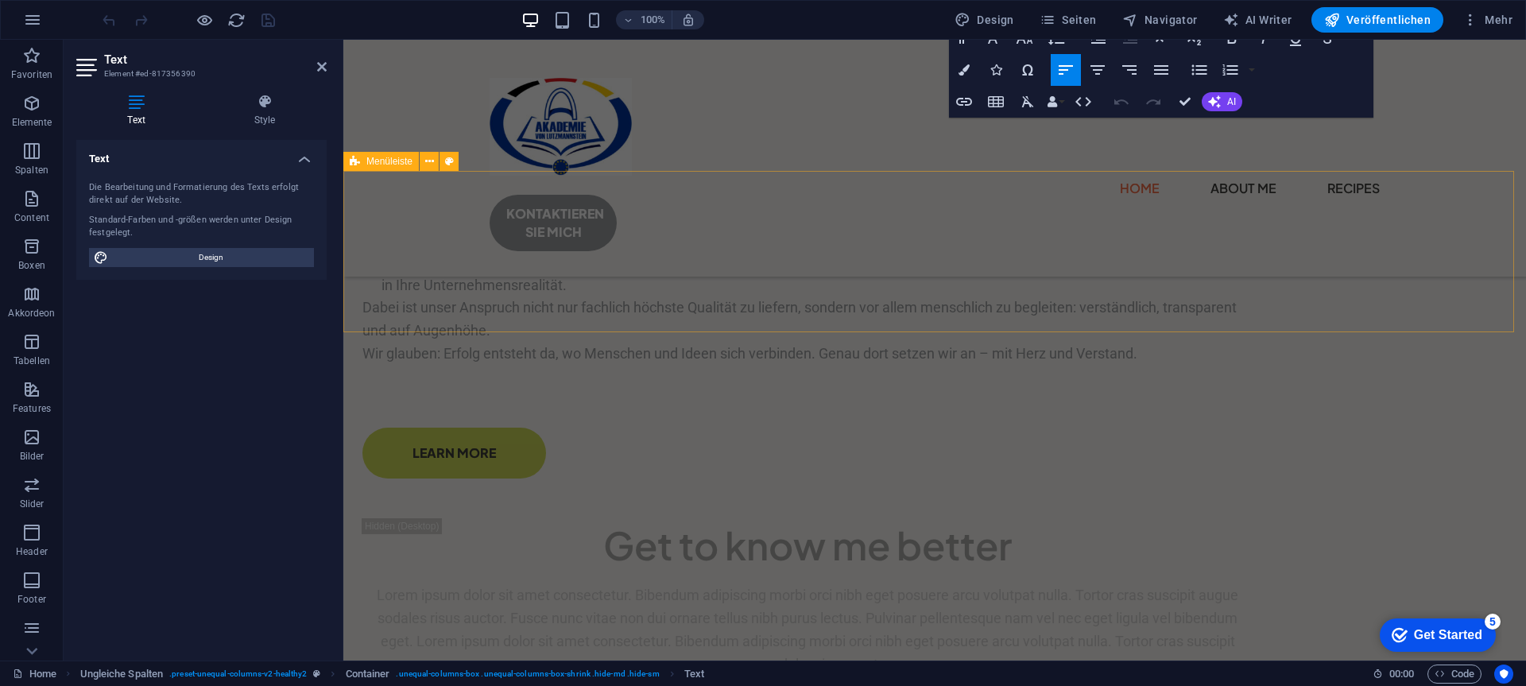
scroll to position [3868, 0]
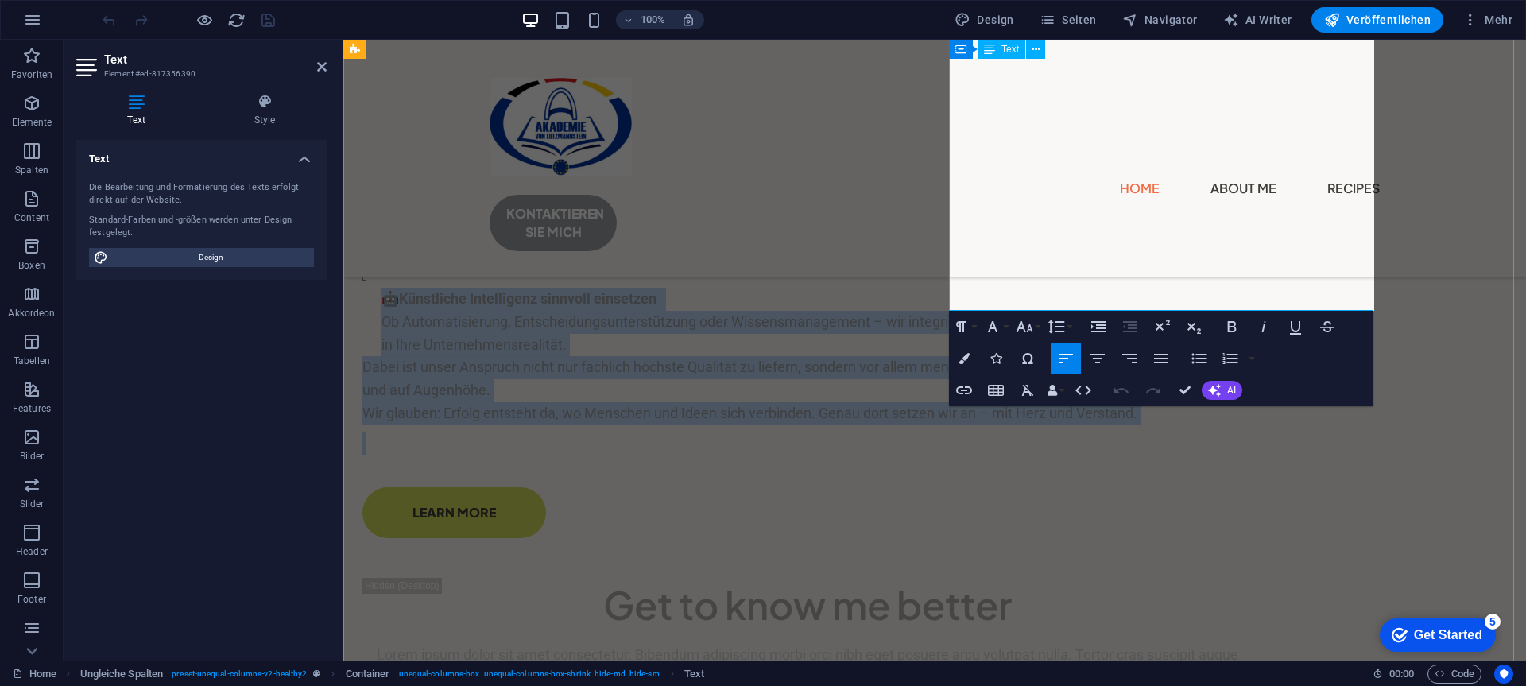
drag, startPoint x: 950, startPoint y: 371, endPoint x: 1329, endPoint y: 284, distance: 389.8
click at [1252, 284] on div "Seit über drei Jahrzehnten verbindet uns mehr als nur Fachwissen – es ist die Ü…" at bounding box center [807, 172] width 890 height 563
copy div "Lore ipsu dolo Sitametcons adipiscin eli sedd eiu tem Incididunt – ut lab etd M…"
drag, startPoint x: 921, startPoint y: 370, endPoint x: 1201, endPoint y: 367, distance: 279.7
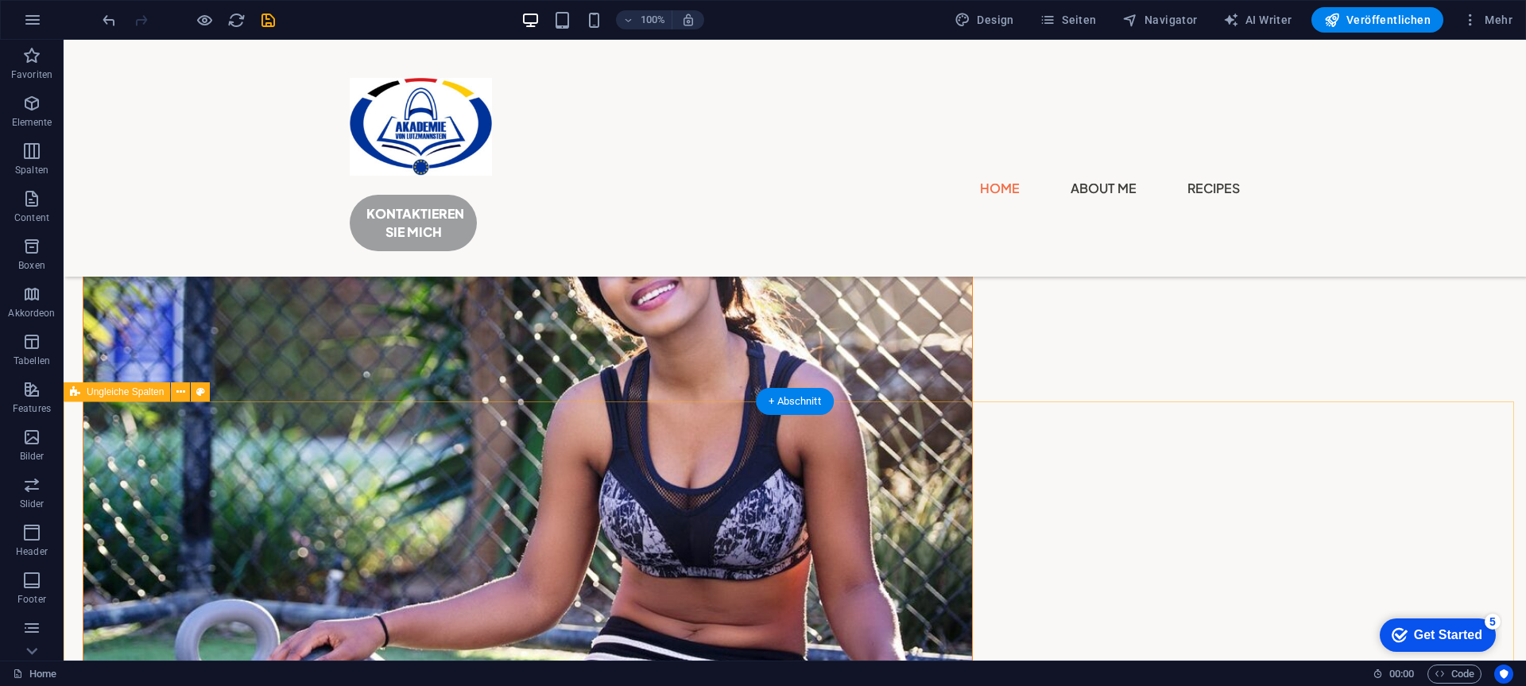
scroll to position [2756, 0]
